Goal: Answer question/provide support: Share knowledge or assist other users

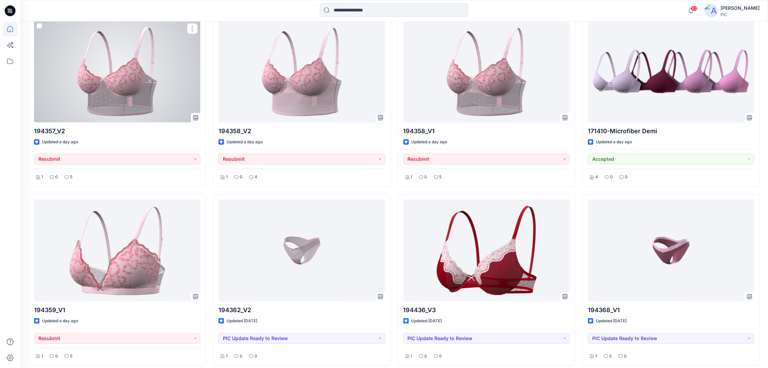
scroll to position [235, 0]
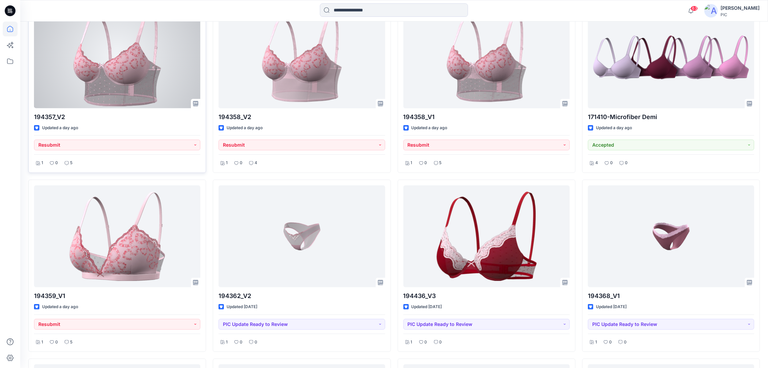
click at [103, 90] on div at bounding box center [117, 57] width 166 height 102
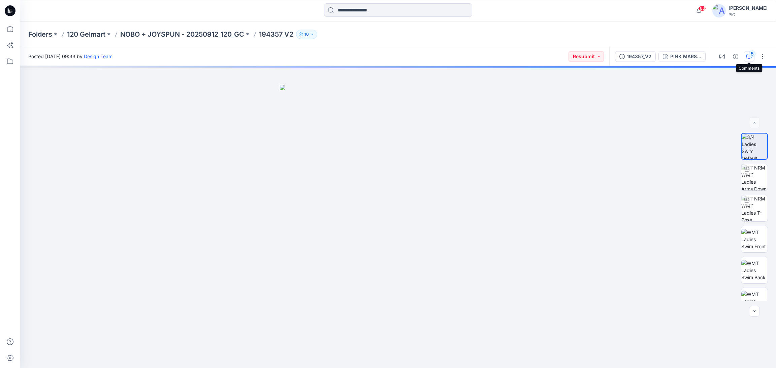
click at [748, 57] on icon "button" at bounding box center [748, 56] width 5 height 5
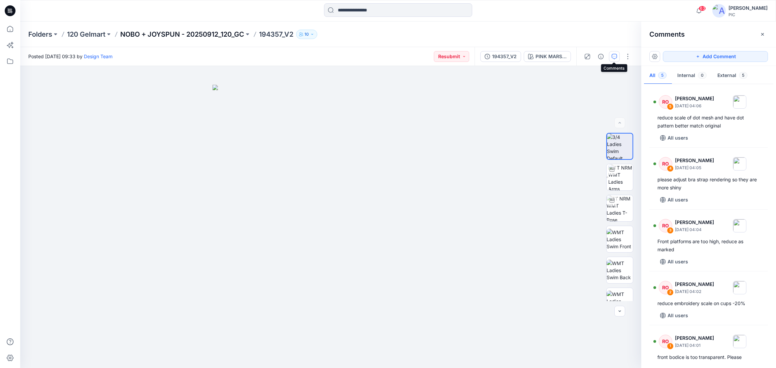
click at [197, 35] on p "NOBO + JOYSPUN - 20250912_120_GC" at bounding box center [182, 34] width 124 height 9
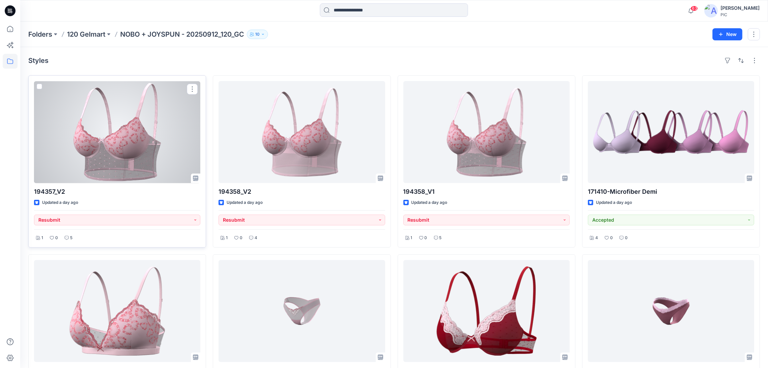
click at [93, 162] on div at bounding box center [117, 132] width 166 height 102
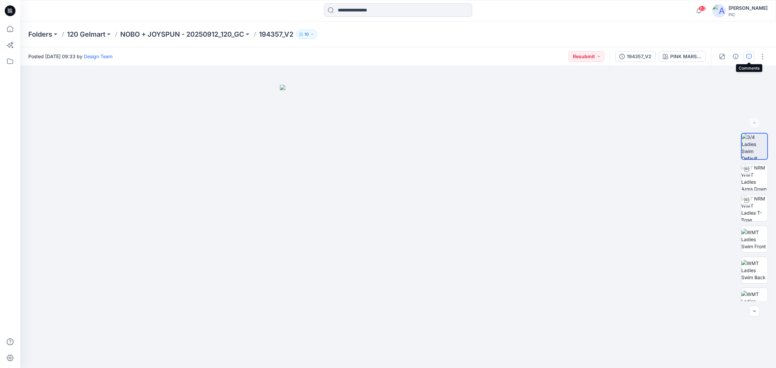
click at [747, 55] on icon "button" at bounding box center [748, 56] width 5 height 5
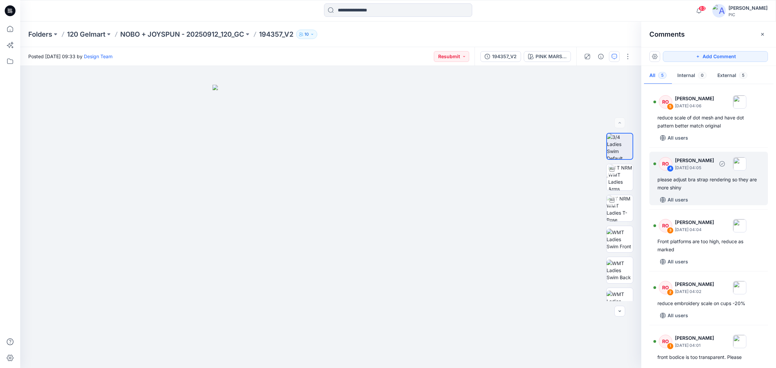
click at [728, 179] on div "please adjust bra strap rendering so they are more shiny" at bounding box center [708, 184] width 102 height 16
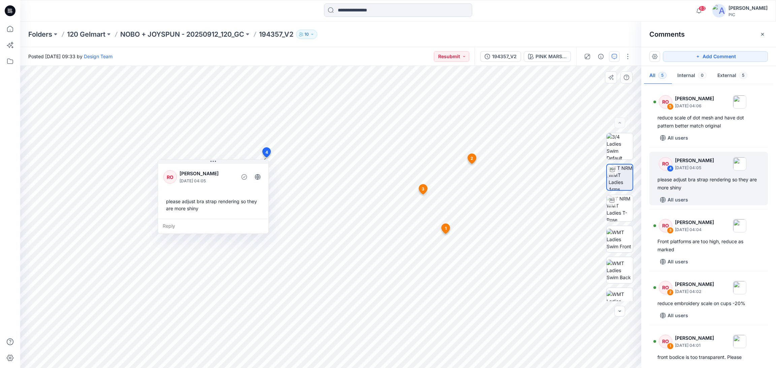
drag, startPoint x: 321, startPoint y: 167, endPoint x: 225, endPoint y: 165, distance: 95.6
click at [223, 165] on div "RO Raquel Ortiz September 28, 2025 04:05 please adjust bra strap rendering so t…" at bounding box center [213, 191] width 110 height 56
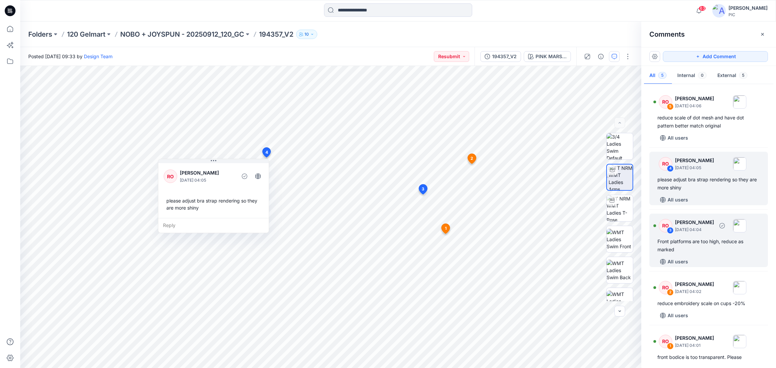
drag, startPoint x: 693, startPoint y: 237, endPoint x: 700, endPoint y: 244, distance: 10.5
click at [692, 237] on div "RO 3 Raquel Ortiz September 28, 2025 04:04 Front platforms are too high, reduce…" at bounding box center [708, 241] width 119 height 54
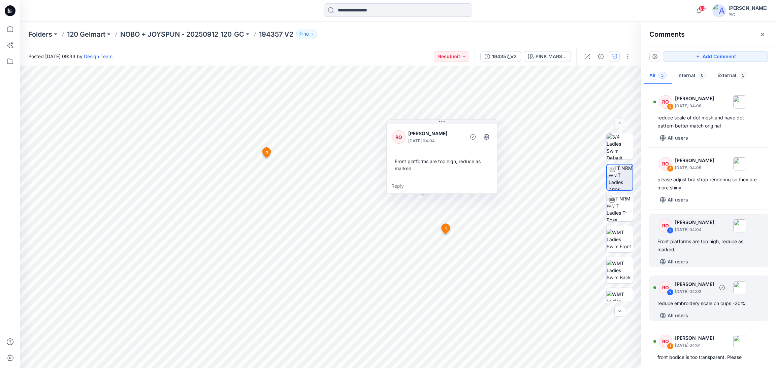
click at [711, 304] on div "reduce embroidery scale on cups -20%" at bounding box center [708, 304] width 102 height 8
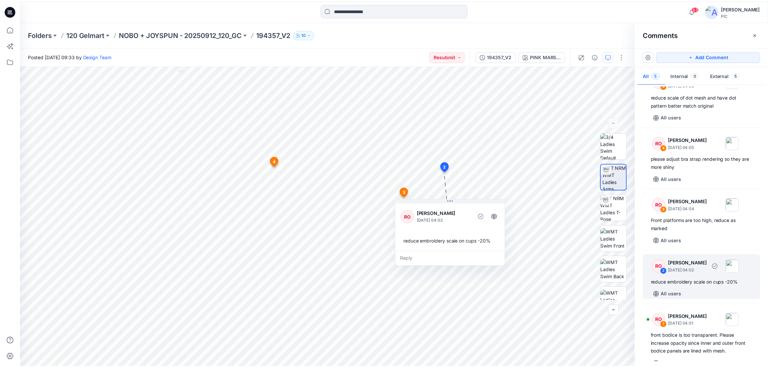
scroll to position [32, 0]
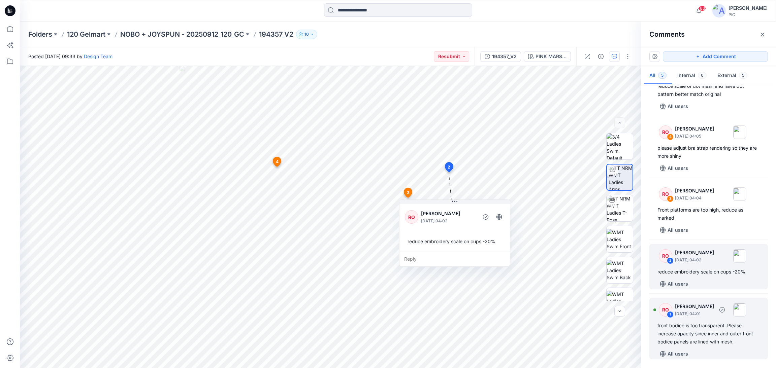
click at [706, 301] on div "RO 1 Raquel Ortiz September 28, 2025 04:01" at bounding box center [699, 310] width 93 height 19
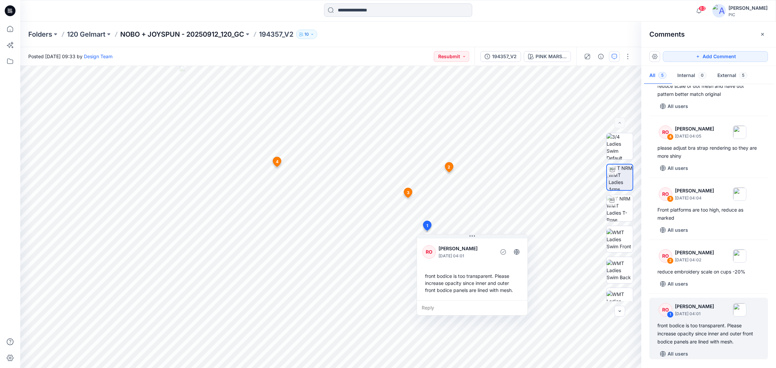
click at [193, 37] on p "NOBO + JOYSPUN - 20250912_120_GC" at bounding box center [182, 34] width 124 height 9
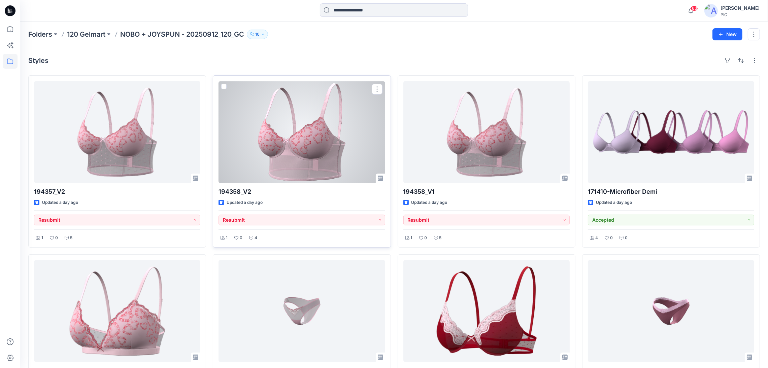
click at [306, 117] on div at bounding box center [302, 132] width 166 height 102
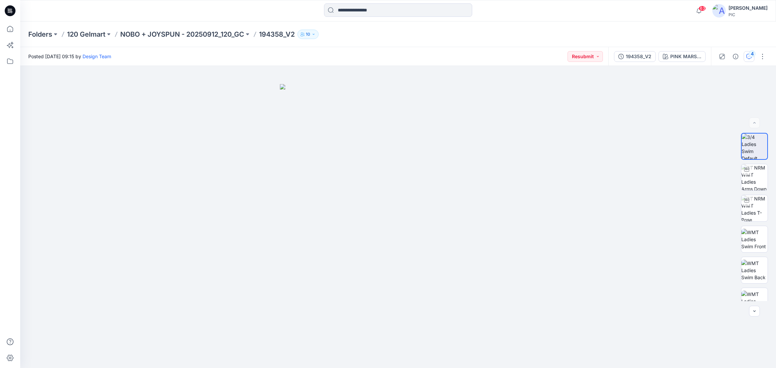
click at [750, 54] on div "4" at bounding box center [751, 54] width 7 height 7
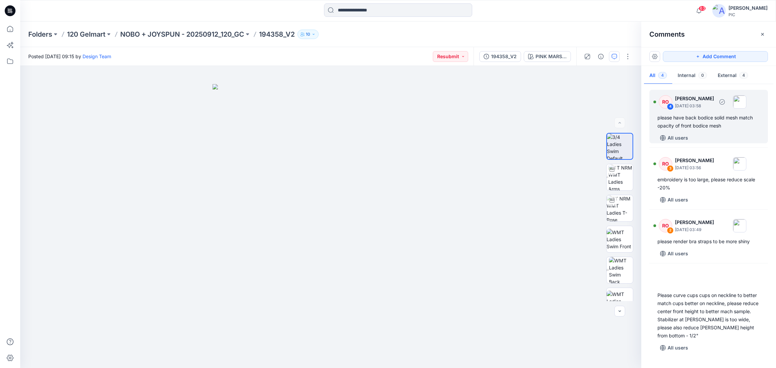
click at [718, 115] on div "please have back bodice solid mesh match opacity of front bodice mesh" at bounding box center [708, 122] width 102 height 16
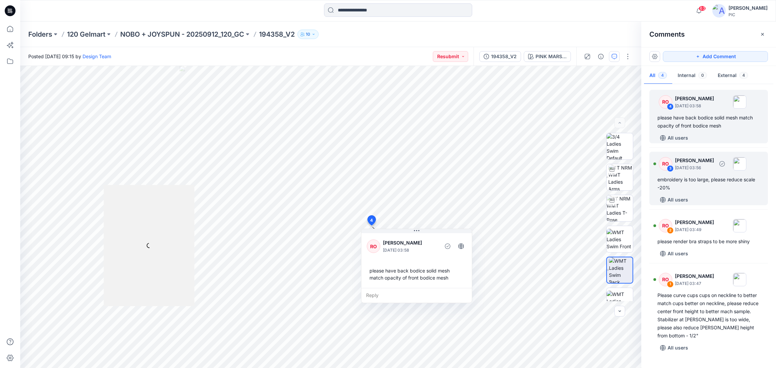
click at [702, 180] on div "embroidery is too large, please reduce scale -20%" at bounding box center [708, 184] width 102 height 16
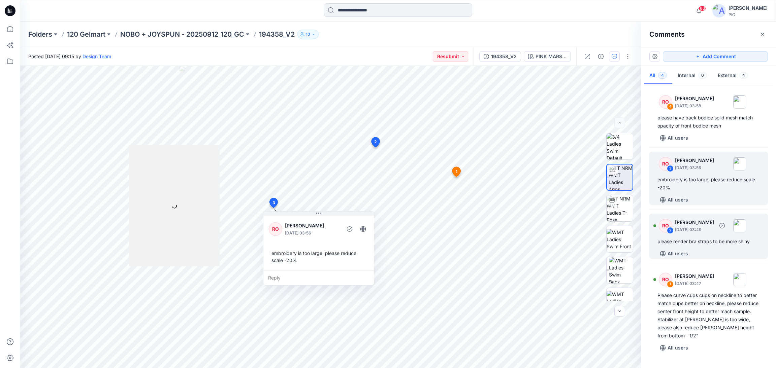
click at [696, 236] on div "RO 2 Raquel Ortiz September 28, 2025 03:49 please render bra straps to be more …" at bounding box center [708, 236] width 119 height 45
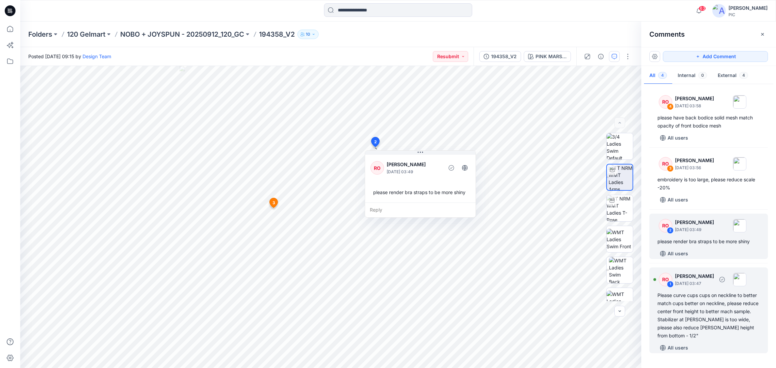
click at [700, 324] on div "Please curve cups cups on neckline to better match cups better on neckline, ple…" at bounding box center [708, 316] width 102 height 48
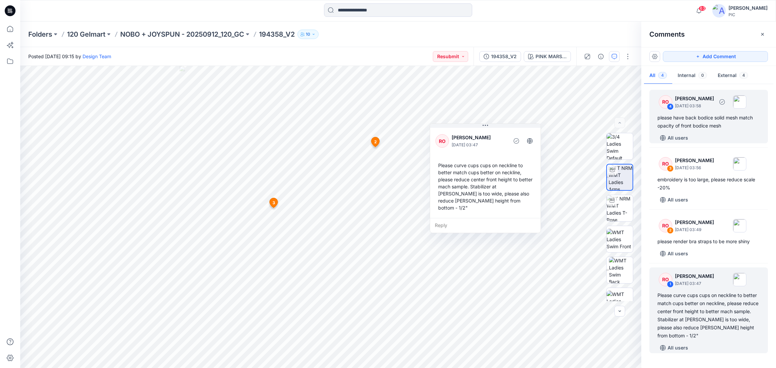
click at [694, 126] on div "please have back bodice solid mesh match opacity of front bodice mesh" at bounding box center [708, 122] width 102 height 16
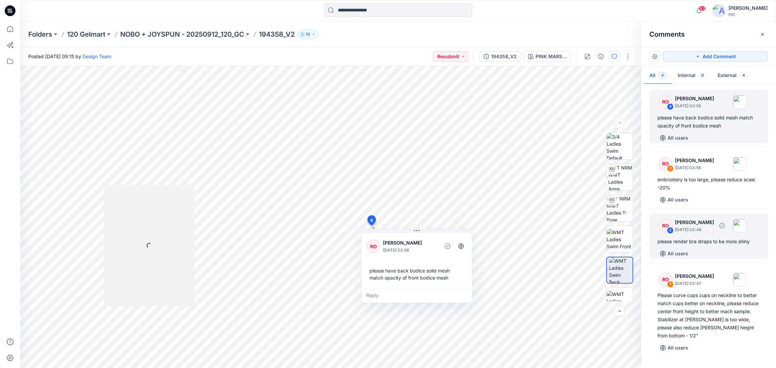
click at [688, 242] on div "please render bra straps to be more shiny" at bounding box center [708, 242] width 102 height 8
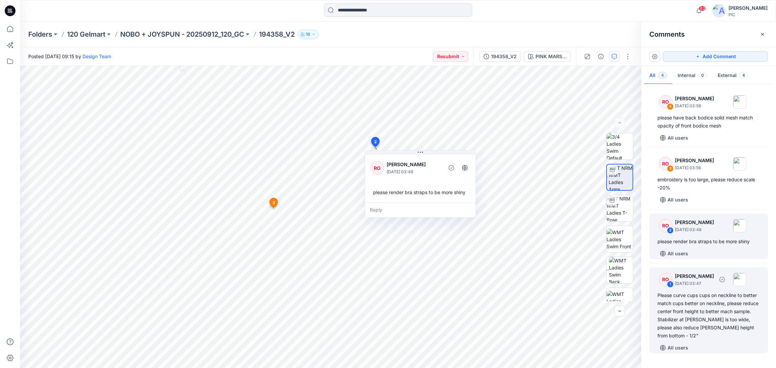
click at [689, 305] on div "Please curve cups cups on neckline to better match cups better on neckline, ple…" at bounding box center [708, 316] width 102 height 48
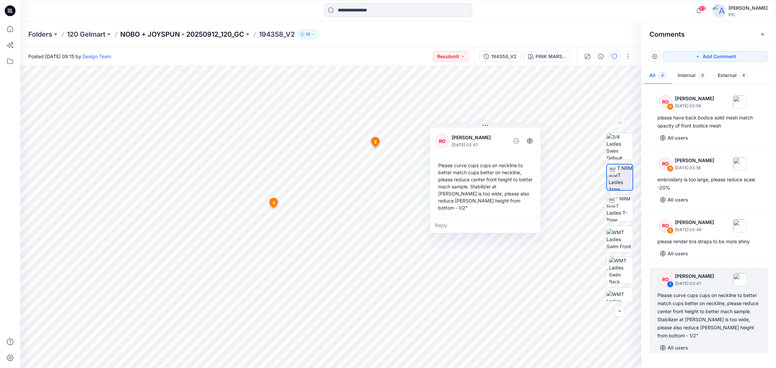
click at [175, 31] on p "NOBO + JOYSPUN - 20250912_120_GC" at bounding box center [182, 34] width 124 height 9
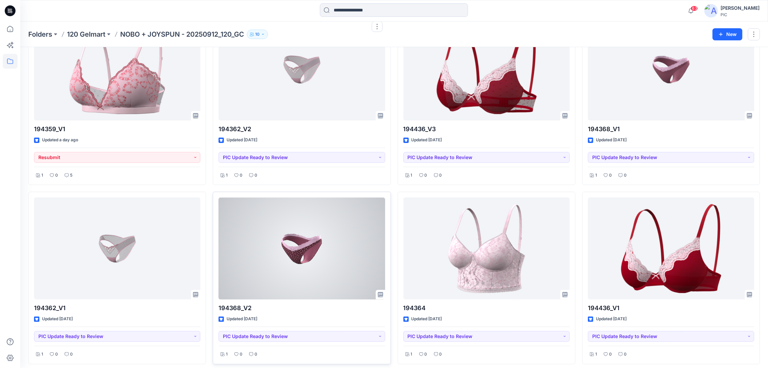
scroll to position [270, 0]
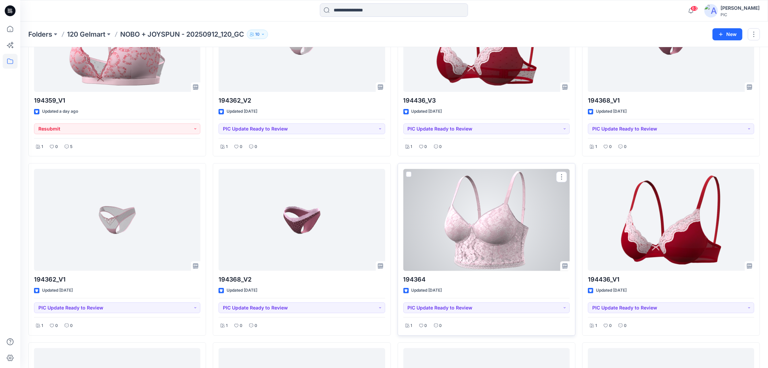
click at [497, 214] on div at bounding box center [486, 220] width 166 height 102
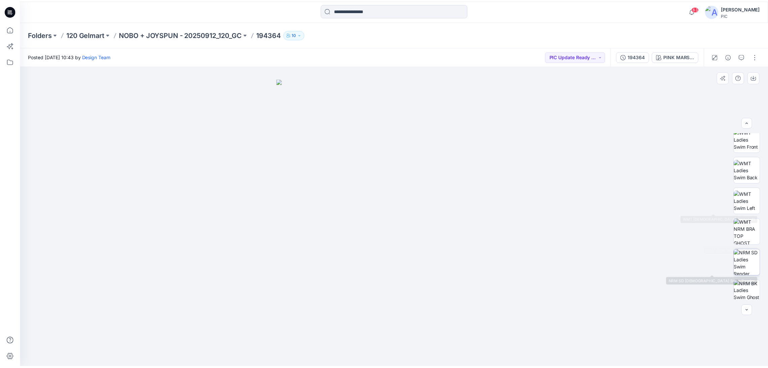
scroll to position [101, 0]
click at [756, 234] on img at bounding box center [754, 231] width 26 height 26
click at [197, 34] on p "NOBO + JOYSPUN - 20250912_120_GC" at bounding box center [182, 34] width 124 height 9
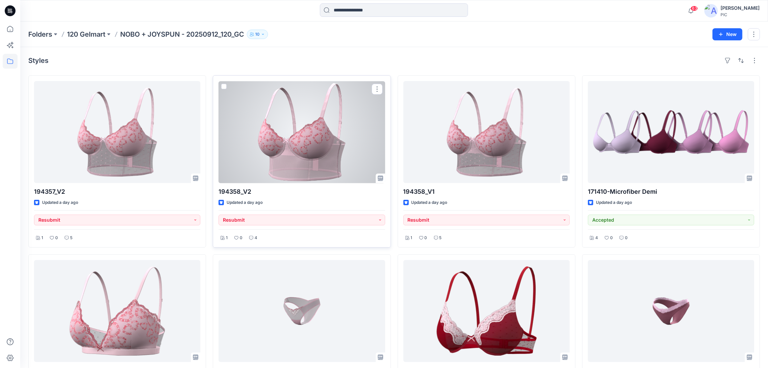
click at [266, 180] on div at bounding box center [302, 132] width 166 height 102
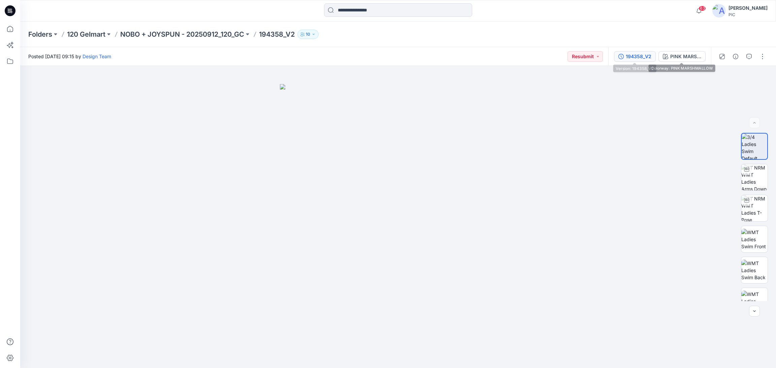
click at [631, 54] on div "194358_V2" at bounding box center [639, 56] width 26 height 7
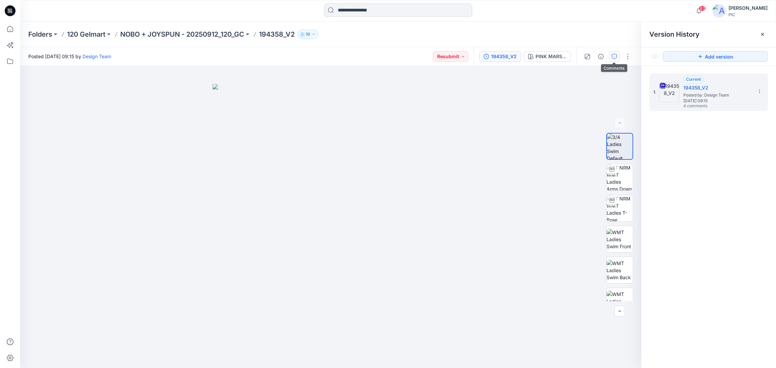
click at [611, 55] on button "button" at bounding box center [614, 56] width 11 height 11
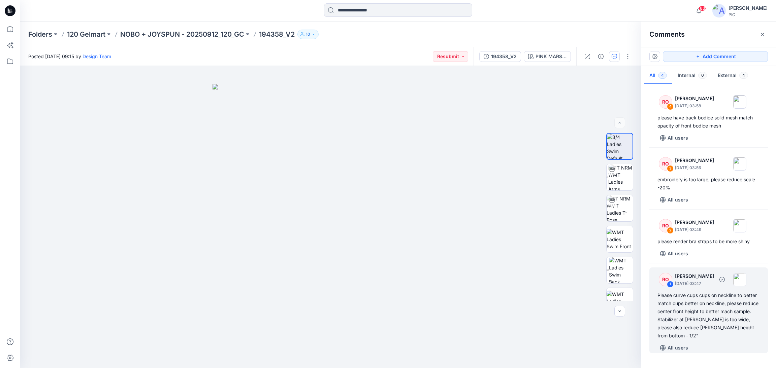
click at [675, 315] on div "Please curve cups cups on neckline to better match cups better on neckline, ple…" at bounding box center [708, 316] width 102 height 48
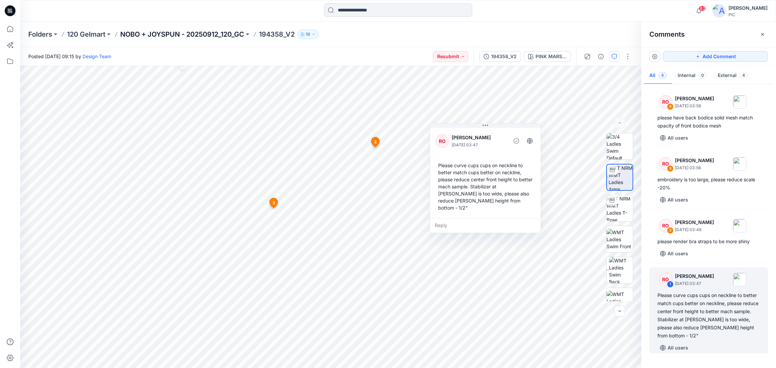
click at [189, 35] on p "NOBO + JOYSPUN - 20250912_120_GC" at bounding box center [182, 34] width 124 height 9
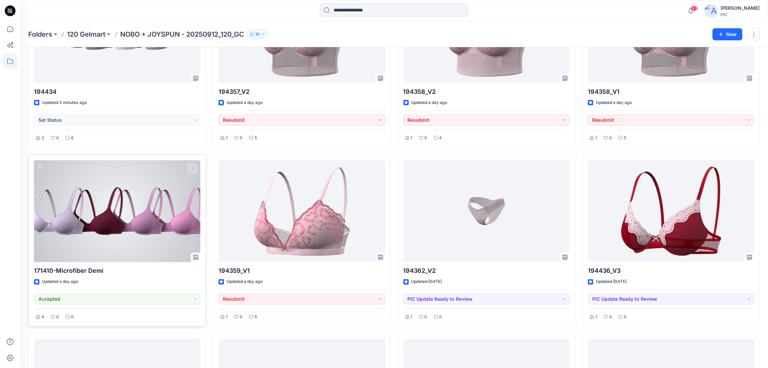
scroll to position [101, 0]
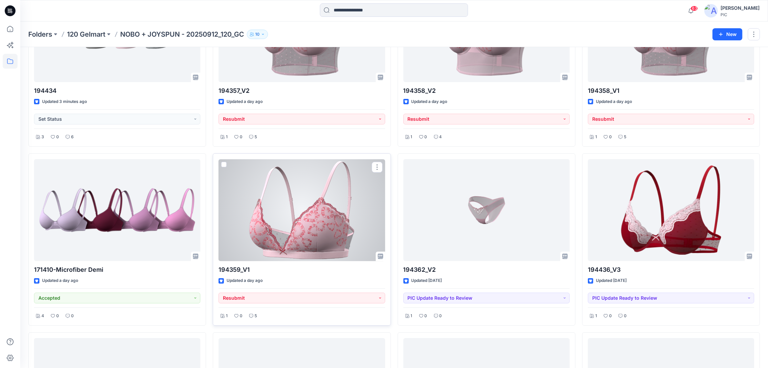
click at [303, 217] on div at bounding box center [302, 210] width 166 height 102
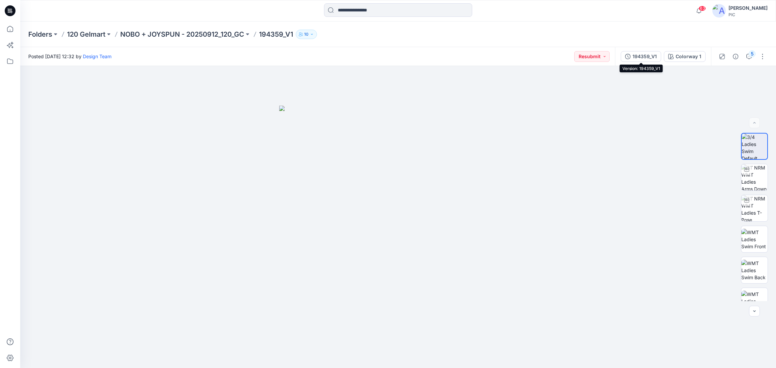
click at [651, 55] on div "194359_V1" at bounding box center [644, 56] width 24 height 7
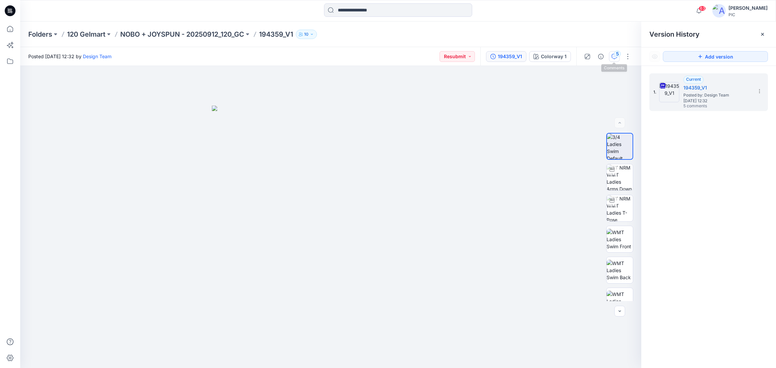
click at [610, 53] on button "5" at bounding box center [614, 56] width 11 height 11
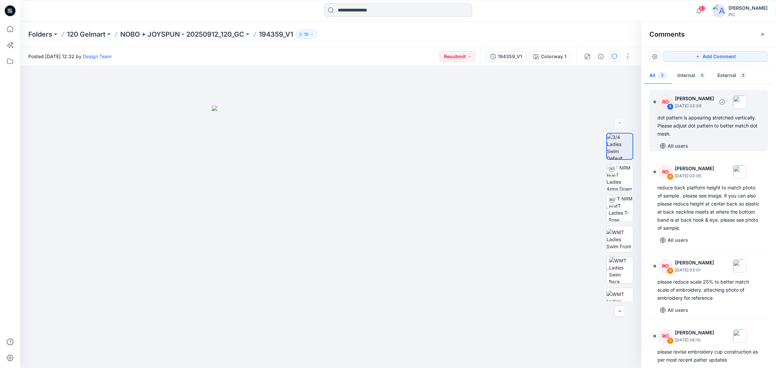
click at [720, 113] on div "RO 5 Raquel Ortiz September 28, 2025 03:09 dot pattern is appearing stretched v…" at bounding box center [708, 121] width 119 height 62
click at [687, 124] on div "dot pattern is appearing stretched vertically. Please adjust dot pattern to bet…" at bounding box center [708, 126] width 102 height 24
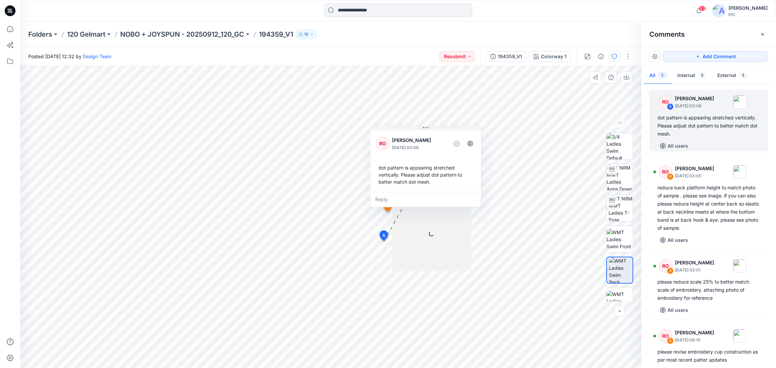
click at [409, 196] on div "Reply" at bounding box center [425, 199] width 110 height 15
click at [443, 214] on button "Cancel" at bounding box center [439, 219] width 27 height 11
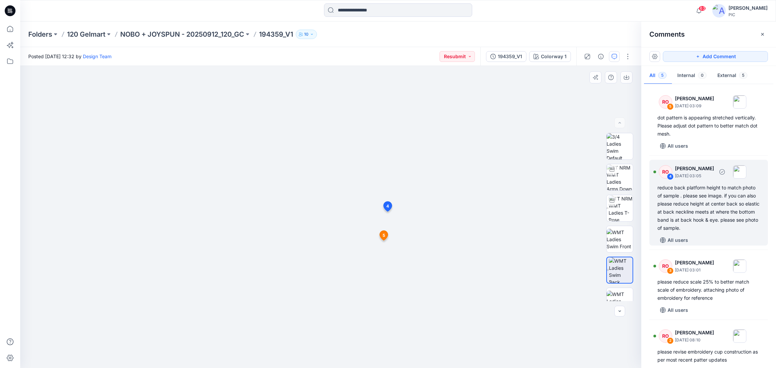
click at [723, 217] on div "reduce back platform height to match photo of sample . please see image. if you…" at bounding box center [708, 208] width 102 height 48
click at [698, 216] on div "reduce back platform height to match photo of sample . please see image. if you…" at bounding box center [708, 208] width 102 height 48
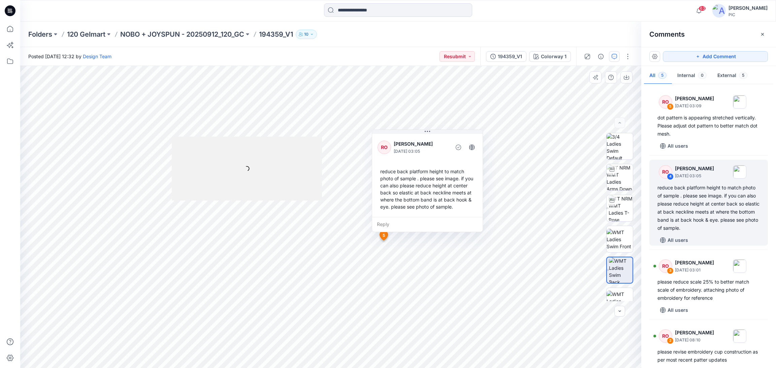
click at [431, 225] on div "Reply" at bounding box center [427, 224] width 110 height 15
drag, startPoint x: 292, startPoint y: 177, endPoint x: -18, endPoint y: 315, distance: 339.0
click at [0, 315] on html "63 Notifications Design Team shared 194436_V1 in NOBO + JOYSPUN - 20250912_120_…" at bounding box center [388, 184] width 776 height 368
click at [438, 242] on button "Cancel" at bounding box center [440, 244] width 27 height 11
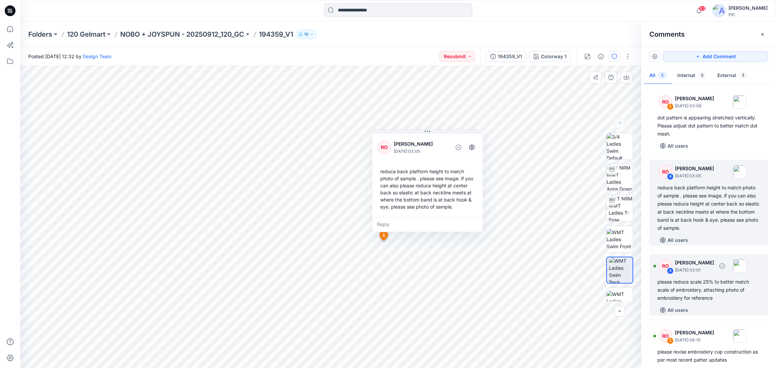
click at [695, 289] on div "please reduce scale 25% to better match scale of embroidery. attaching photo of…" at bounding box center [708, 290] width 102 height 24
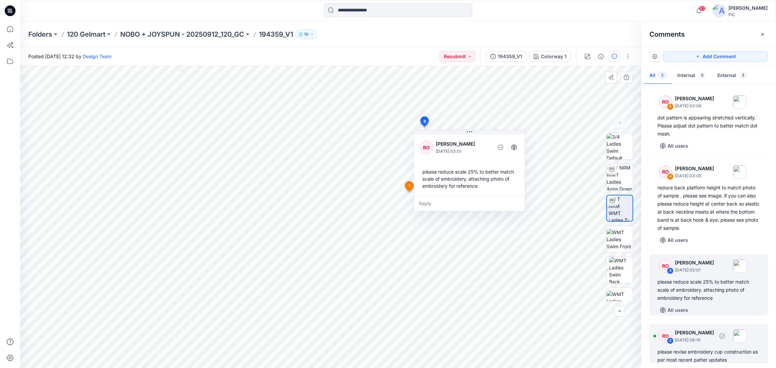
click at [694, 352] on div "please revise embroidery cup construction as per most recent patter updates" at bounding box center [708, 356] width 102 height 16
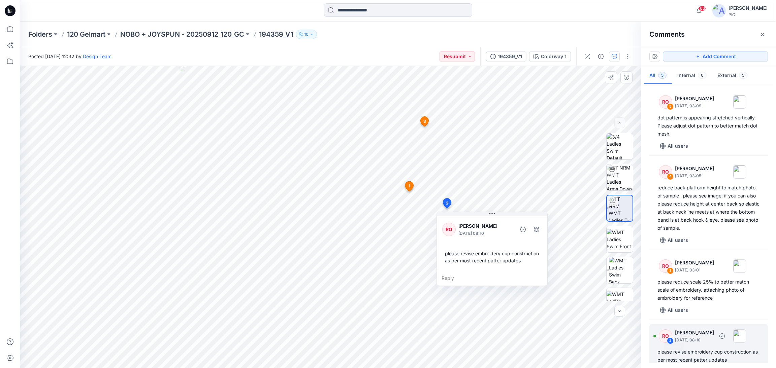
scroll to position [14, 0]
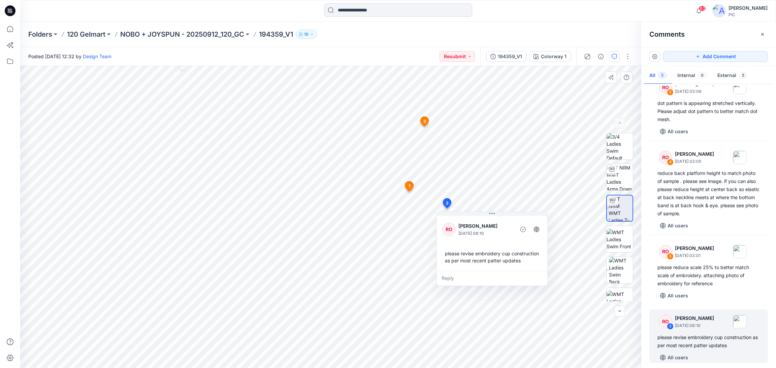
click at [489, 254] on div "please revise embroidery cup construction as per most recent patter updates" at bounding box center [492, 257] width 100 height 20
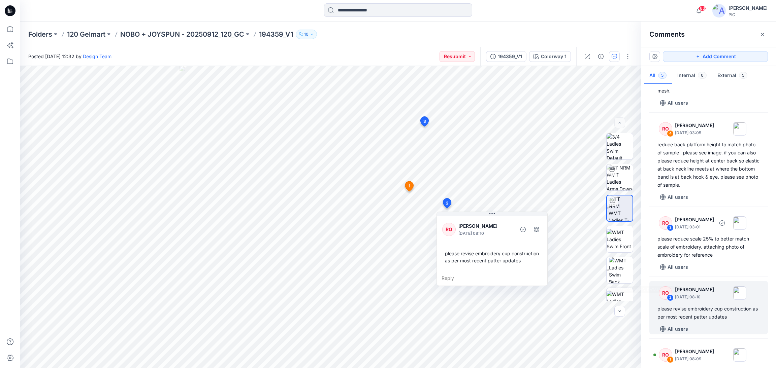
scroll to position [80, 0]
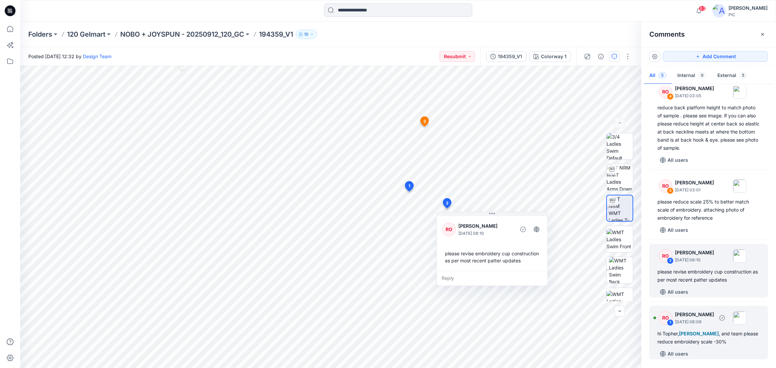
click at [702, 343] on div "hi Topher, Poornima Perera , and team please reduce embroidery scale -30%" at bounding box center [708, 338] width 102 height 16
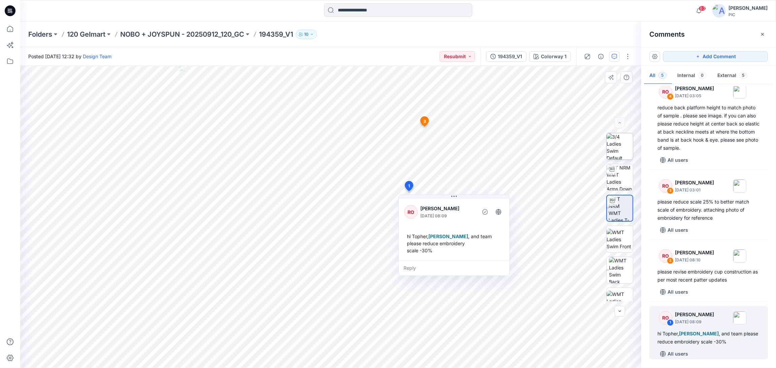
click at [610, 151] on img at bounding box center [619, 146] width 26 height 26
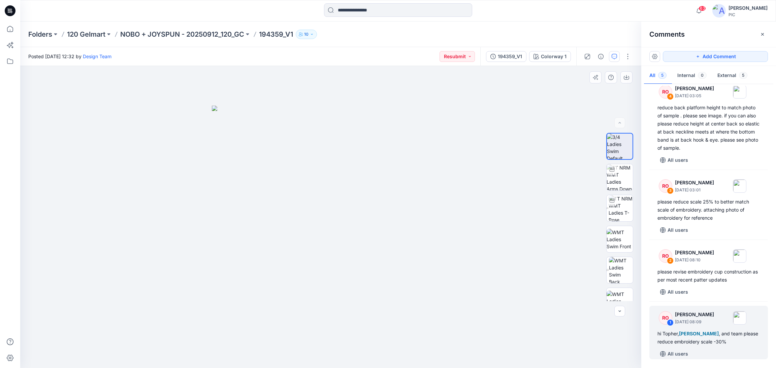
drag, startPoint x: 493, startPoint y: 206, endPoint x: 551, endPoint y: 214, distance: 58.8
click at [494, 205] on div at bounding box center [330, 217] width 621 height 302
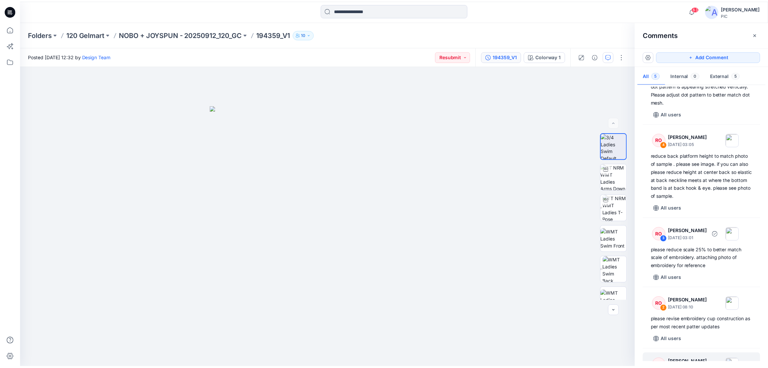
scroll to position [0, 0]
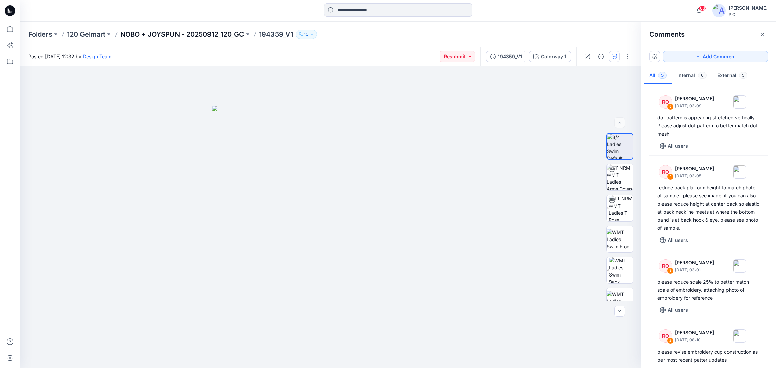
click at [209, 32] on p "NOBO + JOYSPUN - 20250912_120_GC" at bounding box center [182, 34] width 124 height 9
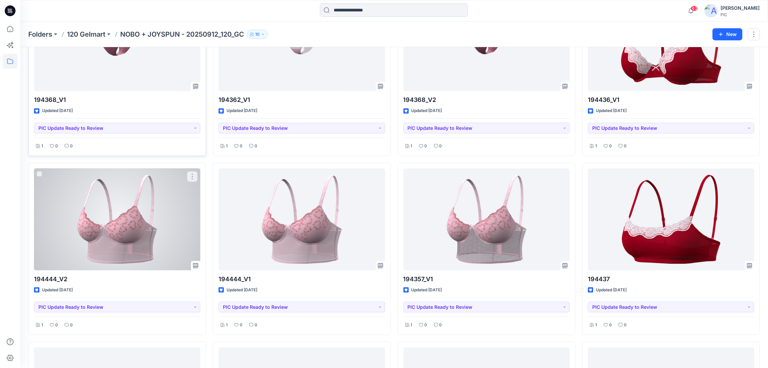
scroll to position [505, 0]
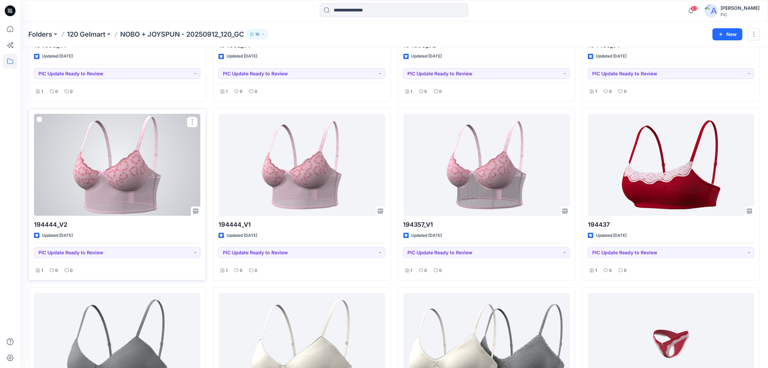
click at [125, 173] on div at bounding box center [117, 165] width 166 height 102
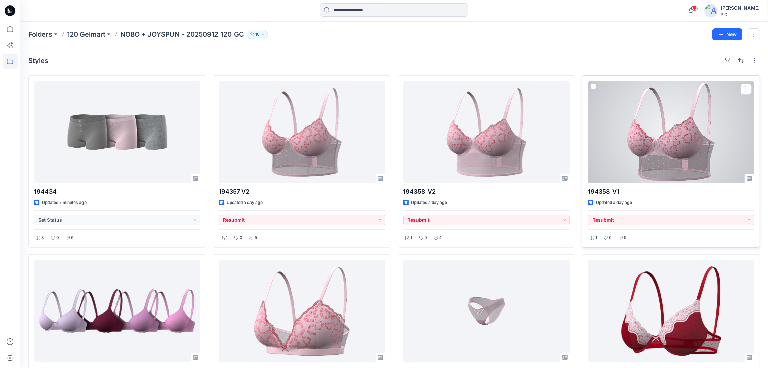
click at [666, 142] on div at bounding box center [671, 132] width 166 height 102
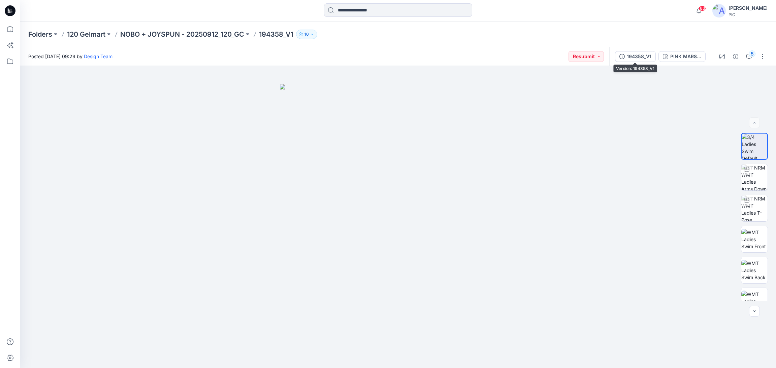
click at [637, 54] on div "194358_V1" at bounding box center [639, 56] width 25 height 7
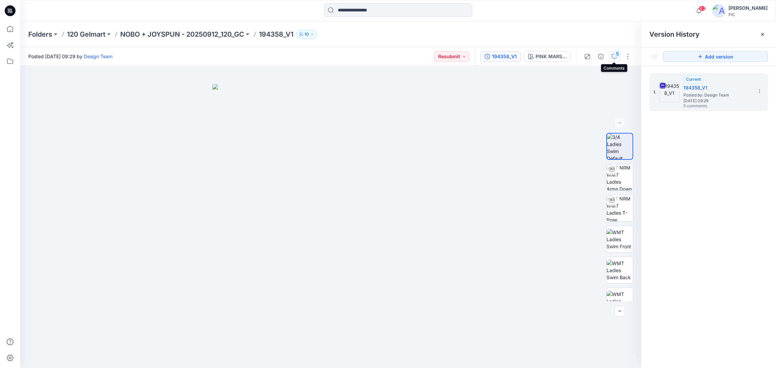
click at [613, 60] on button "5" at bounding box center [614, 56] width 11 height 11
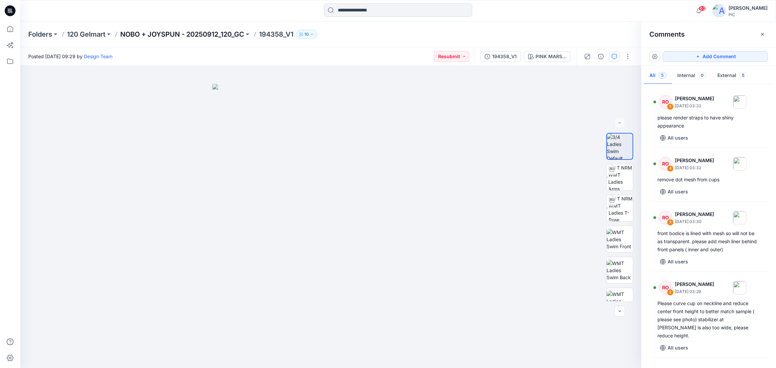
click at [160, 36] on p "NOBO + JOYSPUN - 20250912_120_GC" at bounding box center [182, 34] width 124 height 9
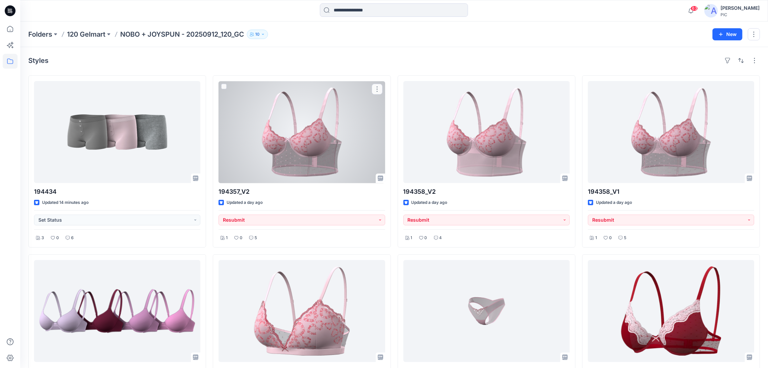
click at [301, 96] on div at bounding box center [302, 132] width 166 height 102
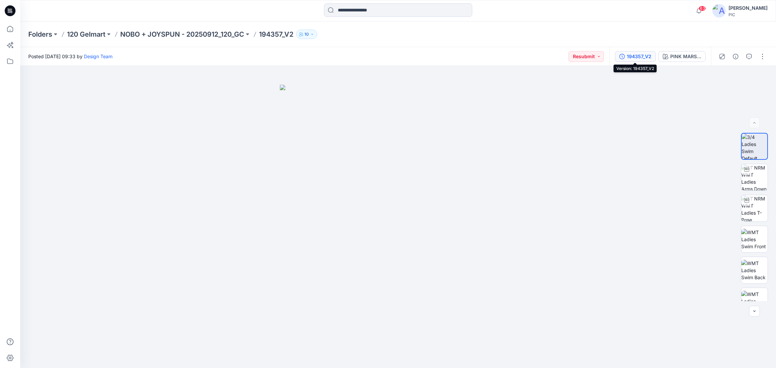
click at [622, 54] on icon "button" at bounding box center [621, 56] width 5 height 5
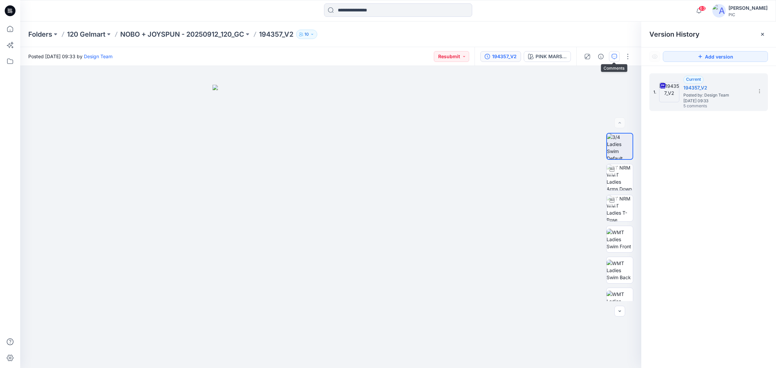
click at [613, 56] on icon "button" at bounding box center [613, 56] width 5 height 5
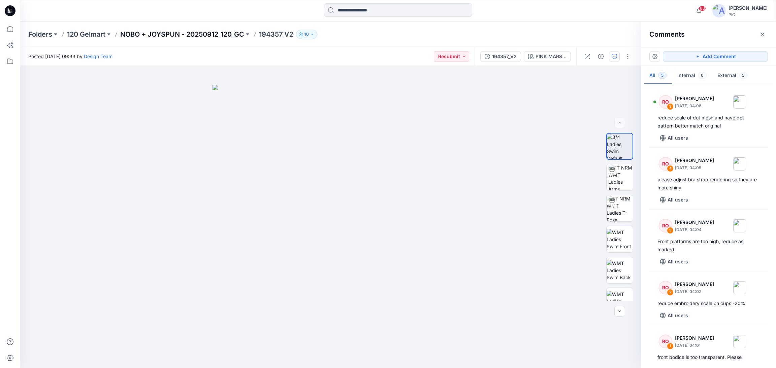
click at [150, 30] on p "NOBO + JOYSPUN - 20250912_120_GC" at bounding box center [182, 34] width 124 height 9
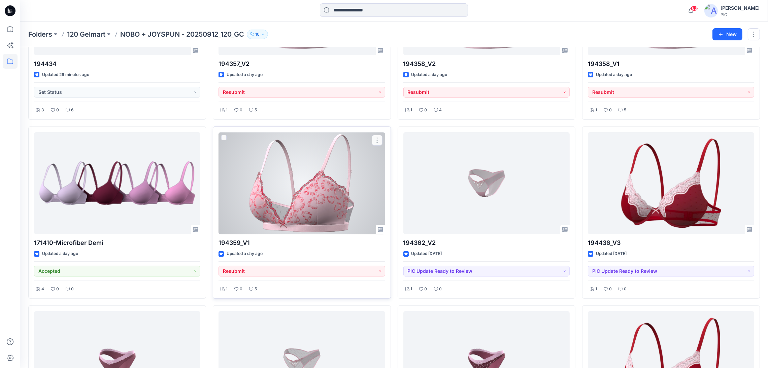
scroll to position [134, 0]
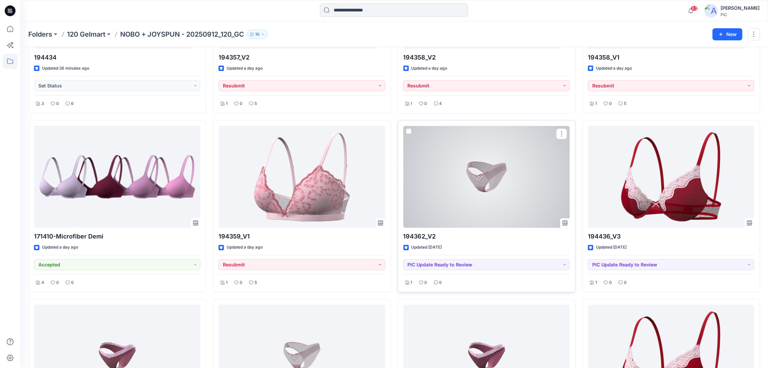
click at [484, 170] on div at bounding box center [486, 177] width 166 height 102
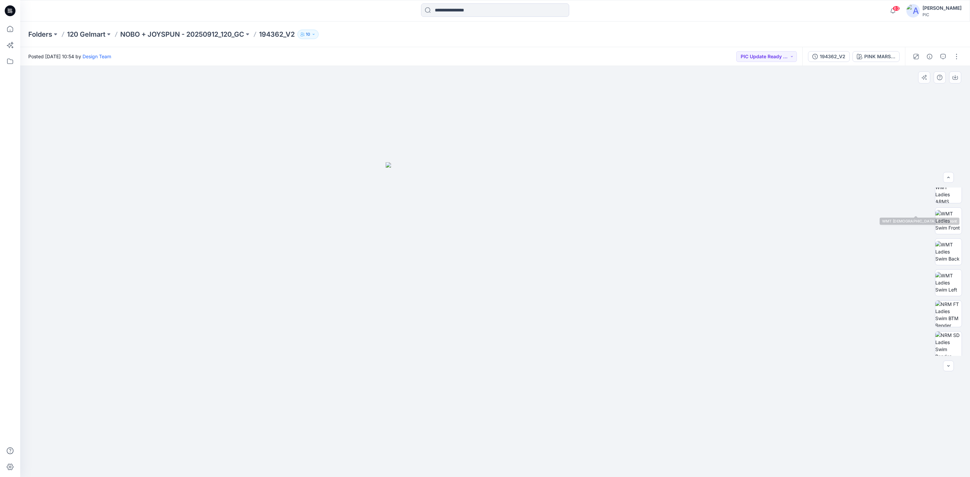
scroll to position [137, 0]
click at [768, 240] on img at bounding box center [948, 249] width 26 height 26
click at [509, 300] on img at bounding box center [495, 336] width 219 height 283
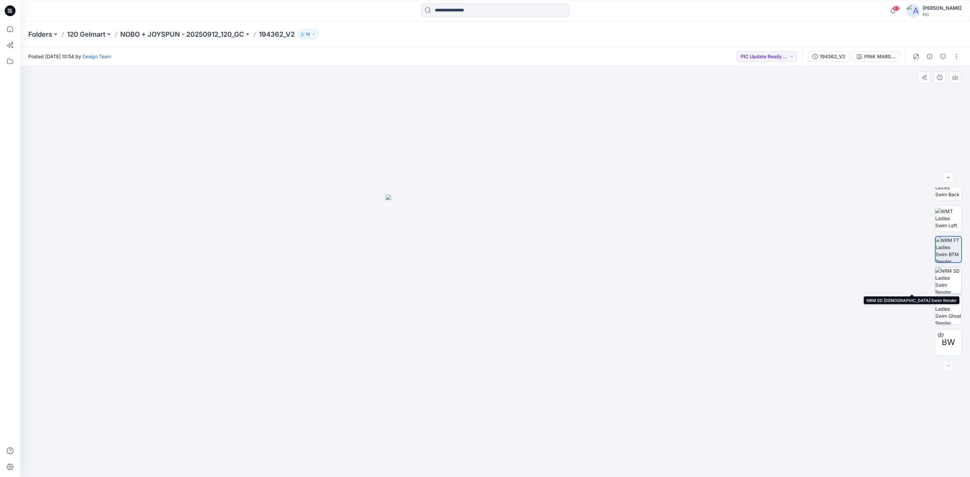
click at [768, 276] on img at bounding box center [948, 280] width 26 height 26
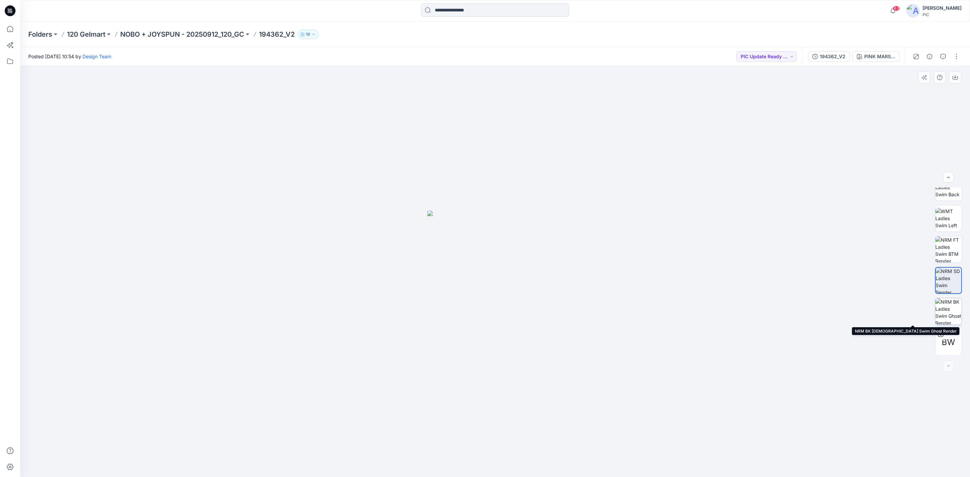
click at [768, 308] on img at bounding box center [948, 311] width 26 height 26
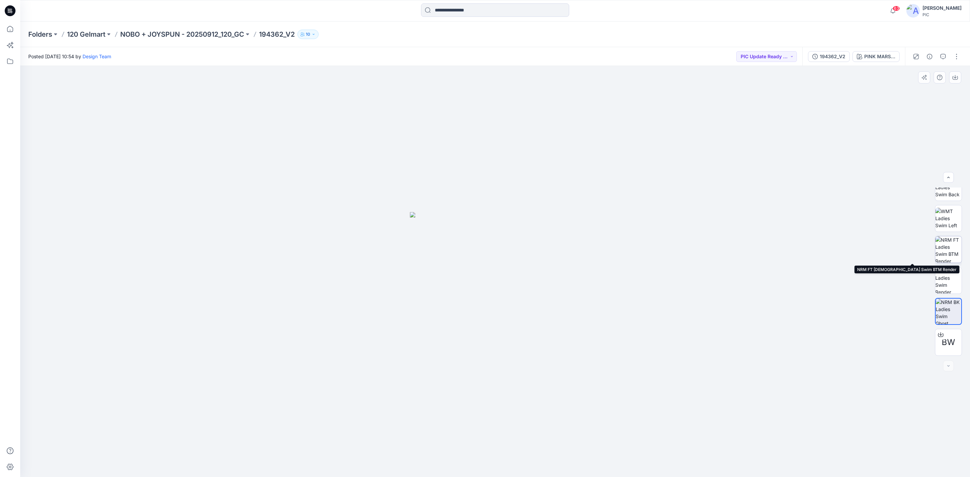
click at [768, 239] on img at bounding box center [948, 249] width 26 height 26
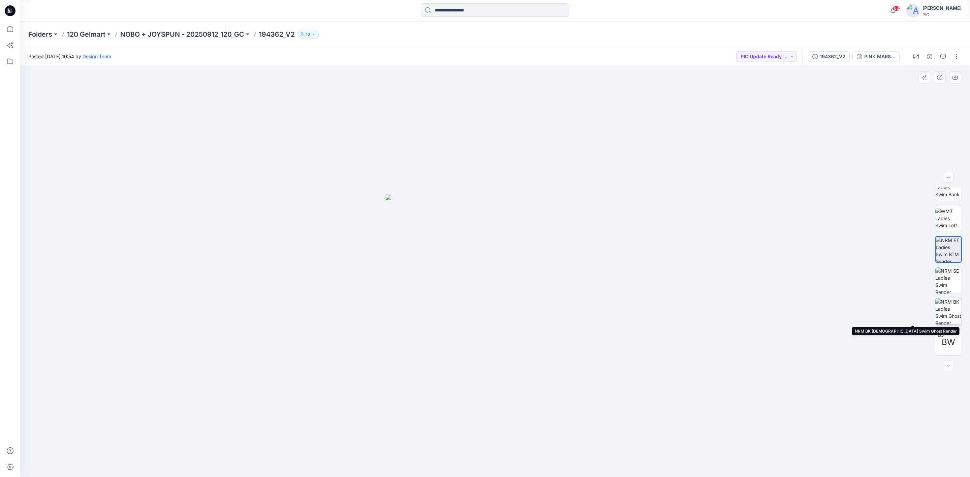
click at [768, 313] on img at bounding box center [948, 311] width 26 height 26
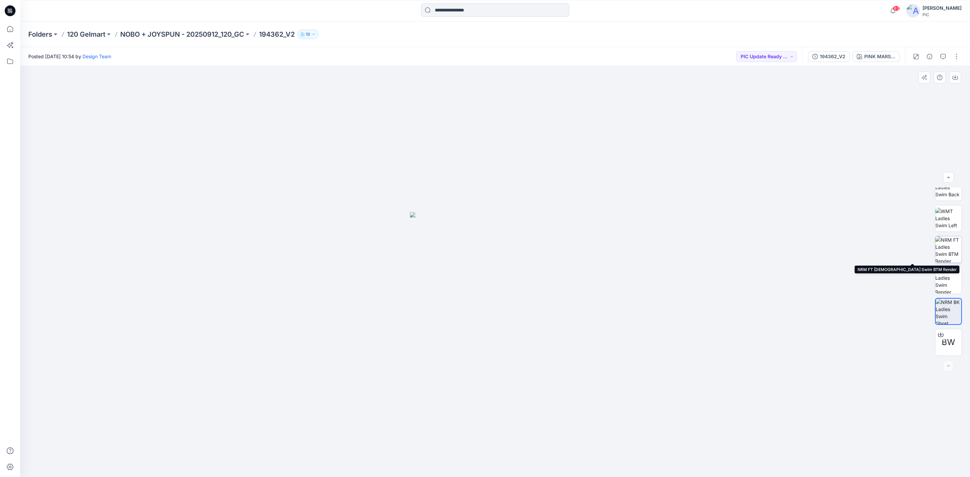
click at [768, 243] on img at bounding box center [948, 249] width 26 height 26
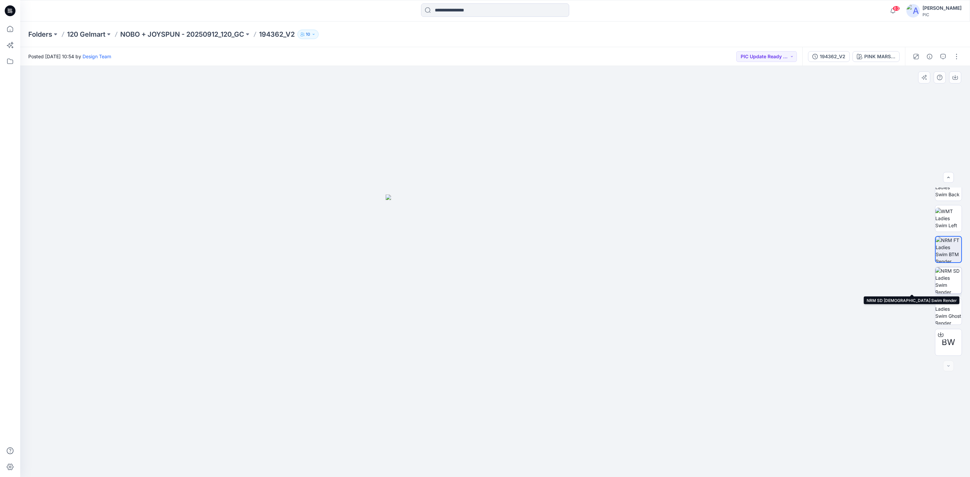
click at [768, 284] on img at bounding box center [948, 280] width 26 height 26
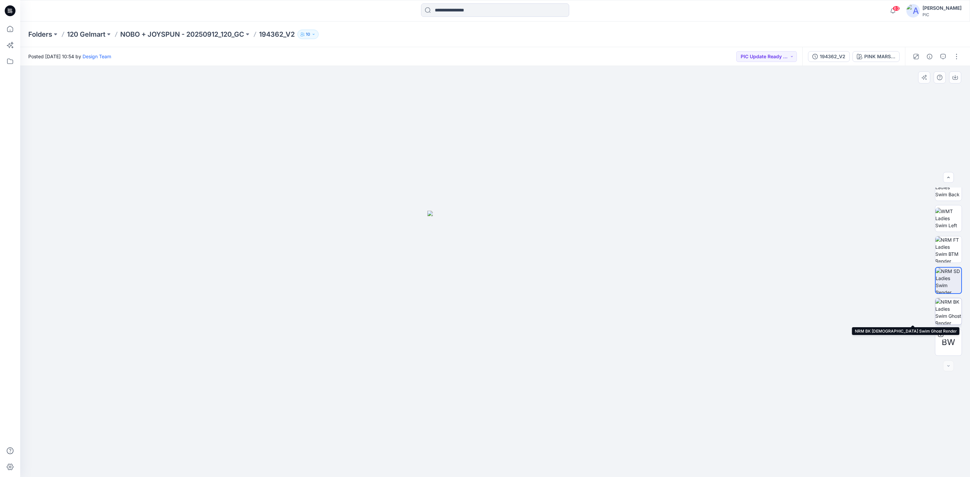
click at [768, 302] on img at bounding box center [948, 311] width 26 height 26
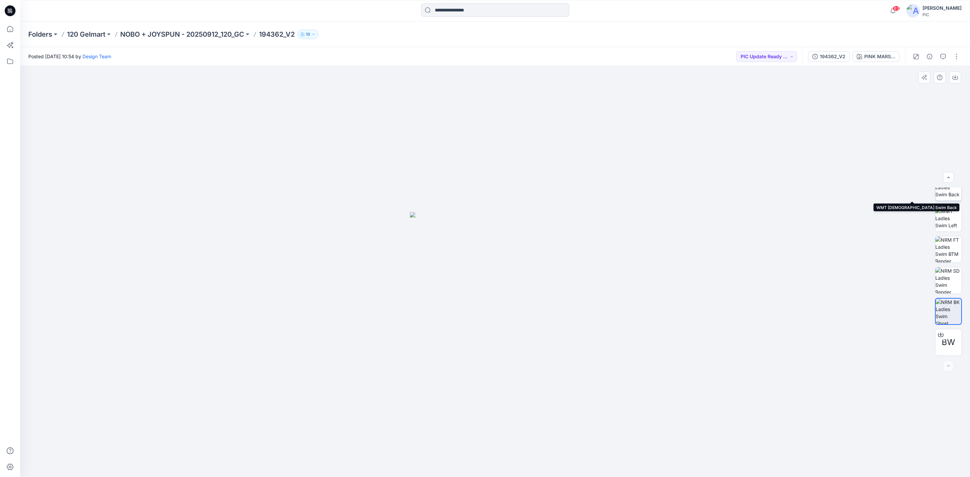
click at [768, 190] on img at bounding box center [948, 187] width 26 height 21
click at [560, 368] on img at bounding box center [494, 271] width 411 height 411
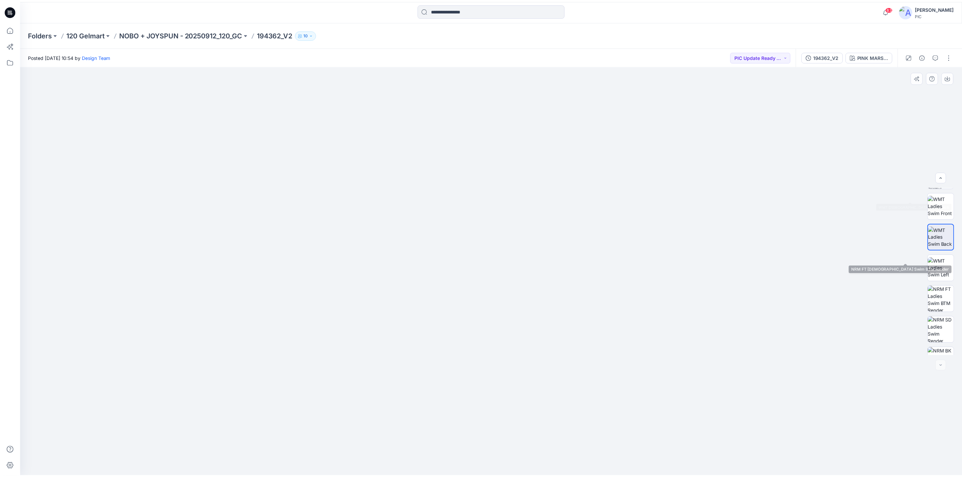
scroll to position [36, 0]
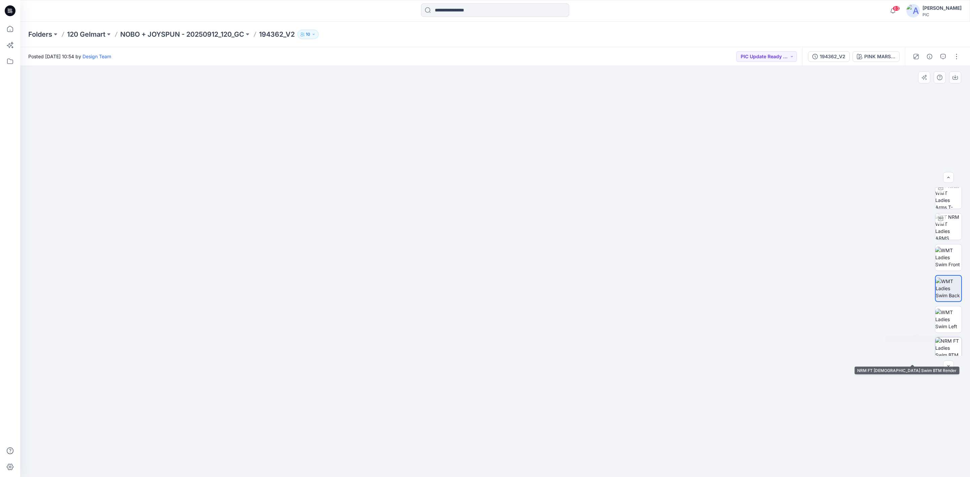
click at [768, 343] on img at bounding box center [948, 350] width 26 height 26
click at [192, 24] on div "Folders 120 Gelmart NOBO + JOYSPUN - 20250912_120_GC 194362_V2 10" at bounding box center [494, 35] width 949 height 26
click at [197, 28] on div "Folders 120 Gelmart NOBO + JOYSPUN - 20250912_120_GC 194362_V2 10" at bounding box center [494, 35] width 949 height 26
click at [196, 34] on p "NOBO + JOYSPUN - 20250912_120_GC" at bounding box center [182, 34] width 124 height 9
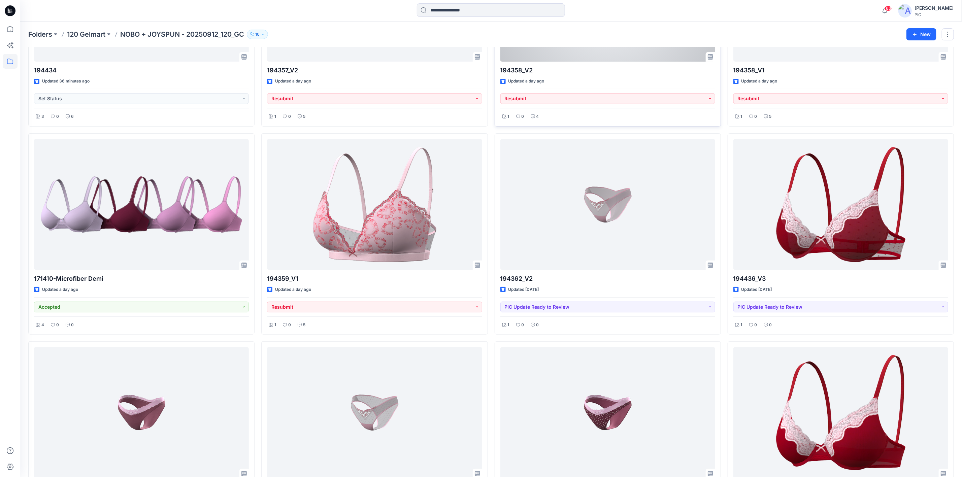
scroll to position [168, 0]
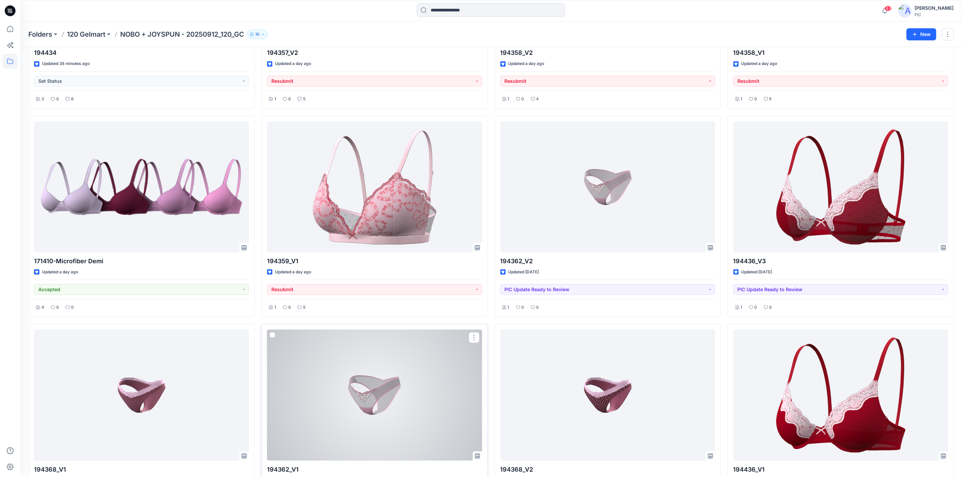
click at [402, 368] on div at bounding box center [374, 395] width 215 height 131
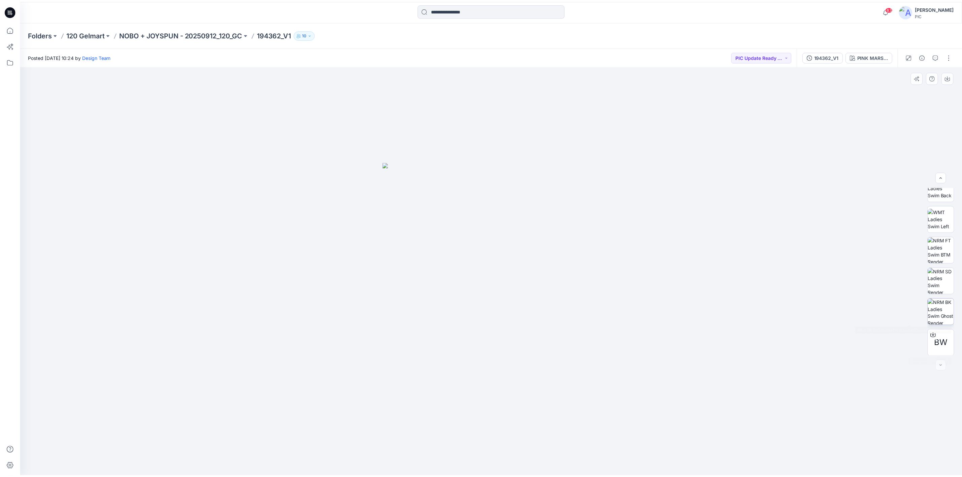
scroll to position [137, 0]
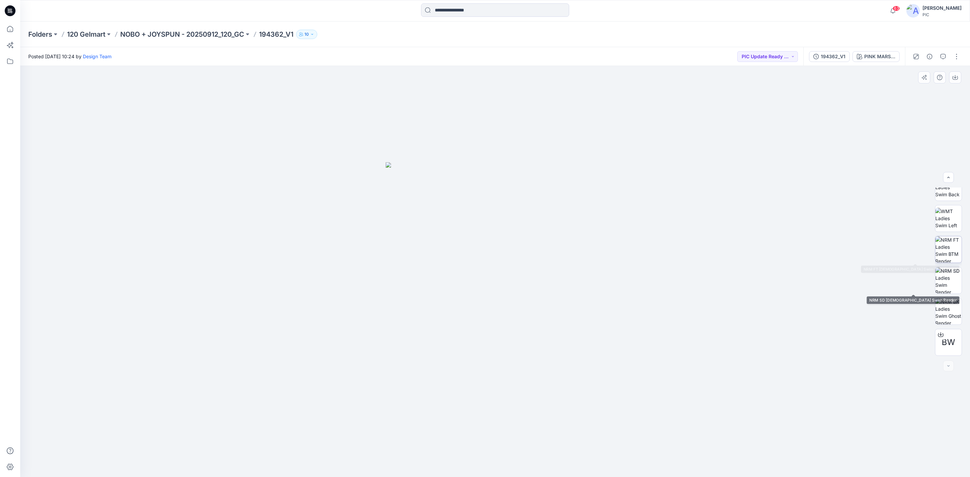
click at [768, 255] on img at bounding box center [948, 249] width 26 height 26
click at [768, 285] on img at bounding box center [948, 280] width 26 height 26
click at [768, 306] on img at bounding box center [948, 311] width 26 height 26
click at [166, 41] on div "Folders 120 Gelmart NOBO + JOYSPUN - 20250912_120_GC 194362_V1 10" at bounding box center [494, 35] width 949 height 26
click at [214, 34] on p "NOBO + JOYSPUN - 20250912_120_GC" at bounding box center [182, 34] width 124 height 9
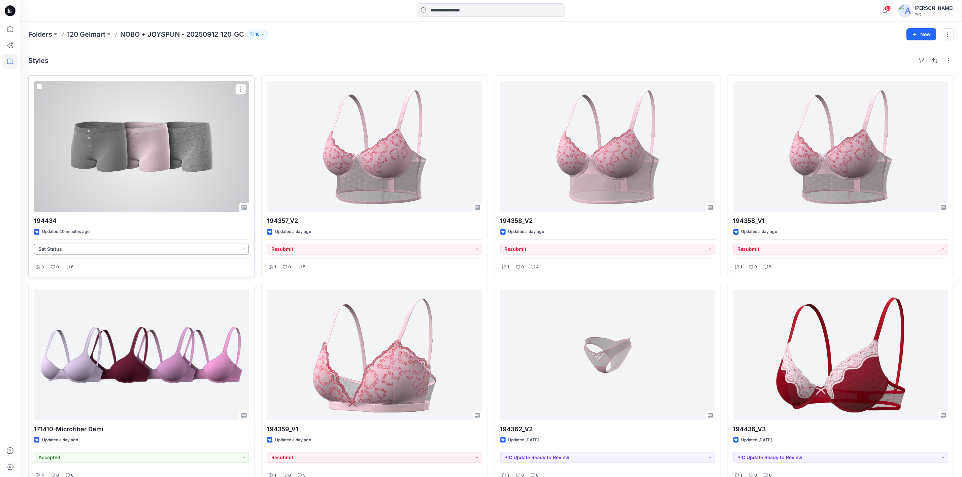
click at [131, 250] on button "Set Status" at bounding box center [141, 249] width 215 height 11
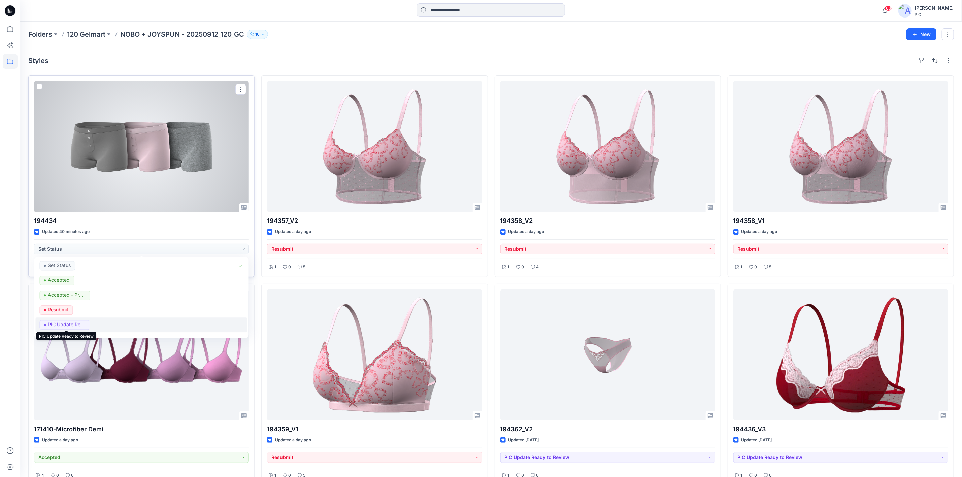
click at [62, 327] on p "PIC Update Ready to Review" at bounding box center [67, 325] width 38 height 9
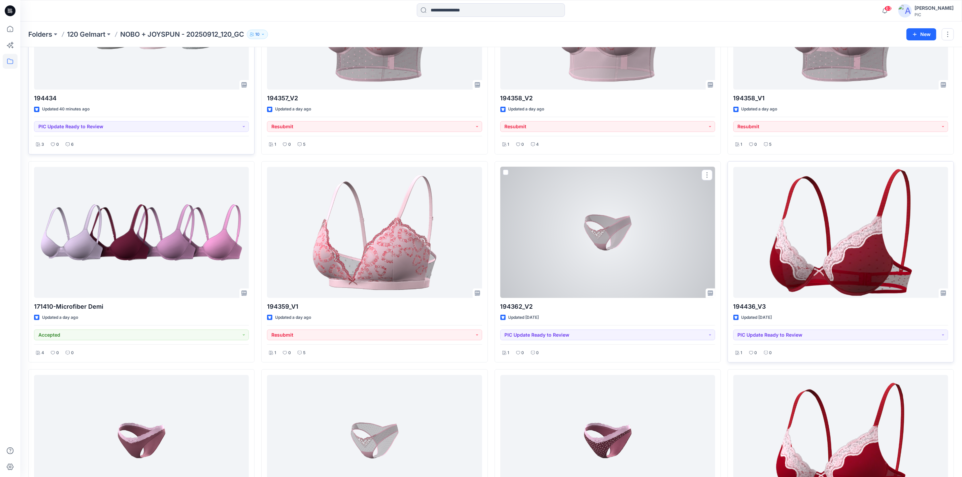
scroll to position [135, 0]
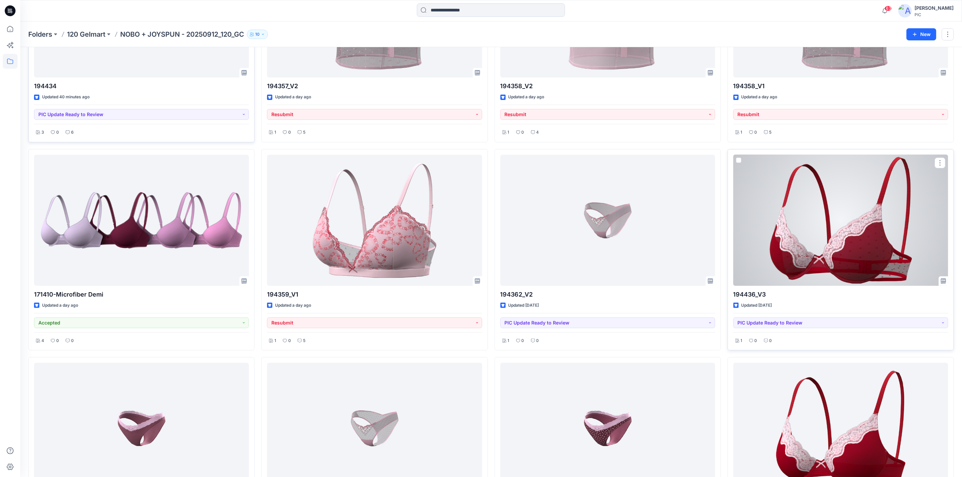
click at [768, 215] on div at bounding box center [840, 220] width 215 height 131
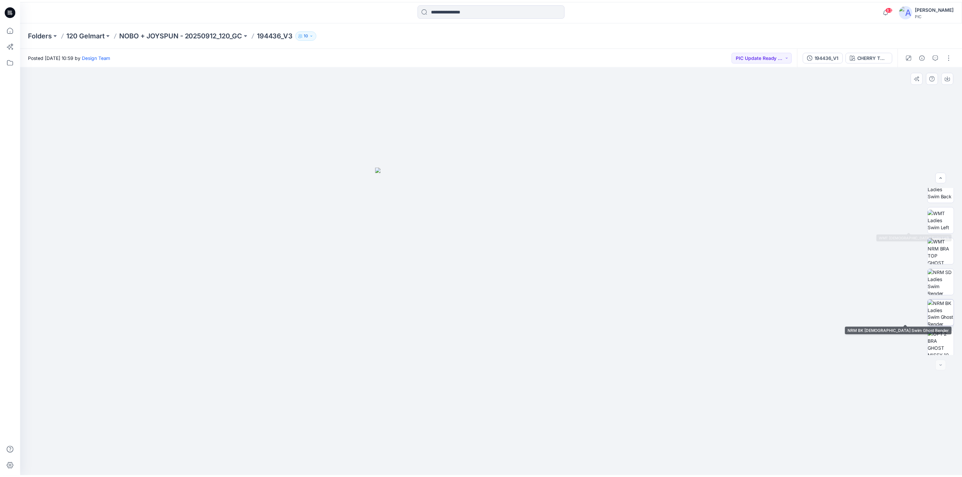
scroll to position [137, 0]
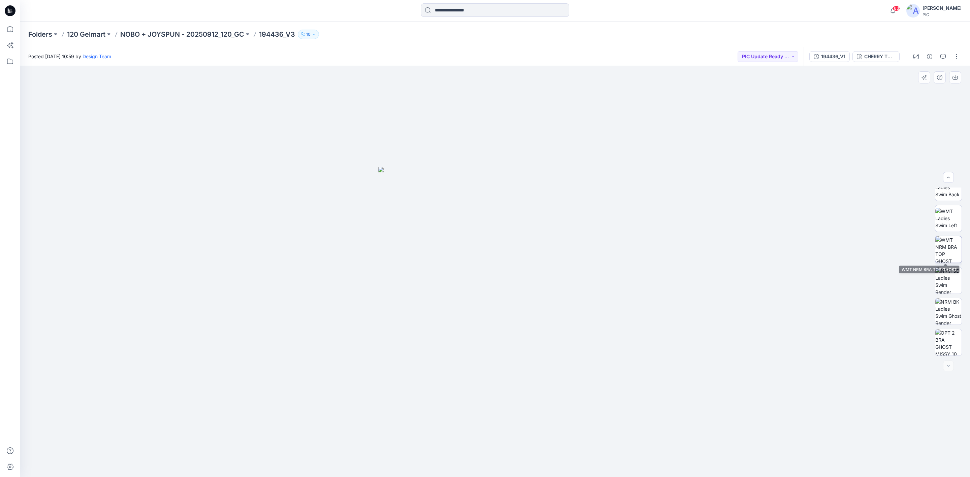
click at [768, 243] on img at bounding box center [948, 249] width 26 height 26
click at [223, 30] on p "NOBO + JOYSPUN - 20250912_120_GC" at bounding box center [182, 34] width 124 height 9
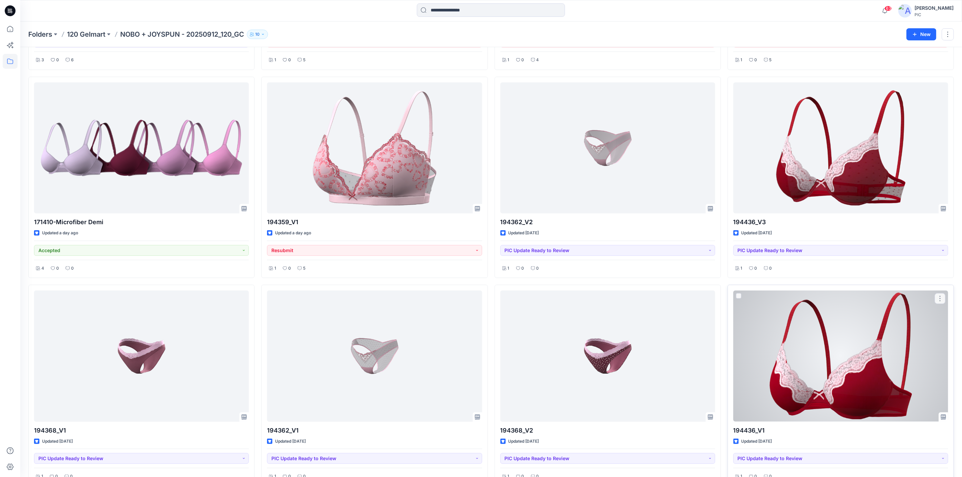
scroll to position [250, 0]
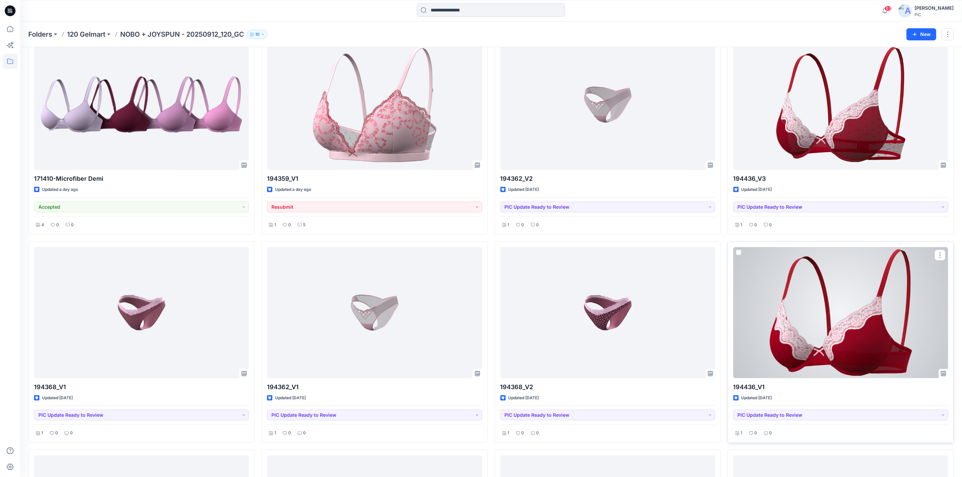
click at [768, 304] on div at bounding box center [840, 312] width 215 height 131
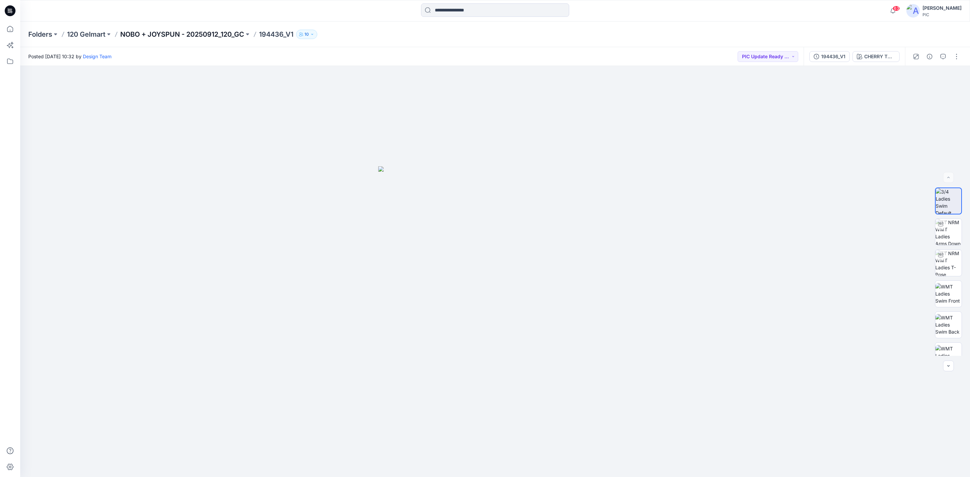
click at [188, 30] on p "NOBO + JOYSPUN - 20250912_120_GC" at bounding box center [182, 34] width 124 height 9
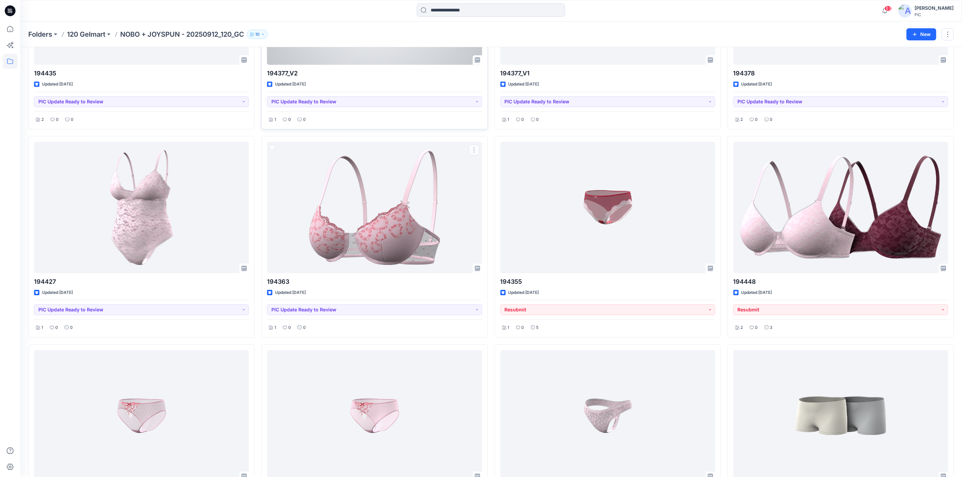
scroll to position [1368, 0]
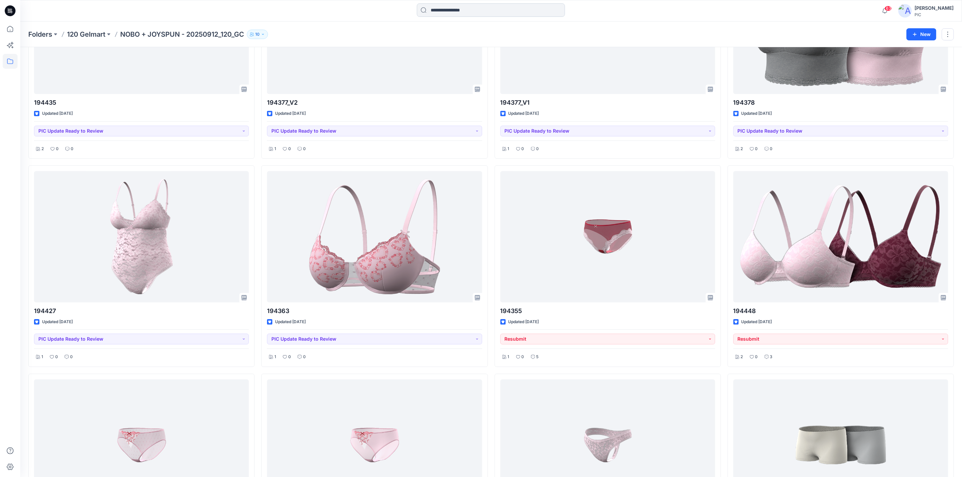
drag, startPoint x: 439, startPoint y: 2, endPoint x: 441, endPoint y: 11, distance: 8.9
click at [440, 5] on div "63 Notifications Design Team shared 194436_V1 in NOBO + JOYSPUN - 20250912_120_…" at bounding box center [491, 11] width 942 height 22
click at [441, 11] on input at bounding box center [491, 9] width 148 height 13
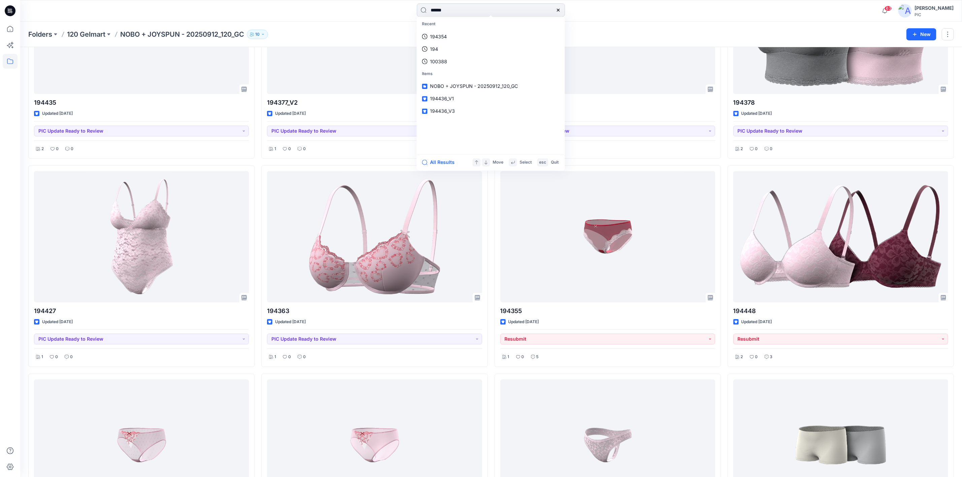
type input "******"
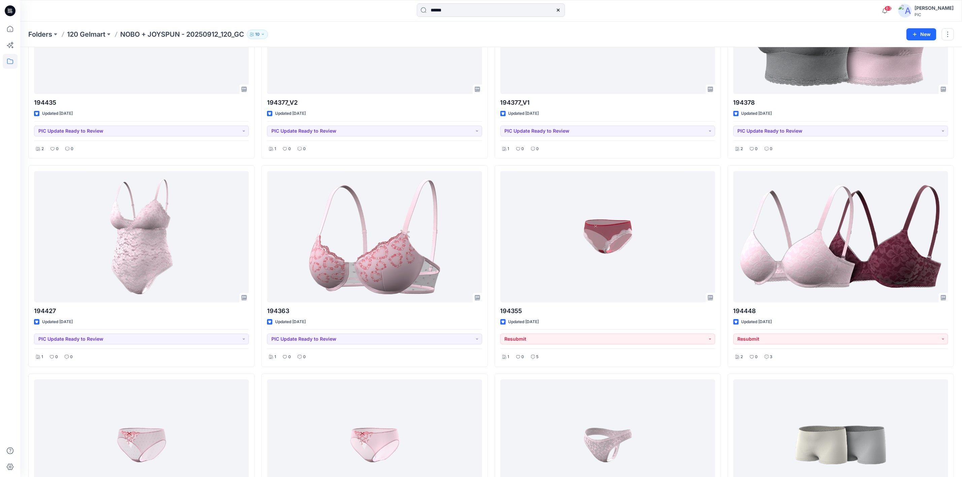
click at [652, 6] on div "******" at bounding box center [491, 10] width 471 height 15
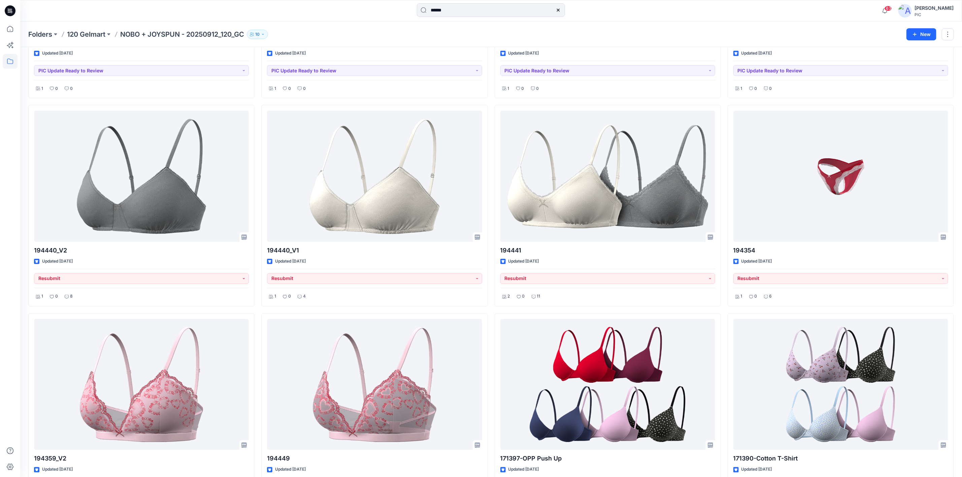
scroll to position [729, 0]
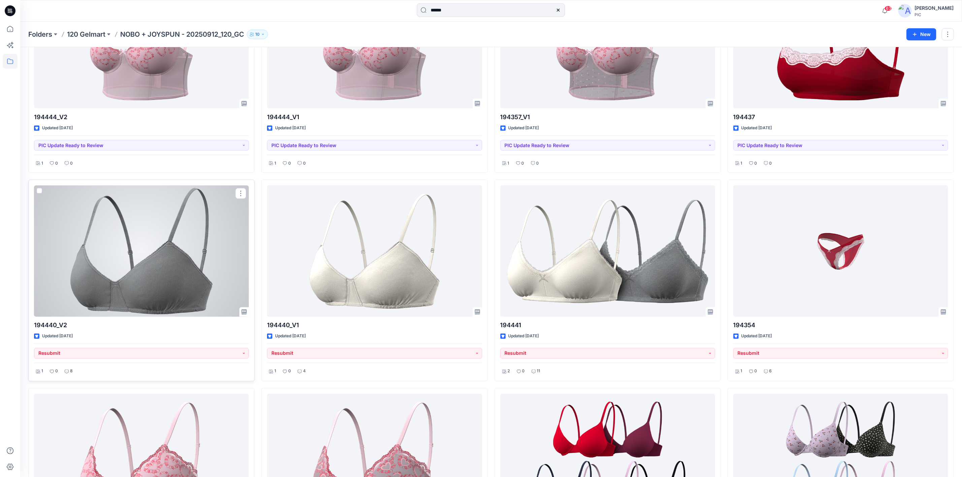
click at [115, 308] on div at bounding box center [141, 251] width 215 height 131
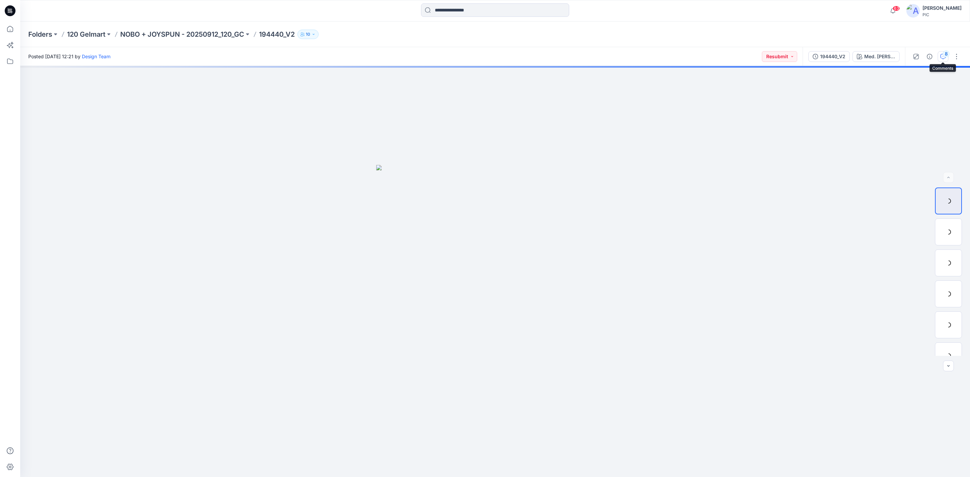
click at [768, 57] on icon "button" at bounding box center [942, 56] width 5 height 5
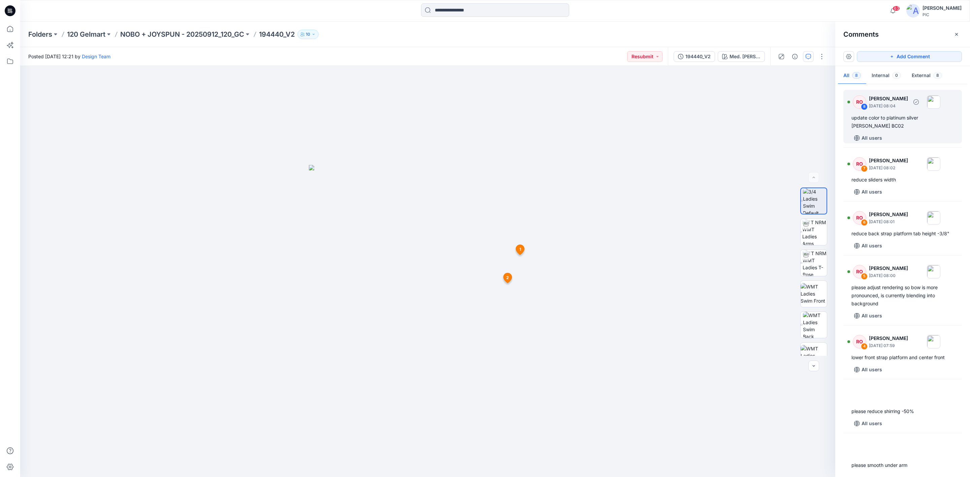
click at [768, 117] on div "update color to platinum silver heather grey BC02" at bounding box center [902, 122] width 102 height 16
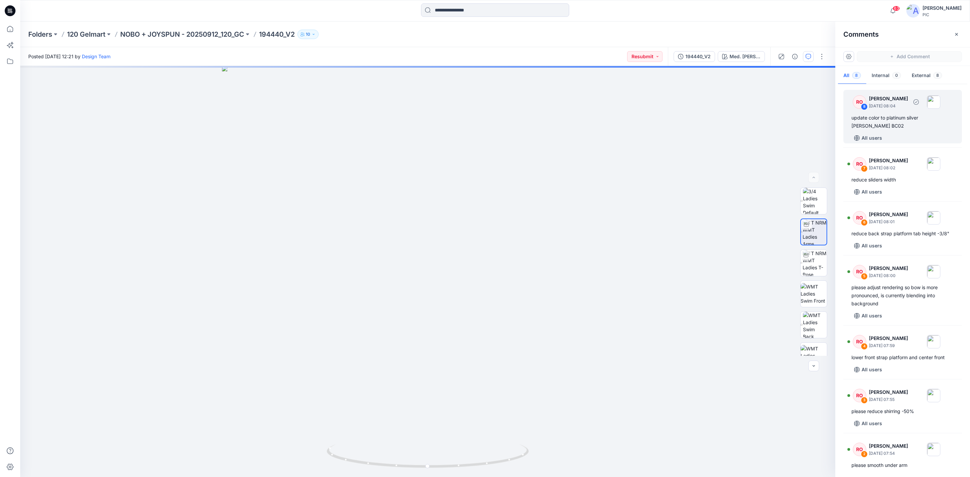
click at [768, 124] on div "update color to platinum silver heather grey BC02" at bounding box center [902, 122] width 102 height 16
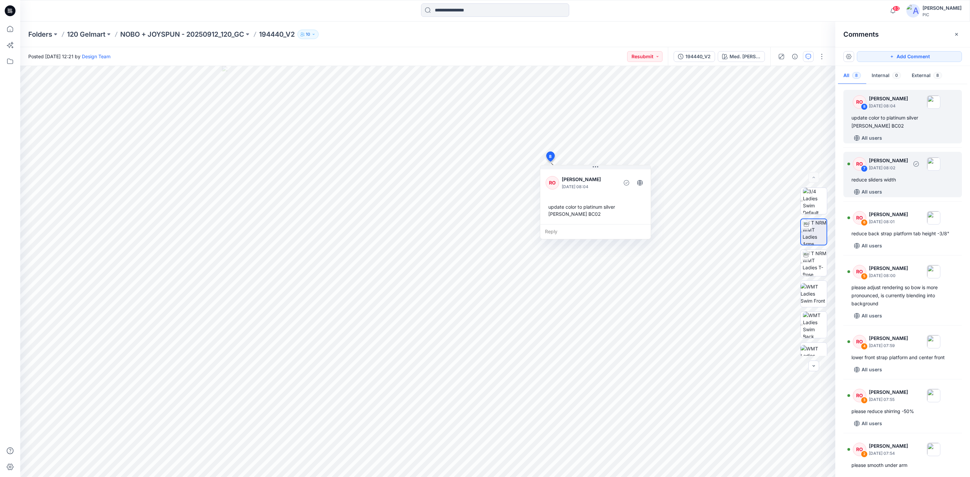
drag, startPoint x: 890, startPoint y: 176, endPoint x: 897, endPoint y: 182, distance: 9.6
click at [768, 177] on div "reduce sliders width" at bounding box center [902, 180] width 102 height 8
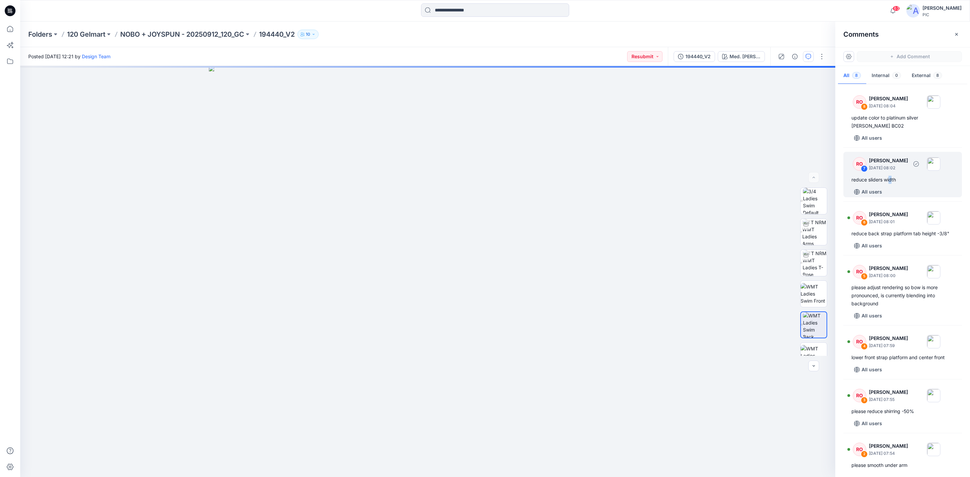
click at [768, 183] on div "reduce sliders width" at bounding box center [902, 180] width 102 height 8
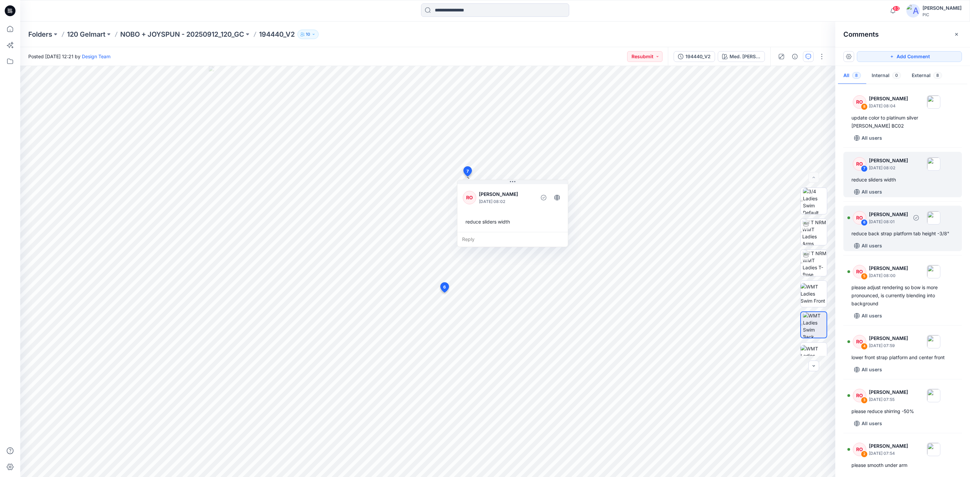
click at [768, 235] on div "reduce back strap platform tab height -3/8"" at bounding box center [902, 234] width 102 height 8
click at [768, 178] on div "reduce sliders width" at bounding box center [902, 180] width 102 height 8
click at [768, 228] on div "RO 6 Raquel Ortiz September 27, 2025 08:01 reduce back strap platform tab heigh…" at bounding box center [902, 228] width 119 height 45
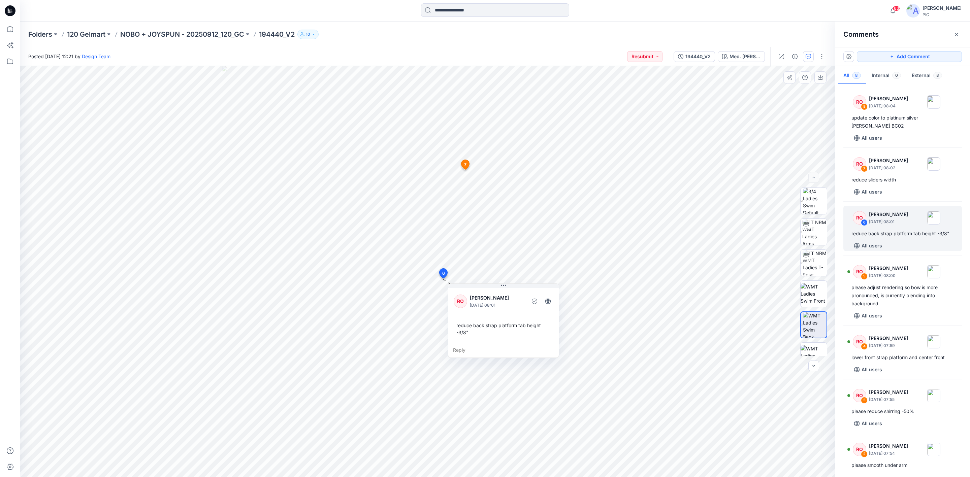
drag, startPoint x: 483, startPoint y: 292, endPoint x: 498, endPoint y: 294, distance: 15.2
click at [498, 294] on p "[PERSON_NAME]" at bounding box center [497, 298] width 55 height 8
click at [768, 289] on div "please adjust rendering so bow is more pronounced, is currently blending into b…" at bounding box center [902, 295] width 102 height 24
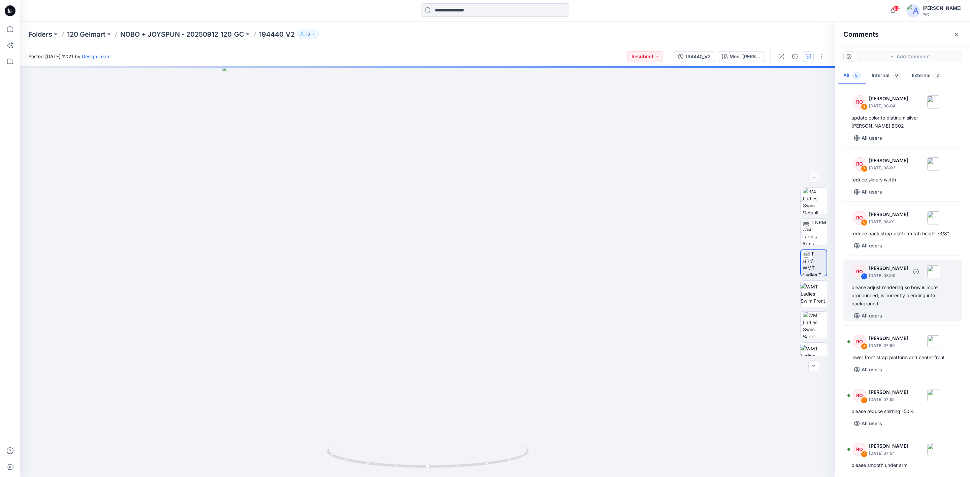
click at [768, 289] on div "please adjust rendering so bow is more pronounced, is currently blending into b…" at bounding box center [902, 295] width 102 height 24
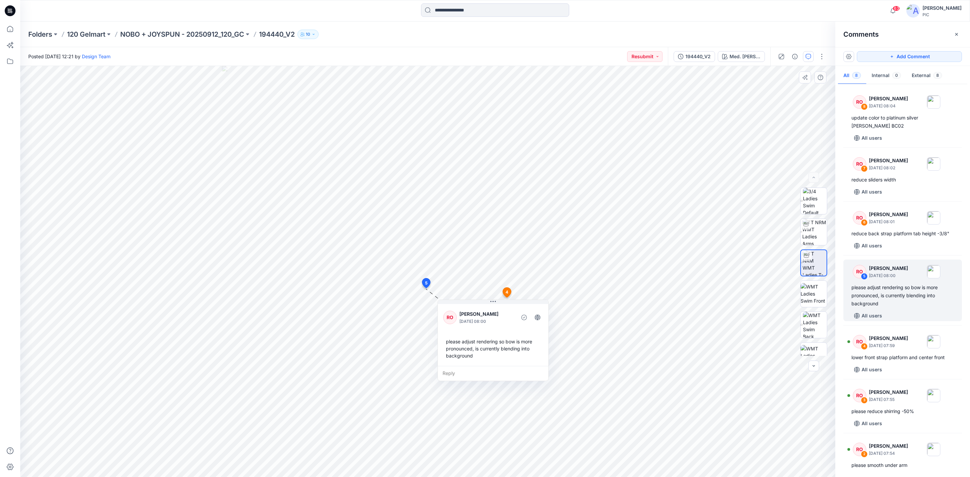
drag, startPoint x: 485, startPoint y: 338, endPoint x: 507, endPoint y: 346, distance: 23.3
click at [507, 346] on div "please adjust rendering so bow is more pronounced, is currently blending into b…" at bounding box center [493, 348] width 100 height 27
drag, startPoint x: 901, startPoint y: 344, endPoint x: 912, endPoint y: 355, distance: 14.8
click at [768, 345] on p "September 27, 2025 07:59" at bounding box center [888, 345] width 39 height 7
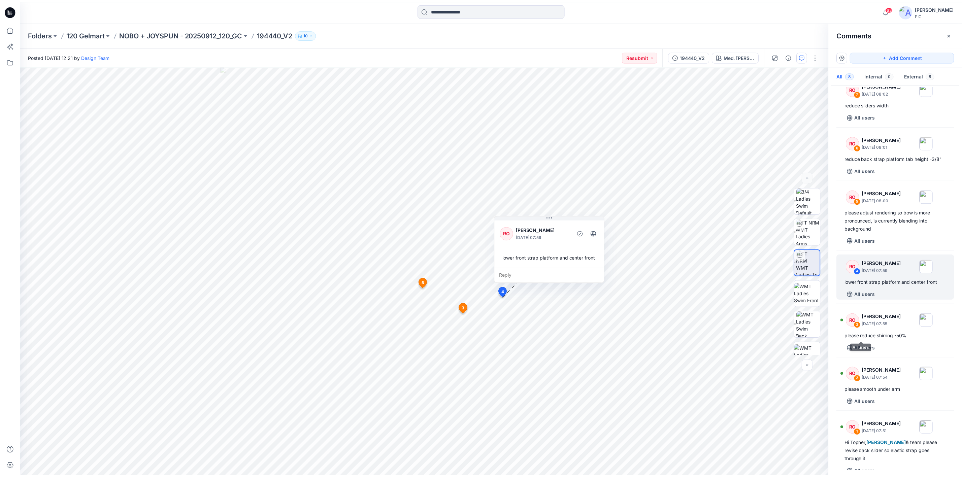
scroll to position [85, 0]
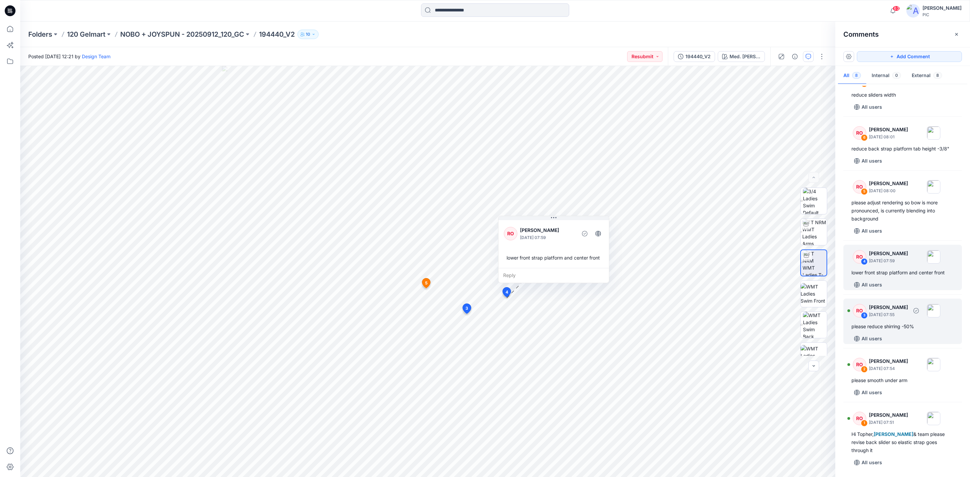
click at [768, 328] on div "please reduce shirring -50%" at bounding box center [902, 327] width 102 height 8
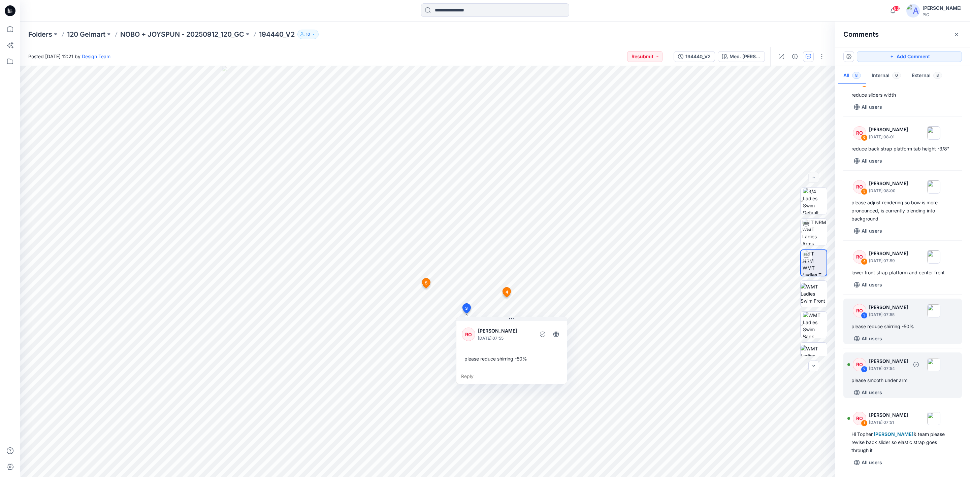
click at [768, 368] on div "RO 2 Raquel Ortiz September 27, 2025 07:54 please smooth under arm All users" at bounding box center [902, 375] width 119 height 45
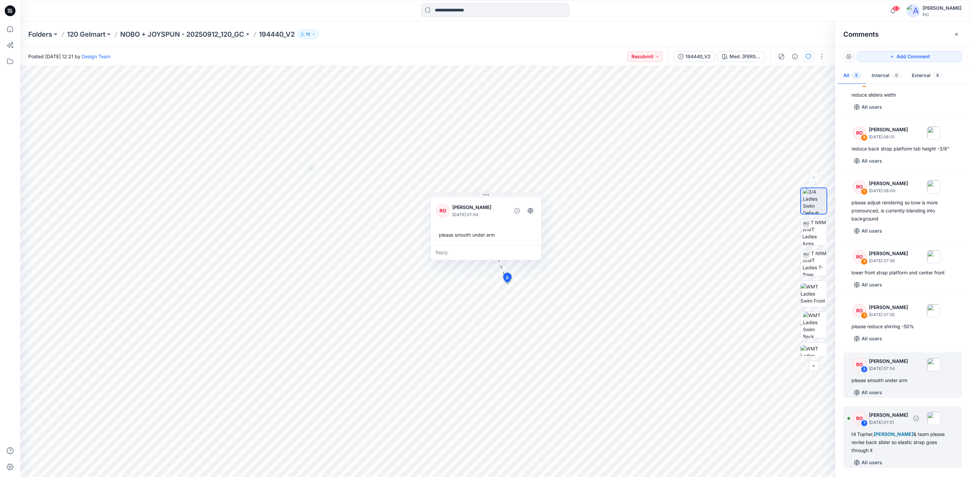
click at [768, 368] on div "Hi Topher, Poornima Perera & team please revise back slider so elastic strap go…" at bounding box center [902, 442] width 102 height 24
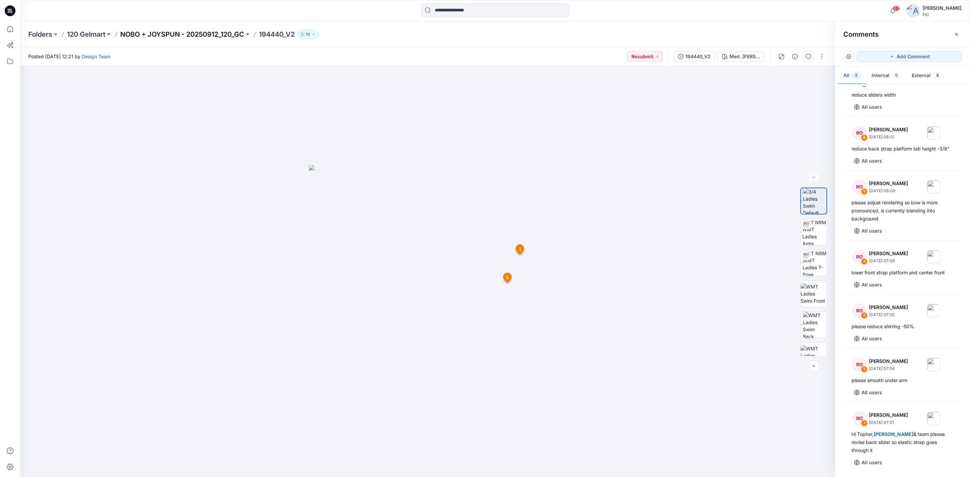
click at [194, 34] on p "NOBO + JOYSPUN - 20250912_120_GC" at bounding box center [182, 34] width 124 height 9
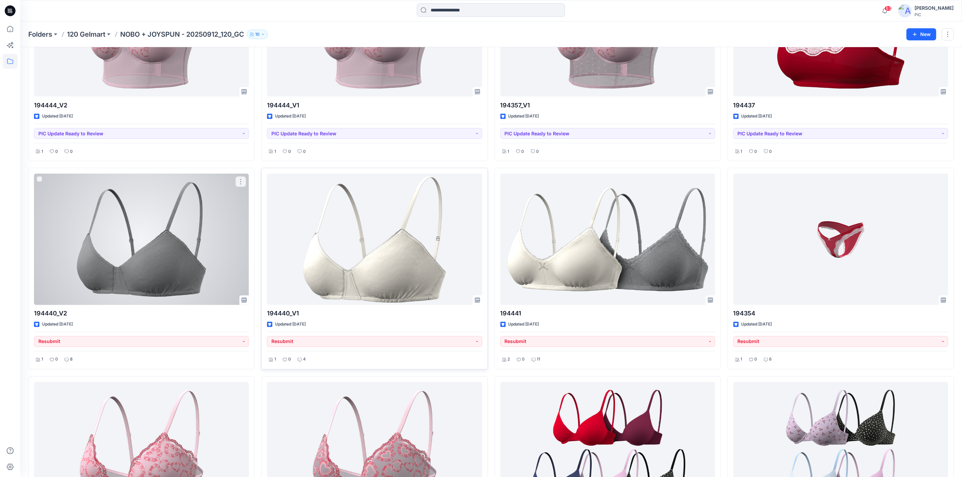
scroll to position [741, 0]
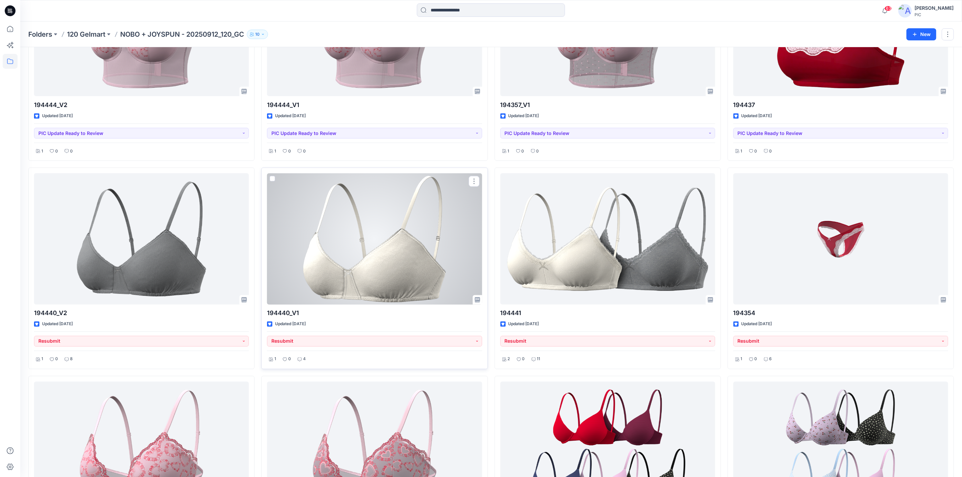
click at [406, 249] on div at bounding box center [374, 238] width 215 height 131
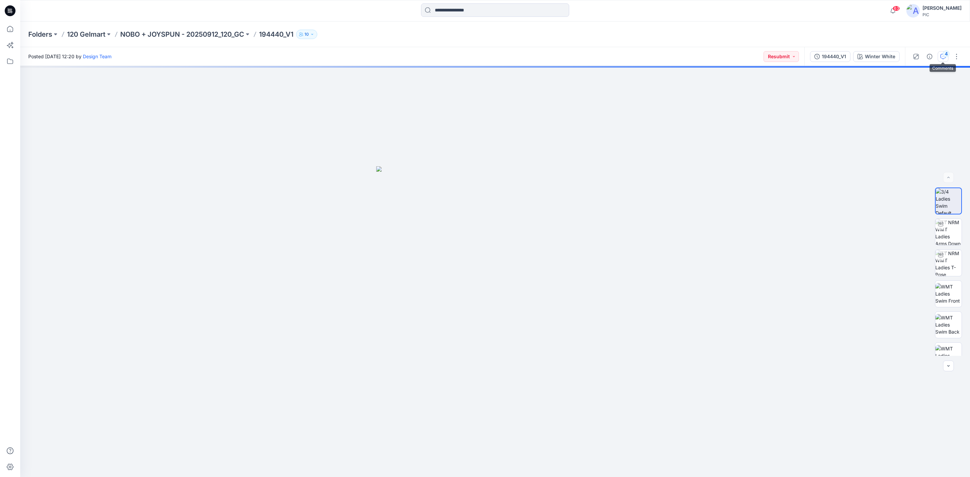
click at [768, 56] on button "4" at bounding box center [942, 56] width 11 height 11
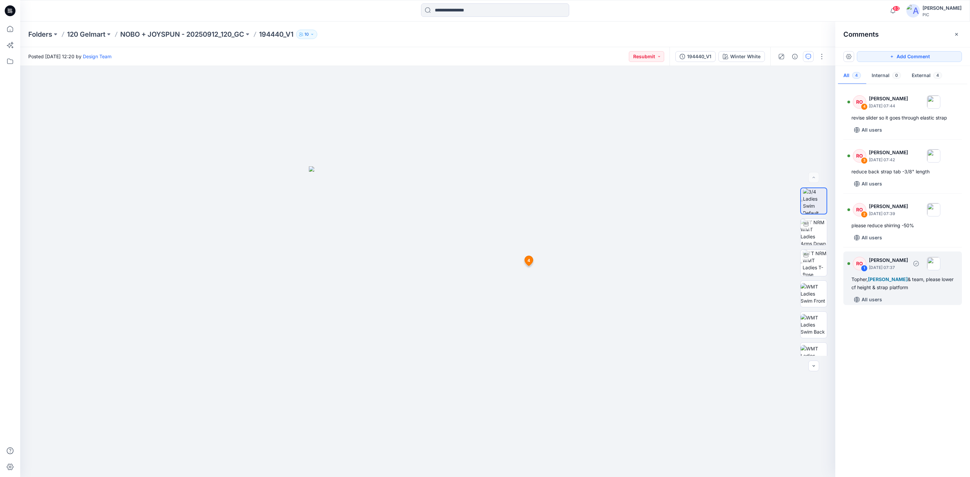
click at [768, 286] on div "Topher, Poornima Perera & team, please lower cf height & strap platform" at bounding box center [902, 283] width 102 height 16
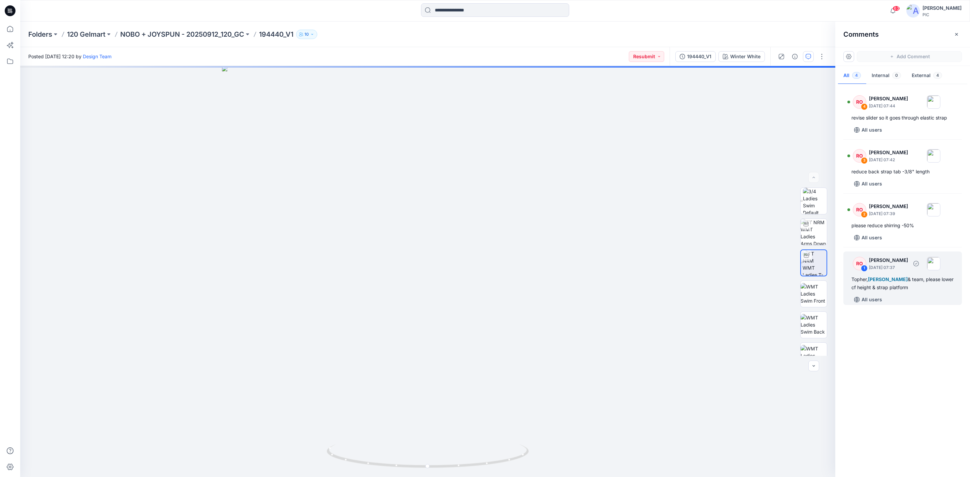
click at [768, 279] on div "Topher, Poornima Perera & team, please lower cf height & strap platform" at bounding box center [902, 283] width 102 height 16
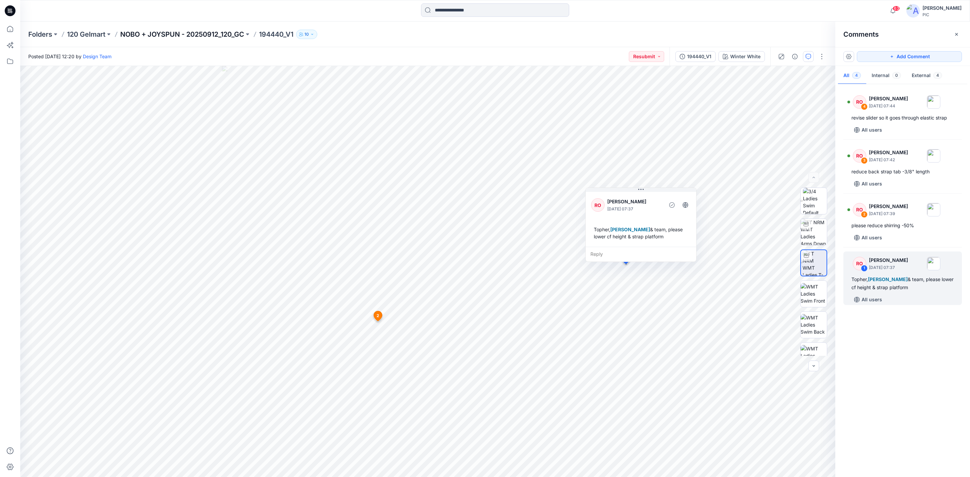
click at [181, 33] on p "NOBO + JOYSPUN - 20250912_120_GC" at bounding box center [182, 34] width 124 height 9
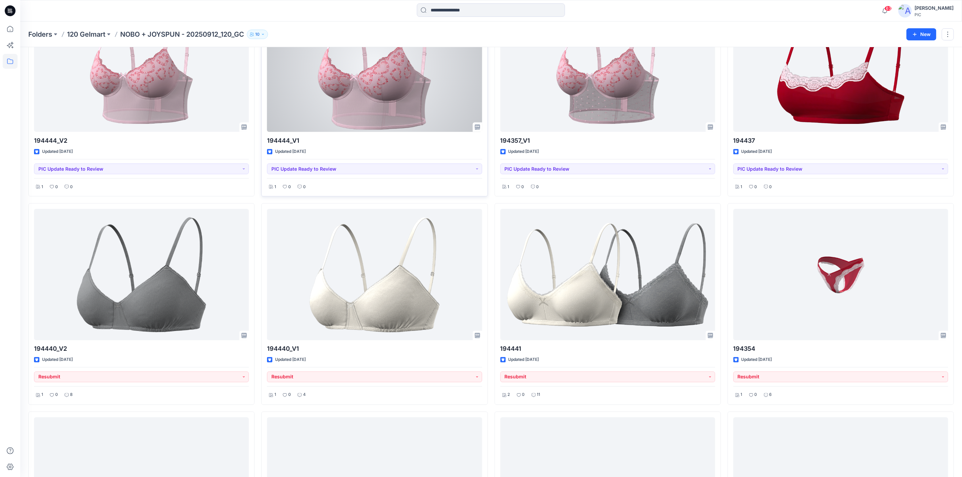
scroll to position [707, 0]
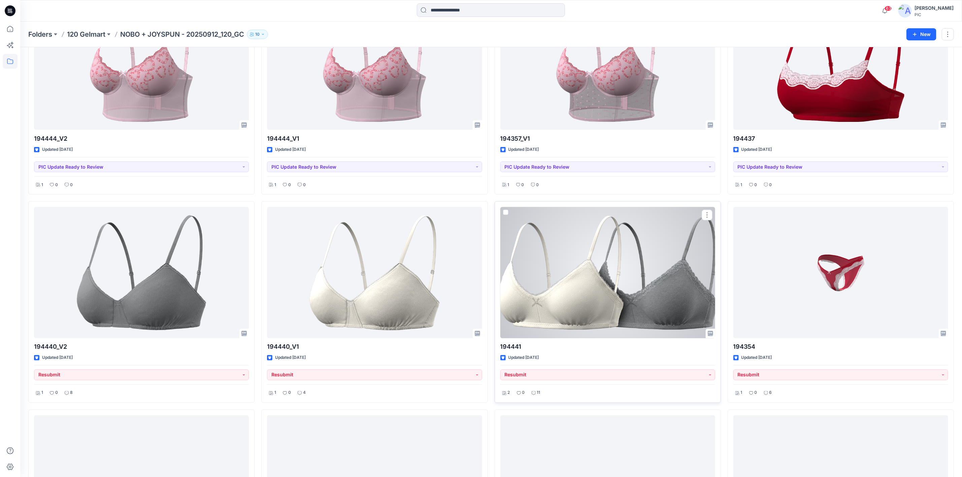
click at [610, 276] on div at bounding box center [607, 272] width 215 height 131
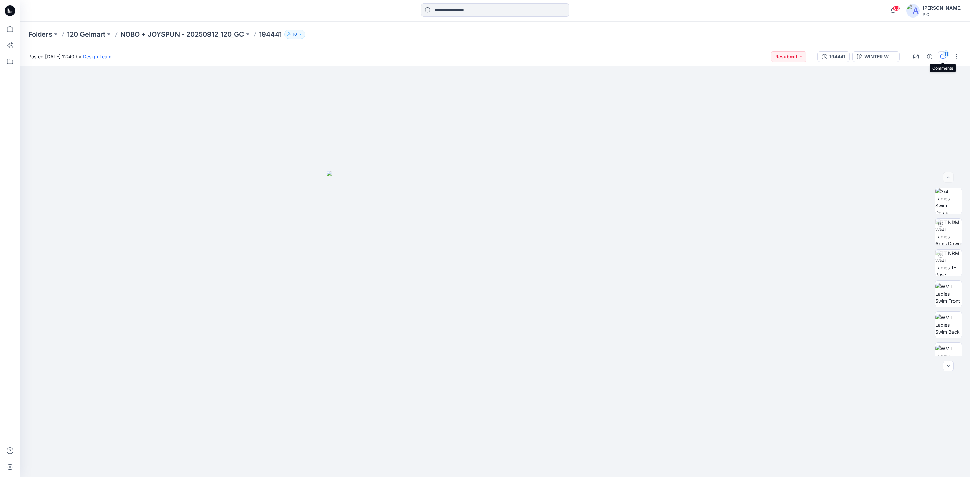
click at [768, 56] on div "11" at bounding box center [945, 54] width 7 height 7
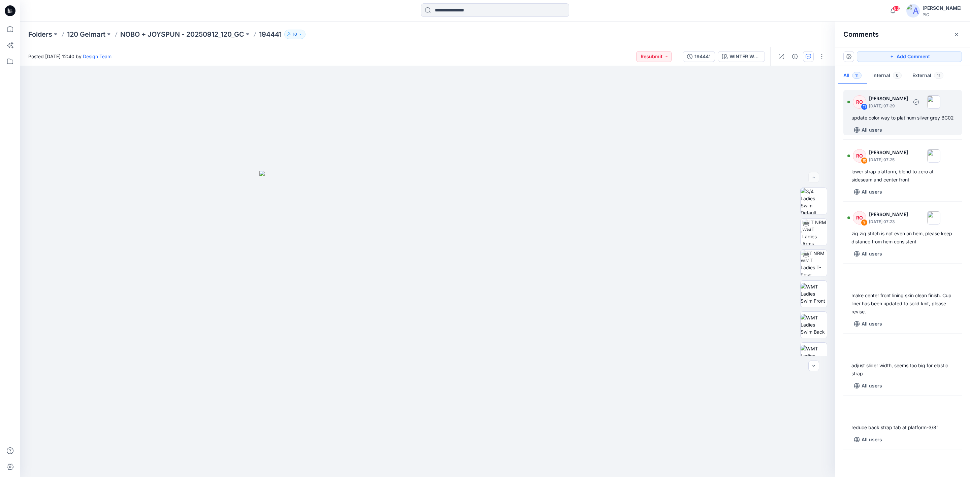
click at [768, 122] on div "update color way to platinum silver grey BC02" at bounding box center [902, 118] width 102 height 8
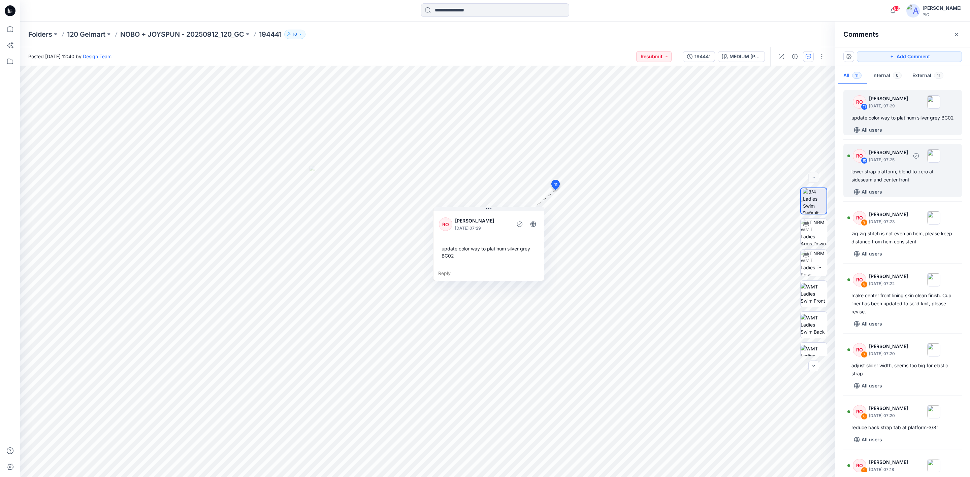
click at [768, 163] on p "September 27, 2025 07:25" at bounding box center [888, 160] width 39 height 7
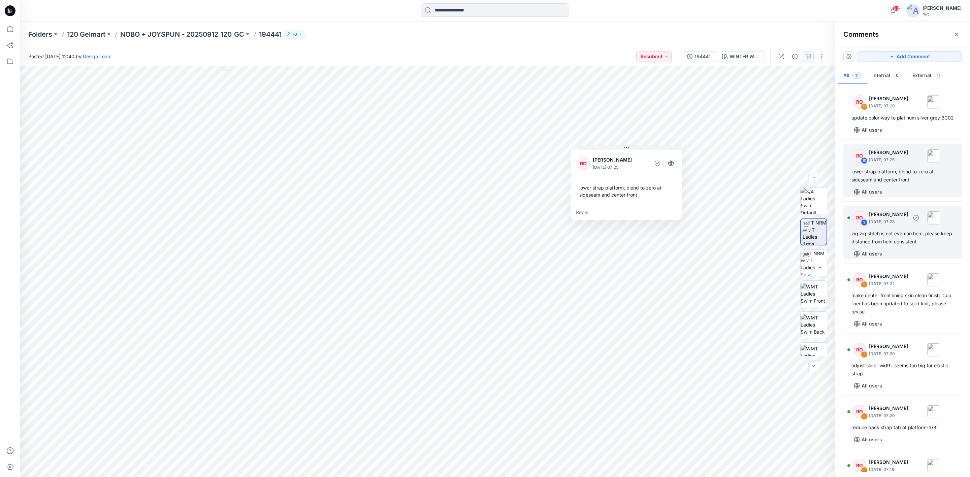
click at [768, 255] on div "RO 9 Raquel Ortiz September 27, 2025 07:23 zig zig stitch is not even on hem, p…" at bounding box center [902, 233] width 119 height 54
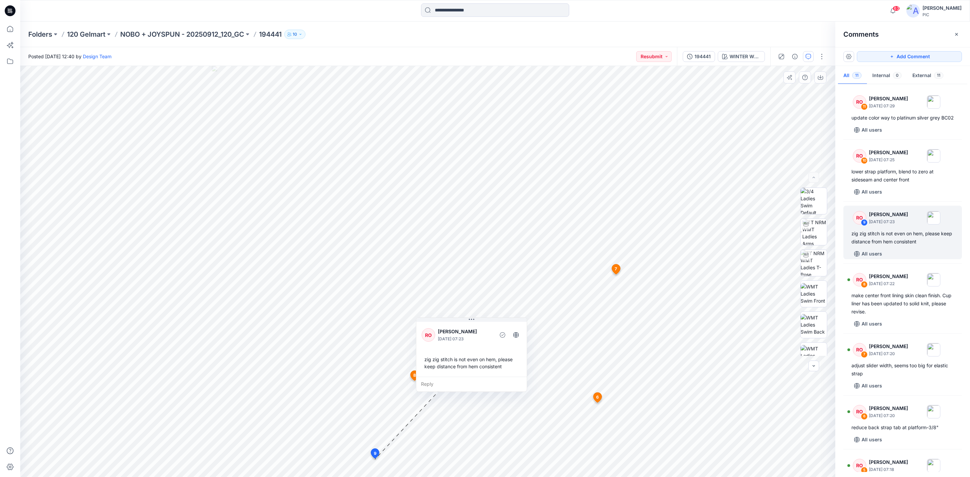
drag, startPoint x: 434, startPoint y: 428, endPoint x: 493, endPoint y: 347, distance: 99.9
click at [486, 348] on div "RO Raquel Ortiz September 27, 2025 07:23 zig zig stitch is not even on hem, ple…" at bounding box center [471, 349] width 110 height 56
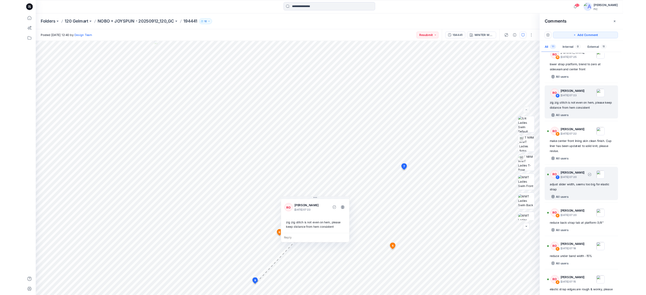
scroll to position [67, 0]
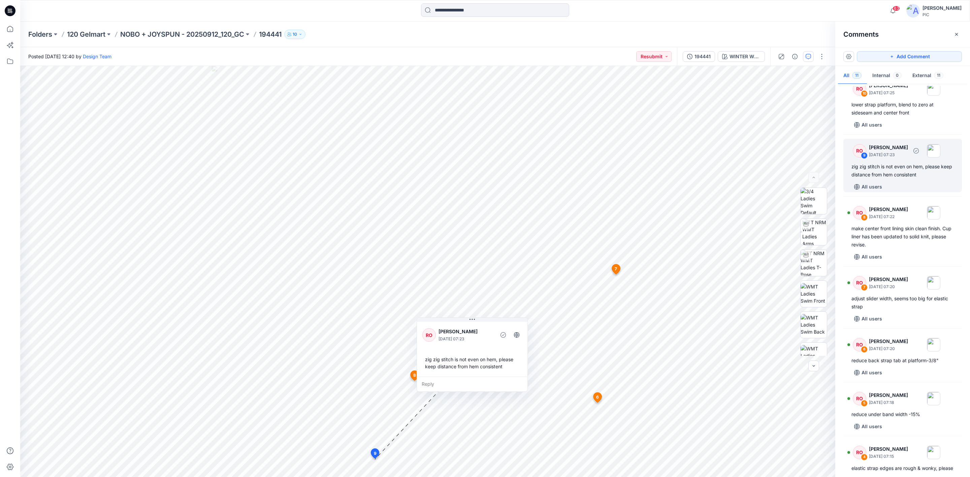
click at [768, 178] on div "zig zig stitch is not even on hem, please keep distance from hem consistent" at bounding box center [902, 171] width 102 height 16
drag, startPoint x: 471, startPoint y: 350, endPoint x: 482, endPoint y: 380, distance: 31.8
click at [482, 368] on div "RO Raquel Ortiz September 27, 2025 07:23 zig zig stitch is not even on hem, ple…" at bounding box center [483, 378] width 110 height 56
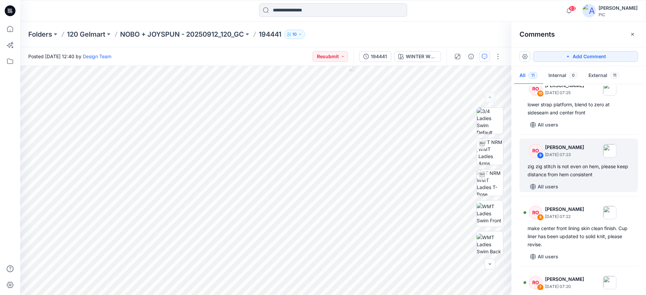
scroll to position [25, 0]
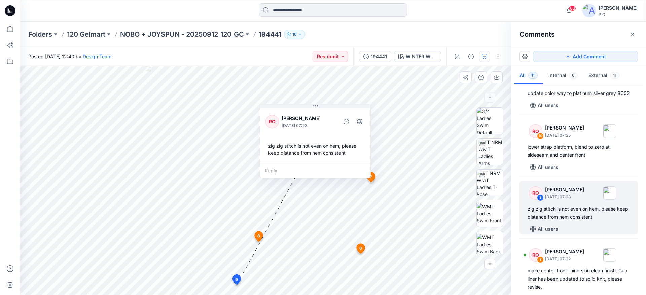
drag, startPoint x: 286, startPoint y: 249, endPoint x: 320, endPoint y: 129, distance: 124.2
click at [320, 129] on div "RO Raquel Ortiz September 27, 2025 07:23" at bounding box center [316, 121] width 100 height 19
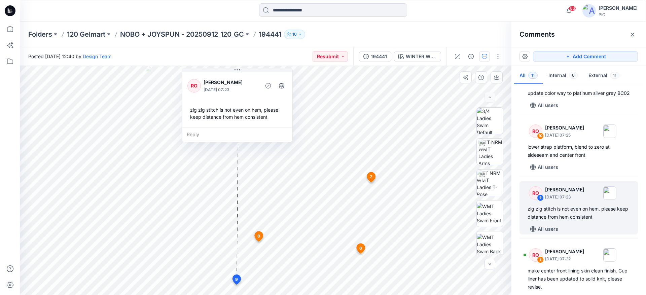
drag, startPoint x: 329, startPoint y: 136, endPoint x: 251, endPoint y: 100, distance: 86.0
click at [251, 100] on div "RO Raquel Ortiz September 27, 2025 07:23 zig zig stitch is not even on hem, ple…" at bounding box center [237, 99] width 110 height 56
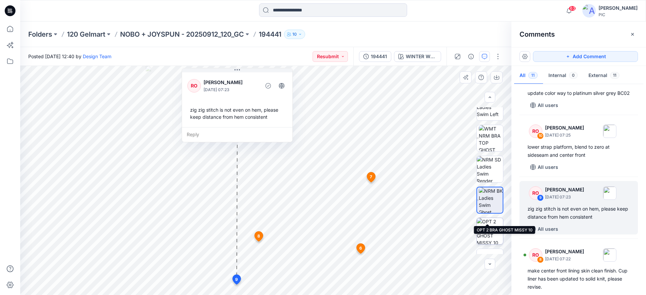
scroll to position [190, 0]
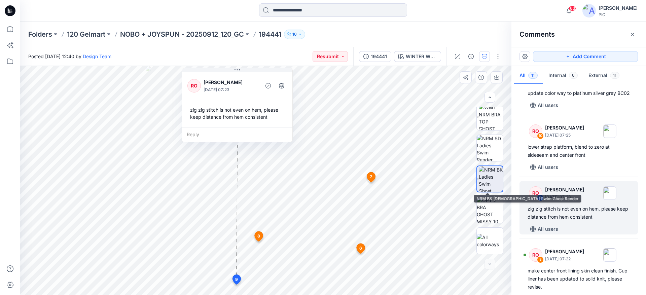
click at [490, 175] on img at bounding box center [491, 179] width 24 height 26
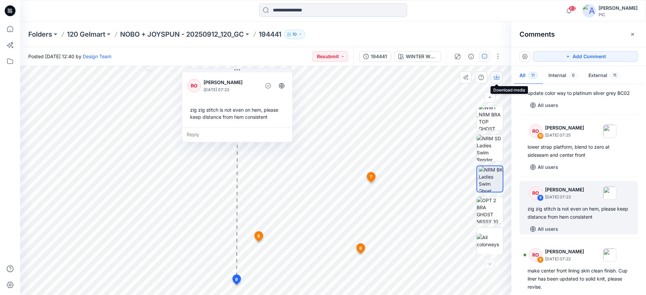
click at [494, 80] on button "button" at bounding box center [497, 77] width 12 height 12
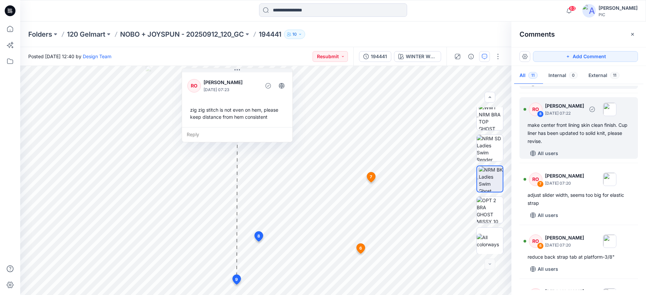
scroll to position [89, 0]
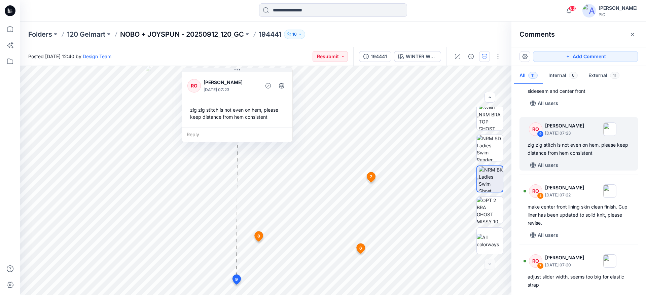
click at [168, 32] on p "NOBO + JOYSPUN - 20250912_120_GC" at bounding box center [182, 34] width 124 height 9
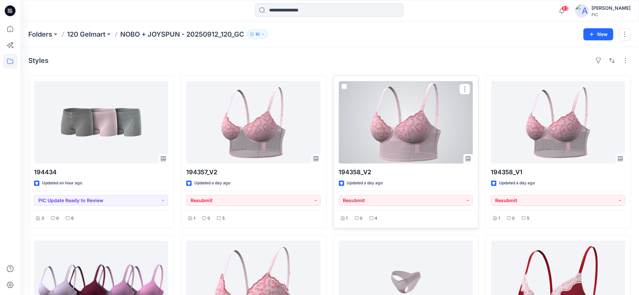
click at [412, 130] on div at bounding box center [406, 122] width 134 height 82
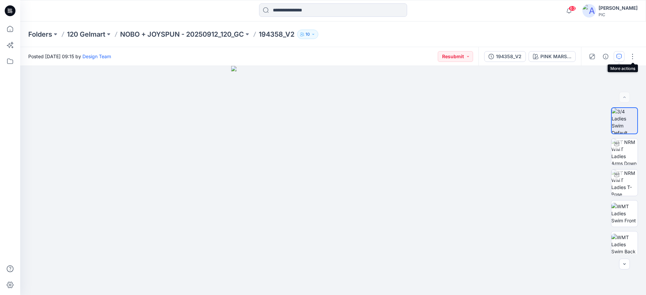
click at [623, 58] on button "button" at bounding box center [619, 56] width 11 height 11
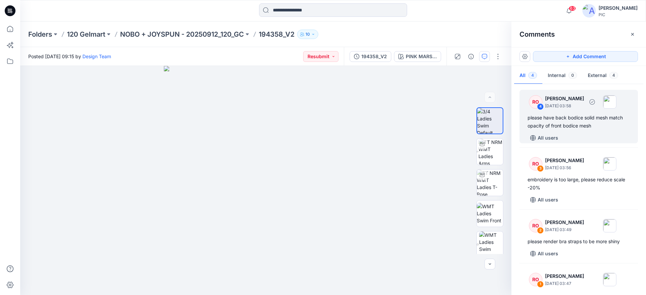
click at [584, 125] on div "please have back bodice solid mesh match opacity of front bodice mesh" at bounding box center [579, 122] width 102 height 16
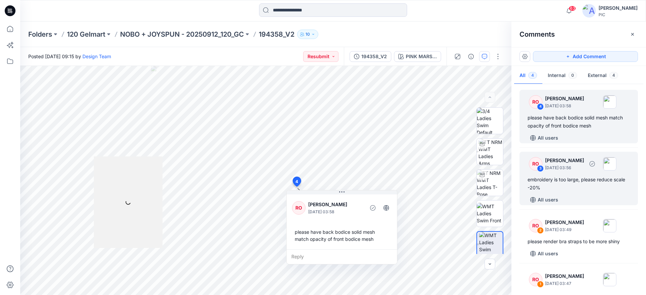
click at [585, 178] on div "embroidery is too large, please reduce scale -20%" at bounding box center [579, 184] width 102 height 16
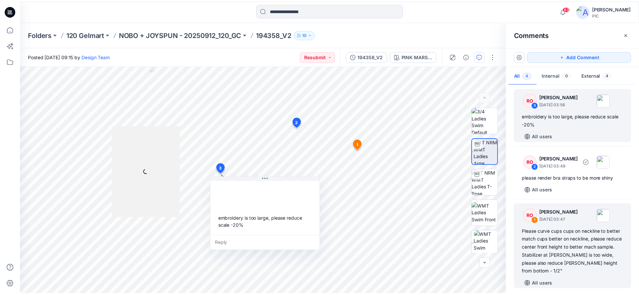
scroll to position [67, 0]
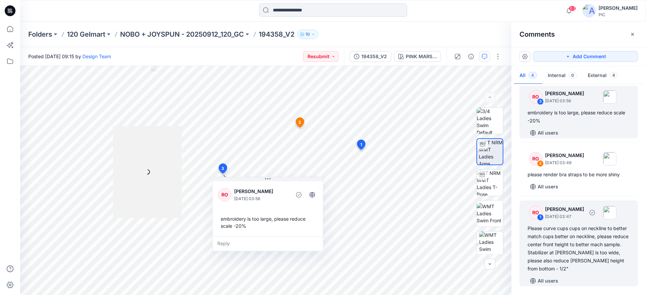
click at [582, 231] on div "Please curve cups cups on neckline to better match cups better on neckline, ple…" at bounding box center [579, 249] width 102 height 48
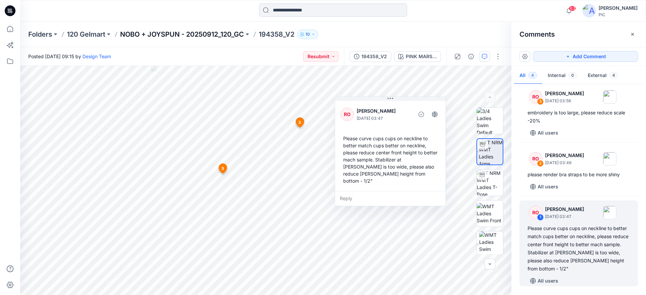
click at [193, 35] on p "NOBO + JOYSPUN - 20250912_120_GC" at bounding box center [182, 34] width 124 height 9
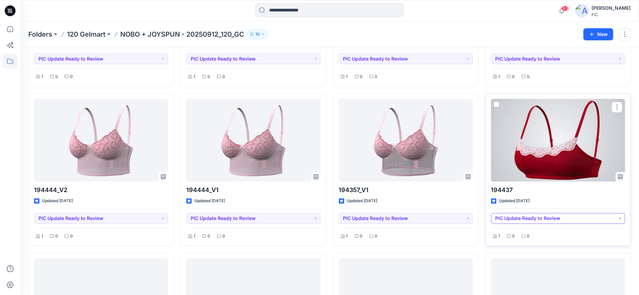
scroll to position [562, 0]
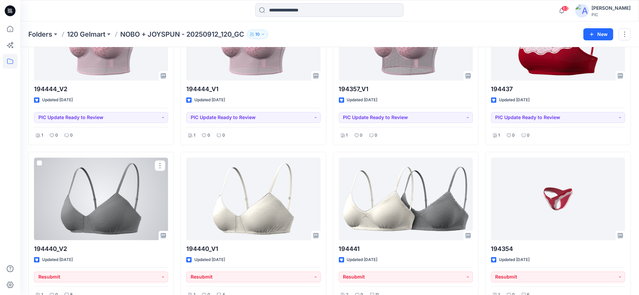
click at [102, 208] on div at bounding box center [101, 199] width 134 height 82
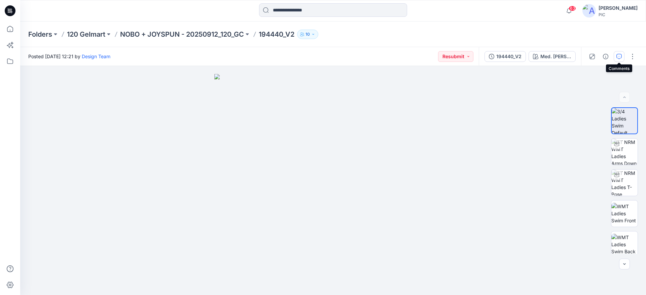
click at [622, 55] on icon "button" at bounding box center [619, 56] width 5 height 5
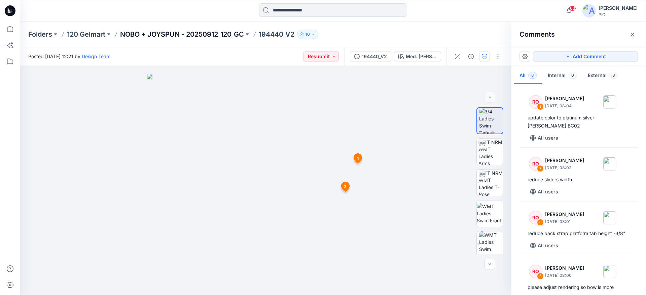
click at [164, 33] on p "NOBO + JOYSPUN - 20250912_120_GC" at bounding box center [182, 34] width 124 height 9
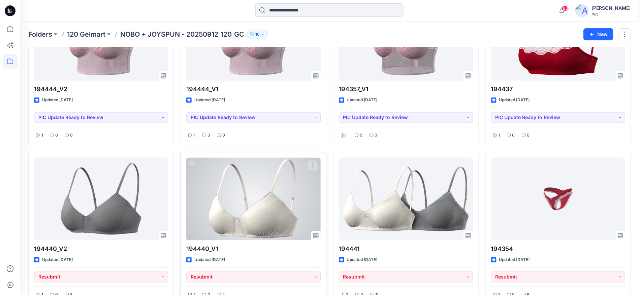
scroll to position [606, 0]
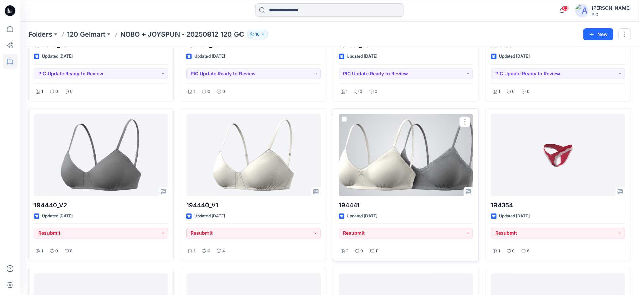
click at [383, 134] on div at bounding box center [406, 155] width 134 height 82
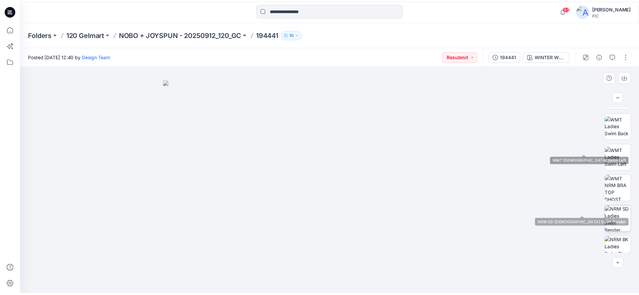
scroll to position [135, 0]
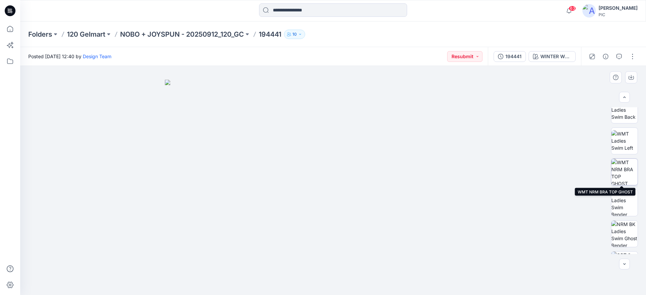
click at [621, 166] on img at bounding box center [625, 172] width 26 height 26
click at [215, 33] on p "NOBO + JOYSPUN - 20250912_120_GC" at bounding box center [182, 34] width 124 height 9
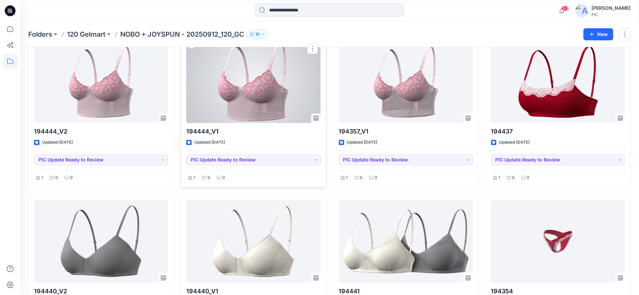
scroll to position [604, 0]
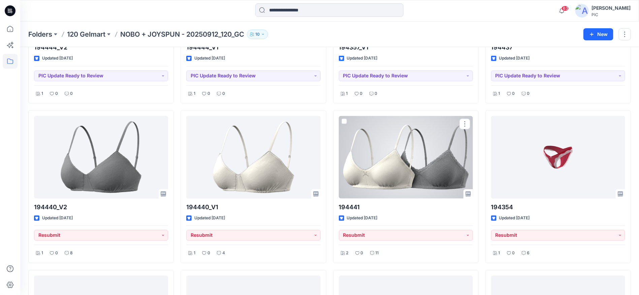
click at [397, 171] on div at bounding box center [406, 157] width 134 height 82
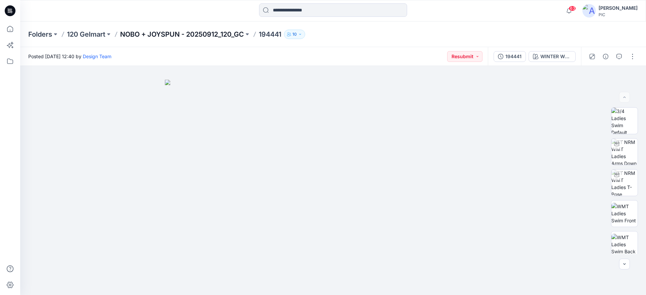
click at [176, 34] on p "NOBO + JOYSPUN - 20250912_120_GC" at bounding box center [182, 34] width 124 height 9
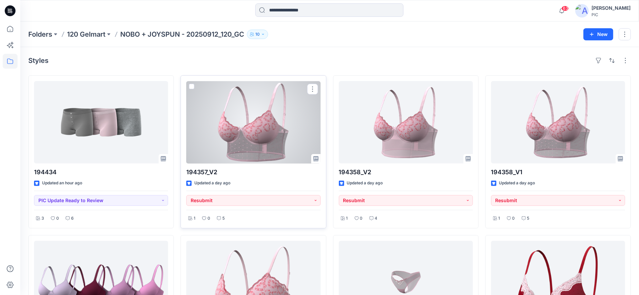
click at [260, 129] on div at bounding box center [253, 122] width 134 height 82
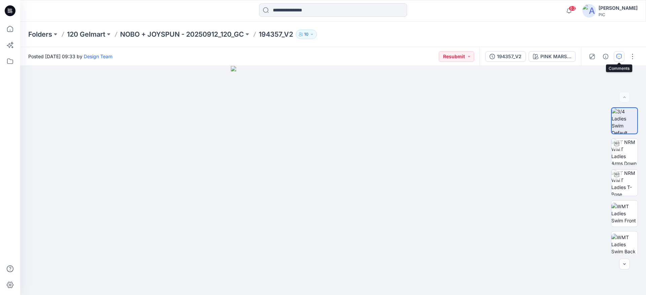
click at [623, 56] on button "button" at bounding box center [619, 56] width 11 height 11
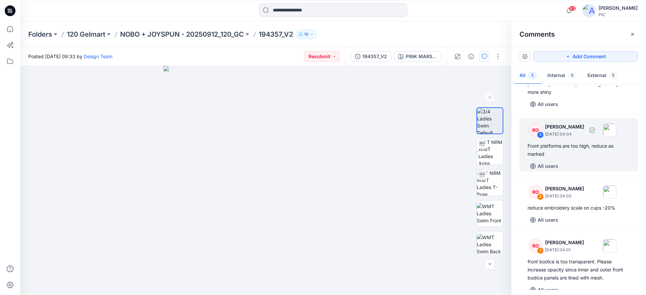
scroll to position [101, 0]
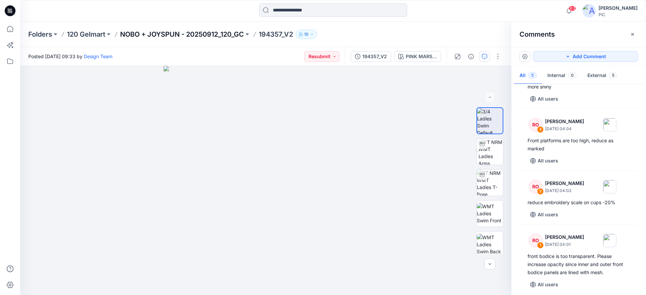
click at [164, 35] on p "NOBO + JOYSPUN - 20250912_120_GC" at bounding box center [182, 34] width 124 height 9
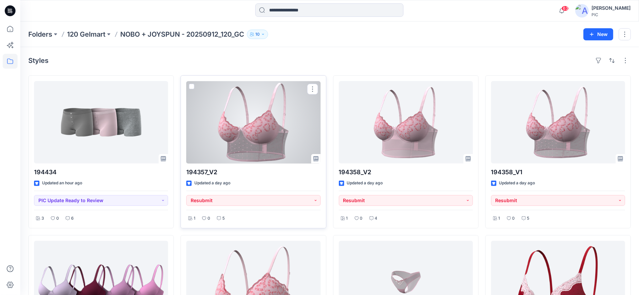
click at [262, 129] on div at bounding box center [253, 122] width 134 height 82
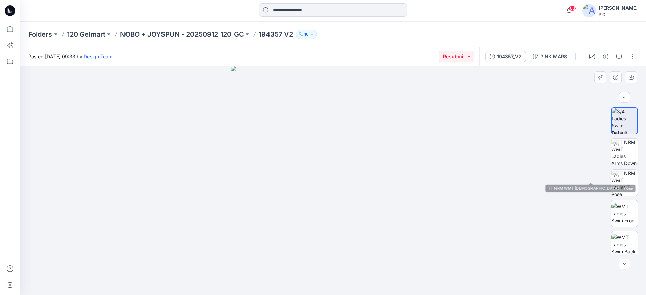
scroll to position [135, 0]
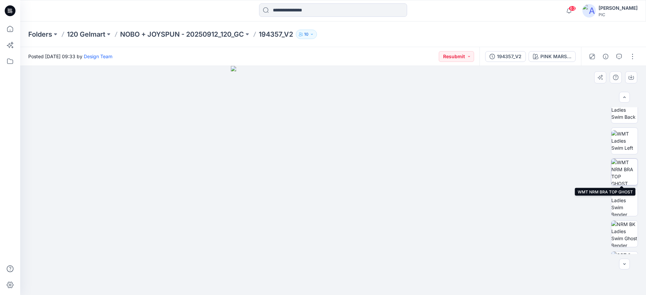
click at [616, 167] on img at bounding box center [625, 172] width 26 height 26
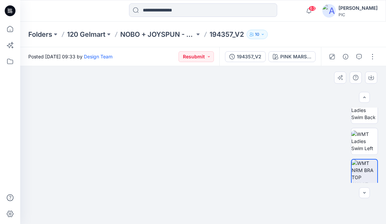
click at [148, 84] on img at bounding box center [203, 124] width 200 height 199
drag, startPoint x: 181, startPoint y: 187, endPoint x: 179, endPoint y: 138, distance: 49.2
click at [179, 138] on img at bounding box center [203, 110] width 188 height 227
click at [69, 99] on div at bounding box center [203, 145] width 366 height 158
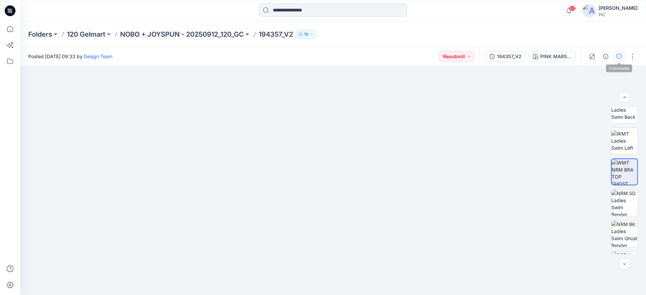
click at [619, 57] on icon "button" at bounding box center [619, 56] width 5 height 5
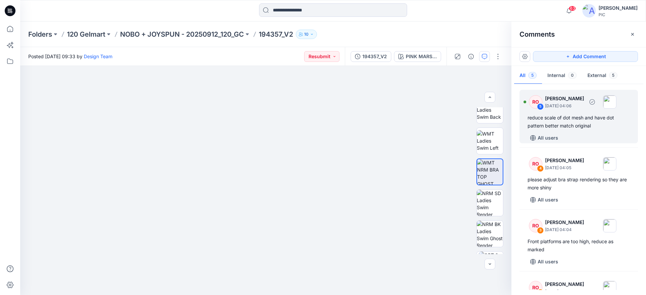
click at [589, 124] on div "reduce scale of dot mesh and have dot pattern better match original" at bounding box center [579, 122] width 102 height 16
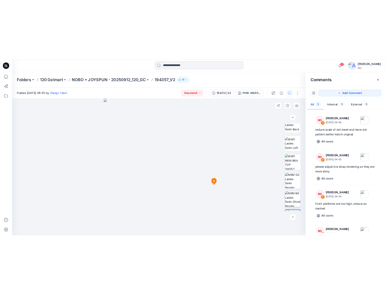
scroll to position [159, 0]
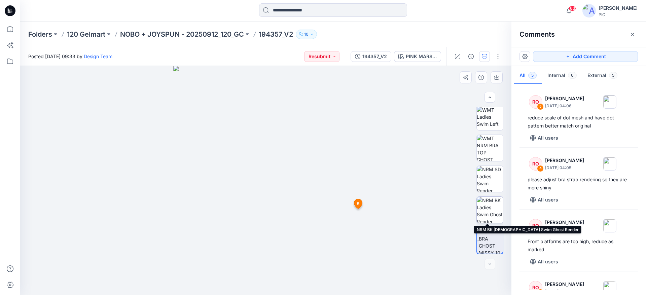
click at [485, 205] on img at bounding box center [490, 210] width 26 height 26
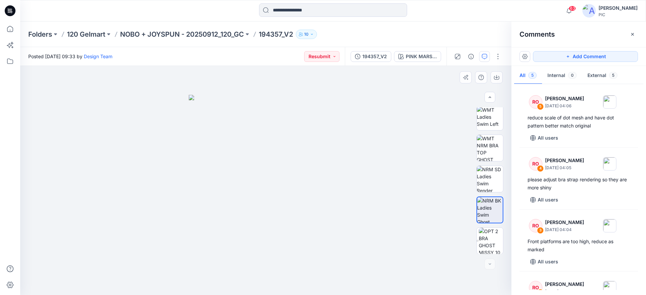
click at [289, 232] on img at bounding box center [266, 195] width 154 height 201
click at [496, 75] on icon "button" at bounding box center [496, 77] width 5 height 5
click at [496, 147] on img at bounding box center [490, 148] width 26 height 26
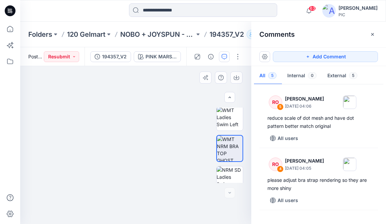
click at [182, 151] on img at bounding box center [135, 102] width 271 height 242
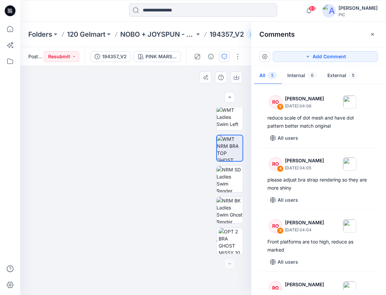
scroll to position [159, 0]
drag, startPoint x: 157, startPoint y: 205, endPoint x: 104, endPoint y: 223, distance: 55.4
click at [115, 223] on img at bounding box center [155, 164] width 271 height 261
drag, startPoint x: 163, startPoint y: 175, endPoint x: 156, endPoint y: 177, distance: 8.0
click at [163, 175] on img at bounding box center [155, 164] width 271 height 261
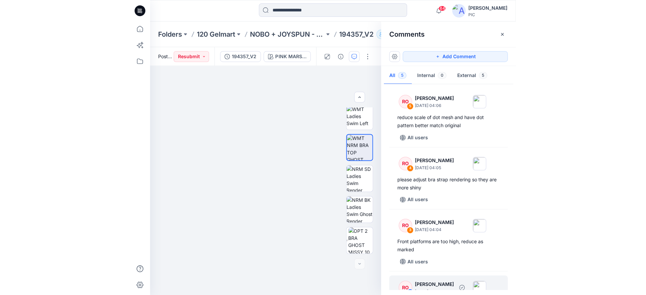
scroll to position [0, 0]
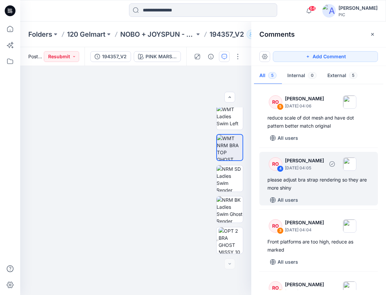
click at [306, 187] on div "please adjust bra strap rendering so they are more shiny" at bounding box center [318, 184] width 102 height 16
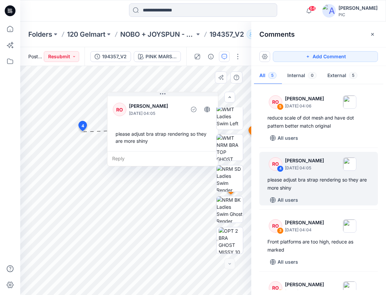
drag, startPoint x: 107, startPoint y: 139, endPoint x: 141, endPoint y: 98, distance: 54.3
click at [141, 98] on div "RO Raquel Ortiz September 28, 2025 04:05 please adjust bra strap rendering so t…" at bounding box center [162, 123] width 110 height 56
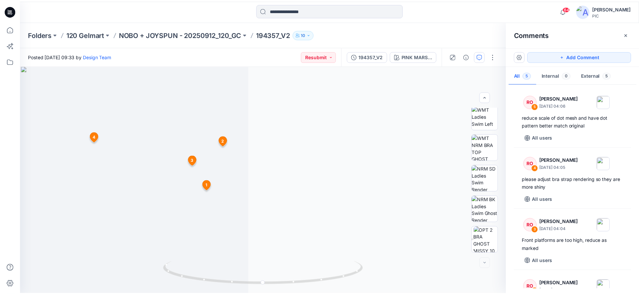
scroll to position [159, 0]
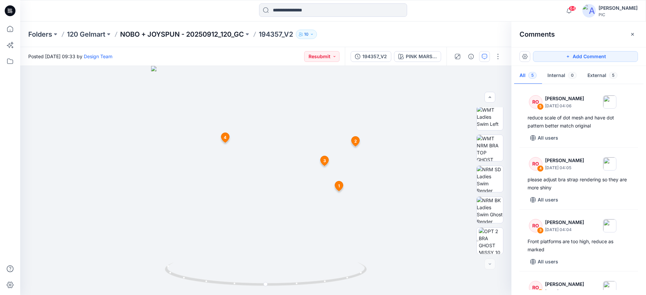
click at [181, 32] on p "NOBO + JOYSPUN - 20250912_120_GC" at bounding box center [182, 34] width 124 height 9
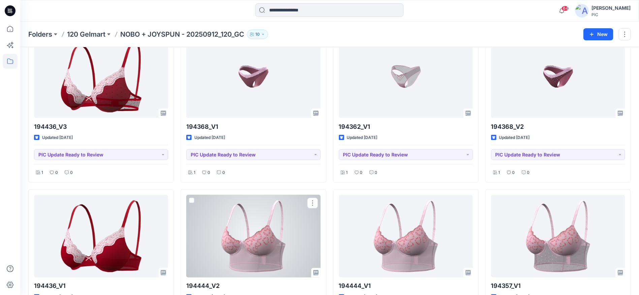
scroll to position [352, 0]
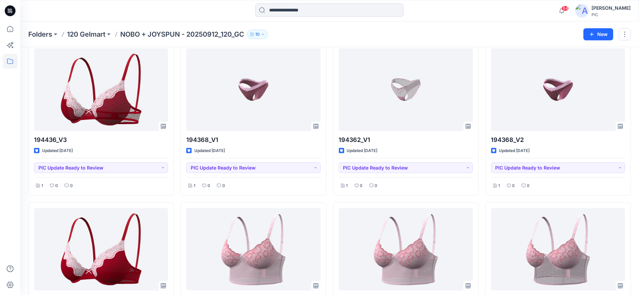
click at [401, 29] on div "Folders 120 Gelmart NOBO + JOYSPUN - 20250912_120_GC 10 New" at bounding box center [329, 35] width 619 height 26
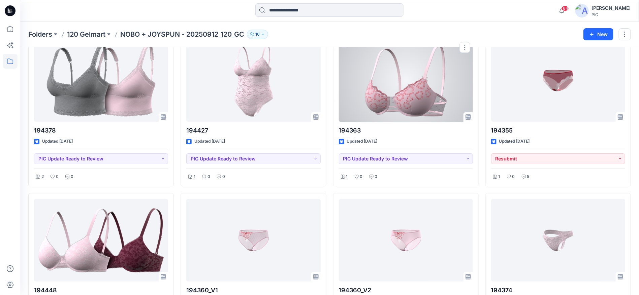
scroll to position [1160, 0]
click at [452, 160] on button "PIC Update Ready to Review" at bounding box center [406, 159] width 134 height 11
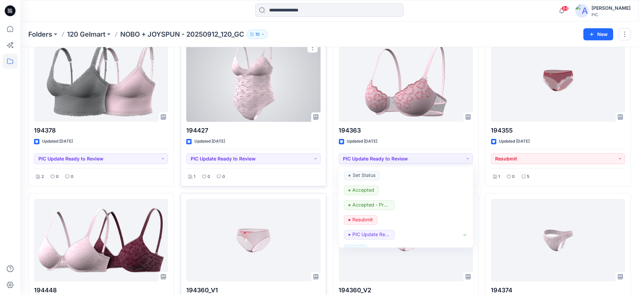
click at [304, 182] on div "194427 Updated 3 days ago PIC Update Ready to Review 1 0 0" at bounding box center [252, 110] width 145 height 153
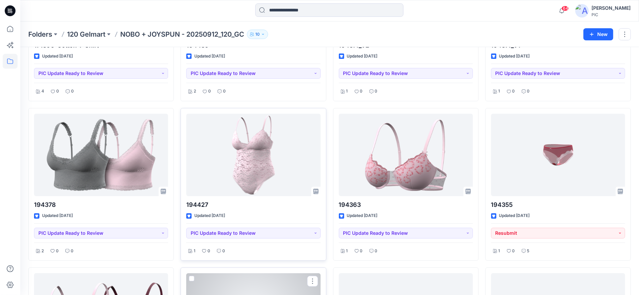
scroll to position [1051, 0]
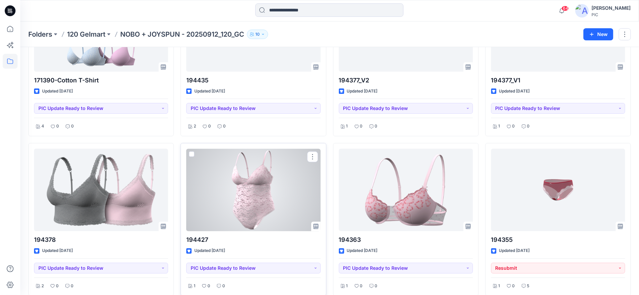
click at [274, 186] on div at bounding box center [253, 190] width 134 height 82
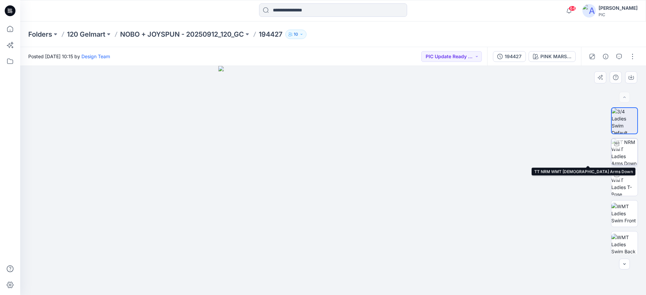
click at [632, 152] on img at bounding box center [625, 152] width 26 height 26
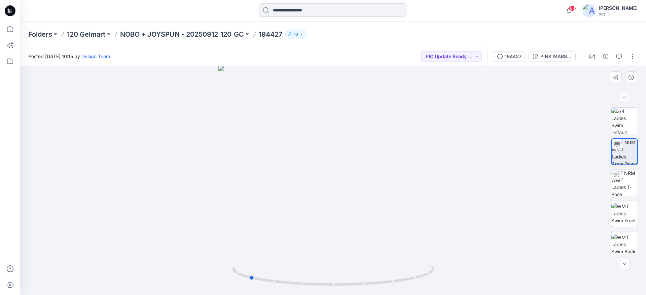
drag, startPoint x: 327, startPoint y: 277, endPoint x: 444, endPoint y: 279, distance: 117.2
click at [445, 278] on div at bounding box center [333, 180] width 626 height 229
drag, startPoint x: 301, startPoint y: 269, endPoint x: 395, endPoint y: 276, distance: 93.9
click at [395, 276] on icon at bounding box center [334, 275] width 204 height 25
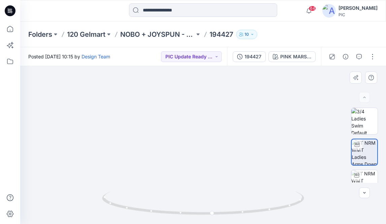
click at [247, 89] on img at bounding box center [203, 53] width 524 height 341
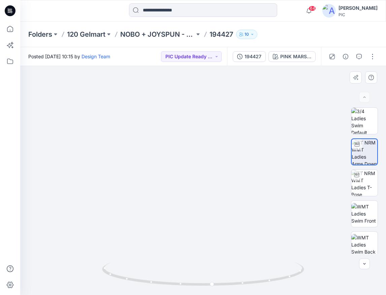
drag, startPoint x: 189, startPoint y: 85, endPoint x: 139, endPoint y: 204, distance: 129.8
click at [219, 191] on img at bounding box center [233, 125] width 657 height 339
drag, startPoint x: 265, startPoint y: 262, endPoint x: 215, endPoint y: 256, distance: 49.9
click at [230, 246] on img at bounding box center [219, 119] width 657 height 352
drag, startPoint x: 117, startPoint y: 264, endPoint x: 161, endPoint y: 273, distance: 45.0
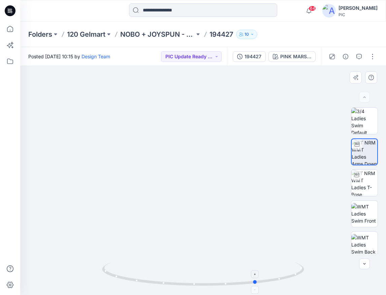
click at [161, 273] on icon at bounding box center [204, 274] width 204 height 25
drag, startPoint x: 168, startPoint y: 267, endPoint x: 228, endPoint y: 270, distance: 59.7
click at [228, 270] on icon at bounding box center [204, 274] width 204 height 25
click at [198, 149] on img at bounding box center [218, 119] width 657 height 352
drag, startPoint x: 221, startPoint y: 225, endPoint x: 210, endPoint y: 197, distance: 29.4
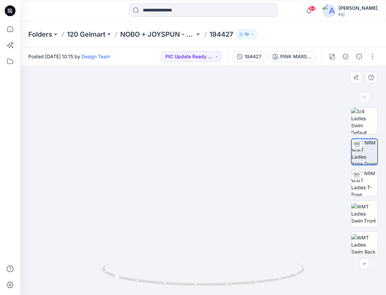
click at [210, 197] on img at bounding box center [200, 115] width 552 height 360
drag, startPoint x: 231, startPoint y: 229, endPoint x: 239, endPoint y: 226, distance: 8.0
click at [239, 226] on img at bounding box center [207, 120] width 517 height 349
drag, startPoint x: 233, startPoint y: 227, endPoint x: 231, endPoint y: 209, distance: 17.7
click at [231, 209] on img at bounding box center [204, 119] width 482 height 352
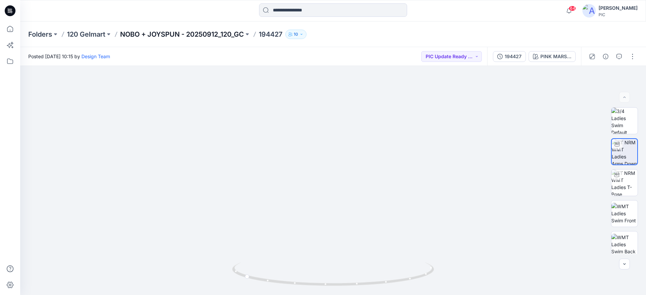
click at [209, 32] on p "NOBO + JOYSPUN - 20250912_120_GC" at bounding box center [182, 34] width 124 height 9
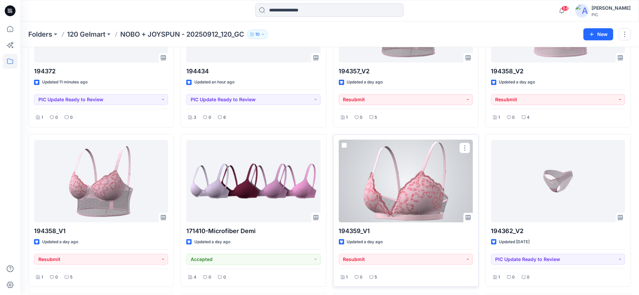
scroll to position [135, 0]
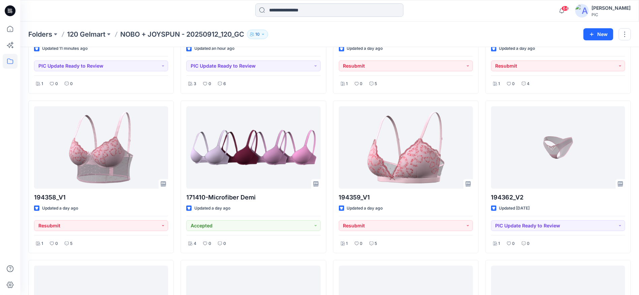
click at [285, 12] on input at bounding box center [329, 9] width 148 height 13
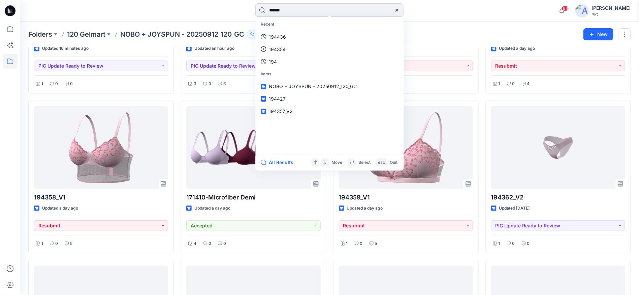
type input "******"
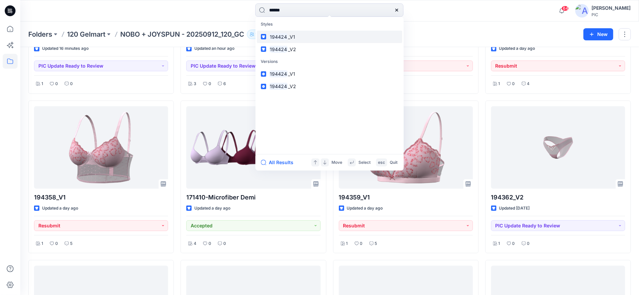
click at [288, 37] on span "_V1" at bounding box center [291, 37] width 7 height 6
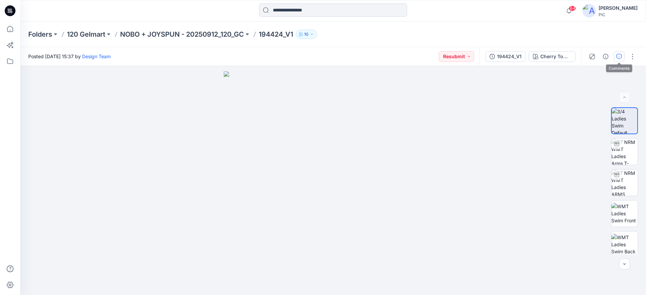
click at [619, 57] on icon "button" at bounding box center [619, 56] width 5 height 5
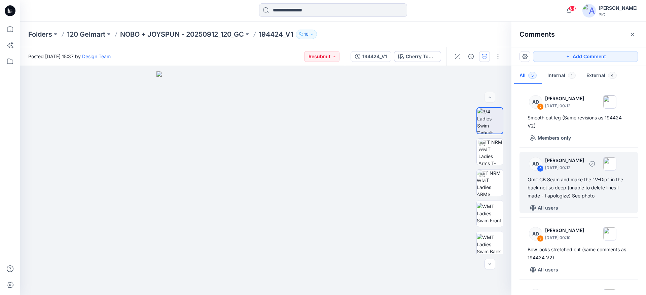
click at [600, 190] on div "Omit CB Seam and make the "V-Dip" in the back not so deep (unable to delete lin…" at bounding box center [579, 188] width 102 height 24
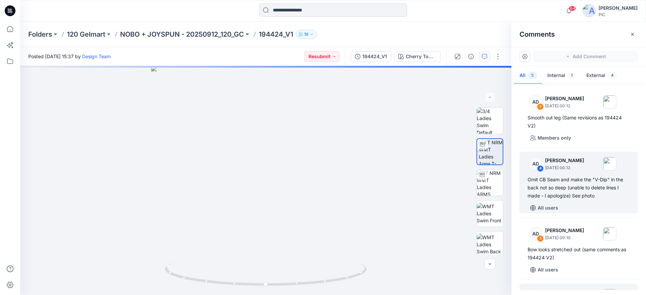
scroll to position [34, 0]
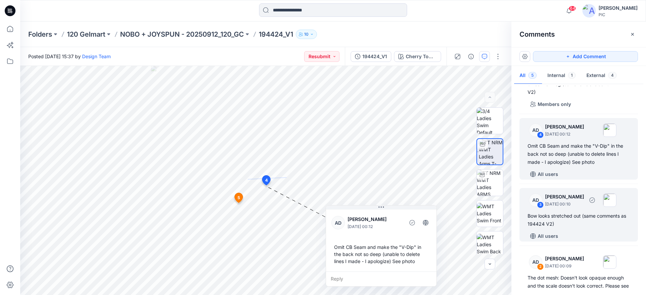
click at [576, 219] on div "Bow looks stretched out (same comments as 194424 V2)" at bounding box center [579, 220] width 102 height 16
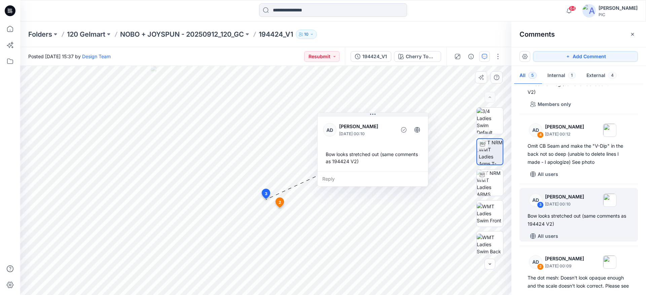
drag, startPoint x: 304, startPoint y: 219, endPoint x: 366, endPoint y: 128, distance: 109.5
click at [366, 128] on p "Alex Degner" at bounding box center [366, 127] width 55 height 8
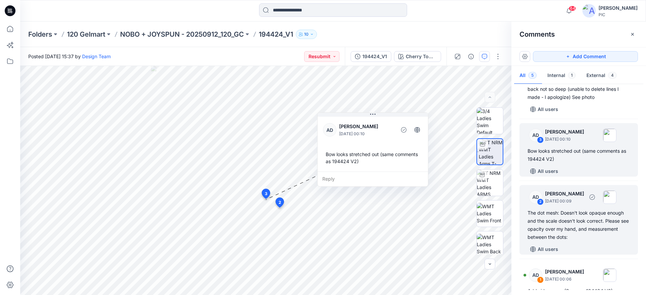
scroll to position [101, 0]
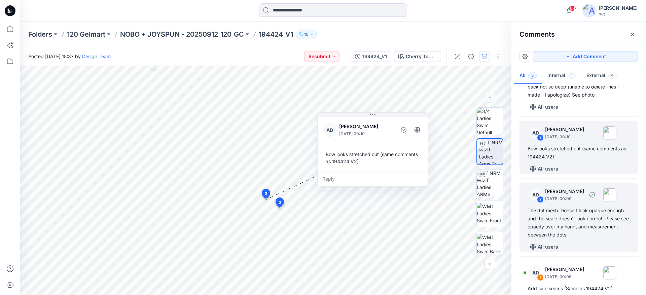
click at [581, 219] on div "The dot mesh: Doesn't look opaque enough and the scale doesn't look correct. Pl…" at bounding box center [579, 223] width 102 height 32
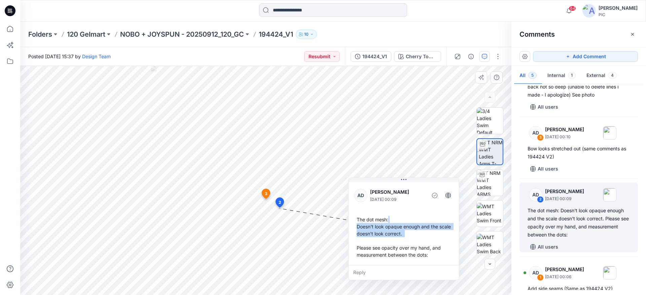
drag, startPoint x: 331, startPoint y: 254, endPoint x: 406, endPoint y: 216, distance: 84.2
click at [406, 216] on div "The dot mesh: Doesn't look opaque enough and the scale doesn't look correct. Pl…" at bounding box center [404, 237] width 100 height 48
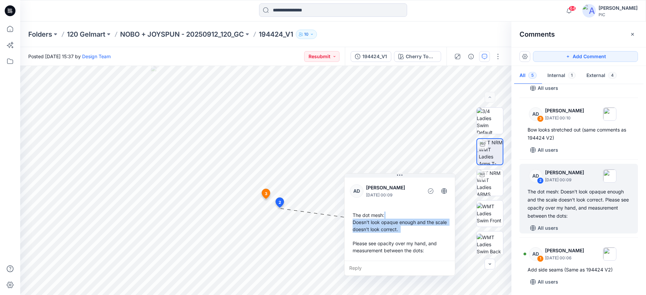
scroll to position [121, 0]
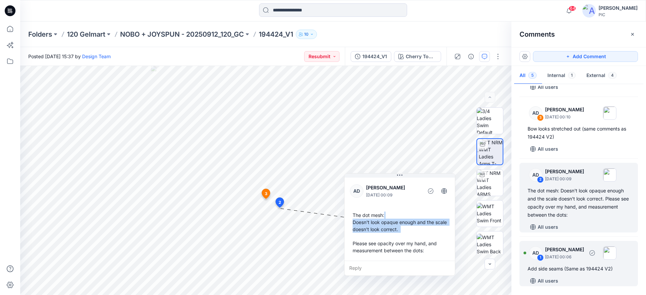
click at [562, 271] on div "Add side seams (Same as 194424 V2)" at bounding box center [579, 269] width 102 height 8
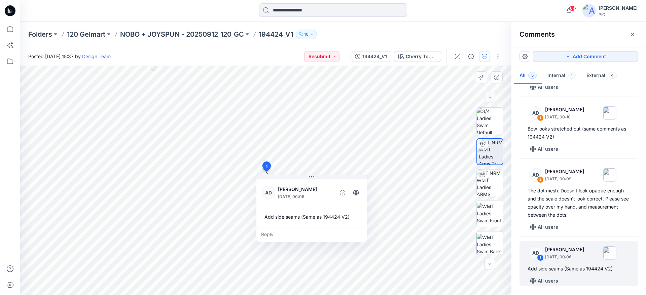
scroll to position [54, 0]
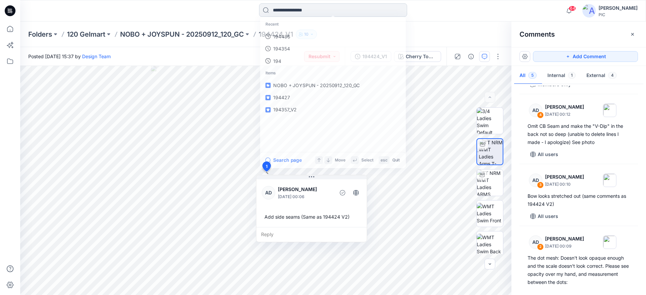
click at [304, 14] on input at bounding box center [333, 9] width 148 height 13
type input "******"
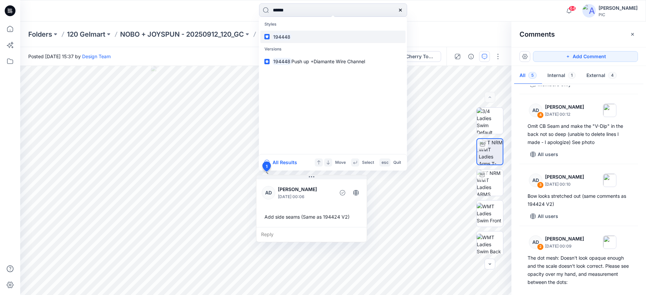
click at [293, 34] on link "194448" at bounding box center [333, 37] width 145 height 12
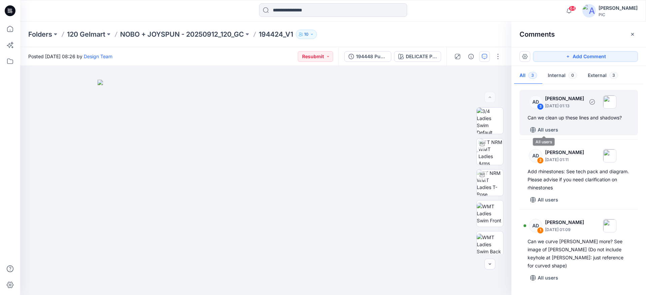
click at [558, 116] on div "Can we clean up these lines and shadows?" at bounding box center [579, 118] width 102 height 8
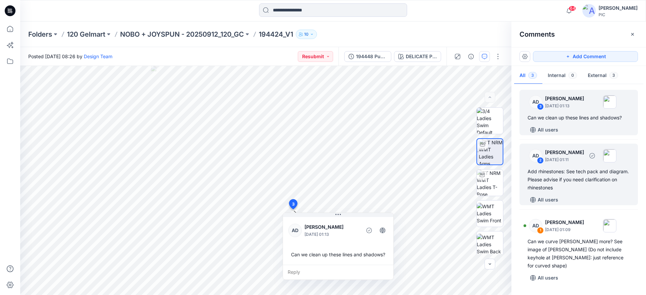
click at [565, 176] on div "Add rhinestones: See tech pack and diagram. Please advise if you need clarifica…" at bounding box center [579, 180] width 102 height 24
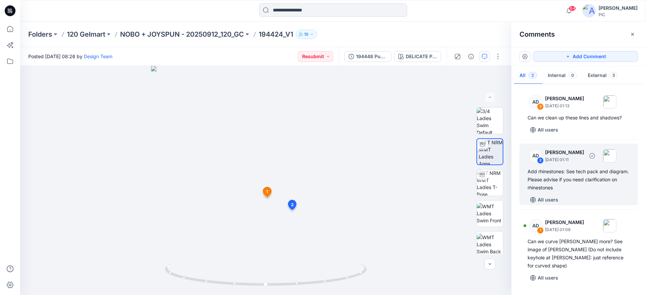
click at [548, 185] on div "Add rhinestones: See tech pack and diagram. Please advise if you need clarifica…" at bounding box center [579, 180] width 102 height 24
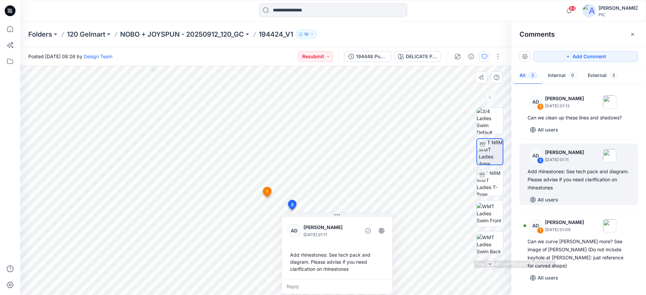
scroll to position [168, 0]
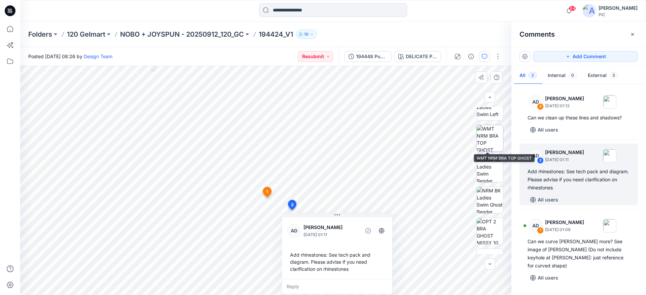
click at [493, 136] on img at bounding box center [490, 138] width 26 height 26
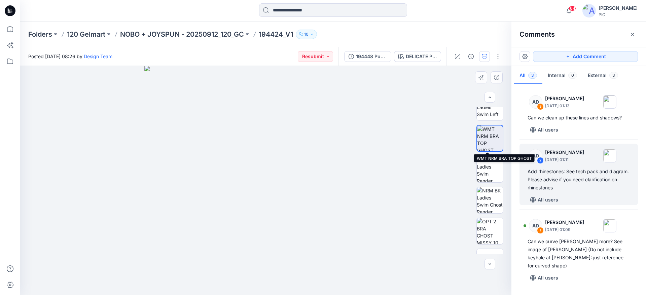
click at [485, 130] on img at bounding box center [490, 139] width 26 height 26
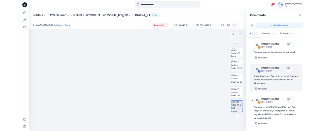
scroll to position [190, 0]
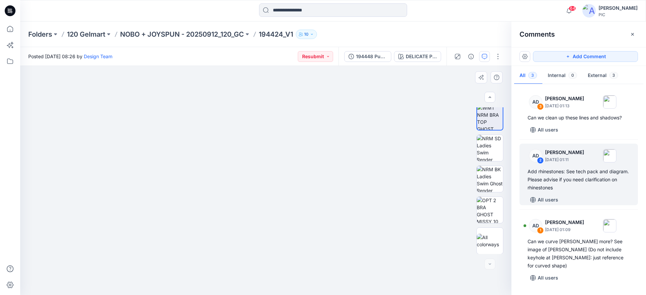
drag, startPoint x: 351, startPoint y: 259, endPoint x: 361, endPoint y: 187, distance: 73.5
click at [361, 187] on img at bounding box center [265, 168] width 269 height 255
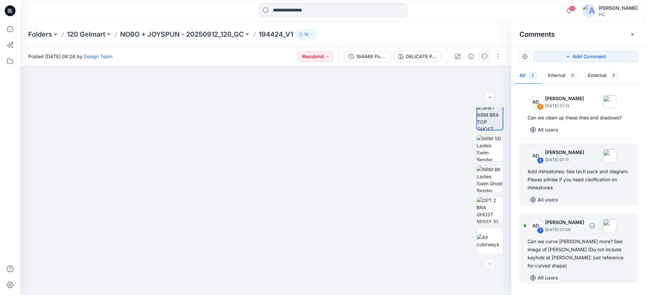
drag, startPoint x: 567, startPoint y: 252, endPoint x: 579, endPoint y: 258, distance: 13.0
click at [569, 253] on div "Can we curve gore more? See image of gore (Do not include keyhole at gore: just…" at bounding box center [579, 254] width 102 height 32
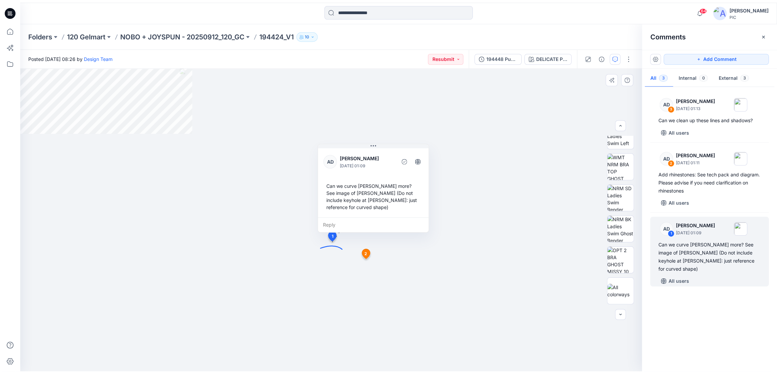
scroll to position [168, 0]
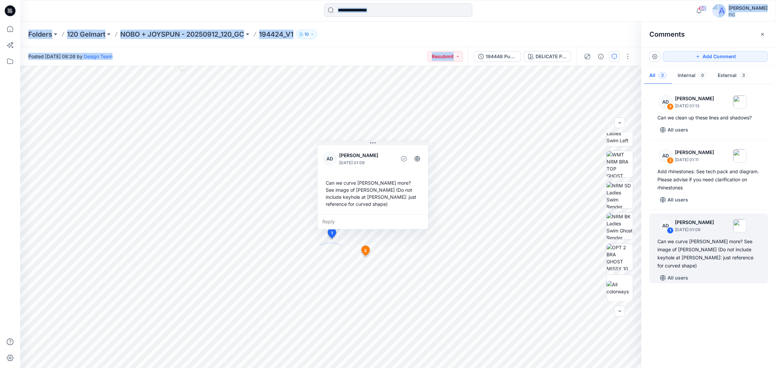
drag, startPoint x: 0, startPoint y: 347, endPoint x: 0, endPoint y: 392, distance: 44.4
click at [0, 368] on html "64 Notifications Design Team shared 194436_V1 in NOBO + JOYSPUN - 20250912_120_…" at bounding box center [388, 184] width 776 height 368
drag, startPoint x: 775, startPoint y: 280, endPoint x: 615, endPoint y: 301, distance: 161.3
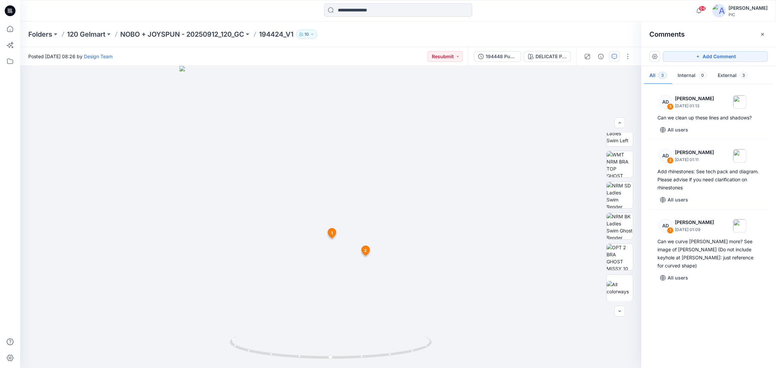
click at [731, 317] on div "AD 3 Alex Degner September 26, 2025 01:13 Can we clean up these lines and shado…" at bounding box center [708, 224] width 135 height 277
click at [534, 252] on div at bounding box center [330, 217] width 621 height 302
click at [535, 139] on div at bounding box center [330, 217] width 621 height 302
click at [145, 32] on p "NOBO + JOYSPUN - 20250912_120_GC" at bounding box center [182, 34] width 124 height 9
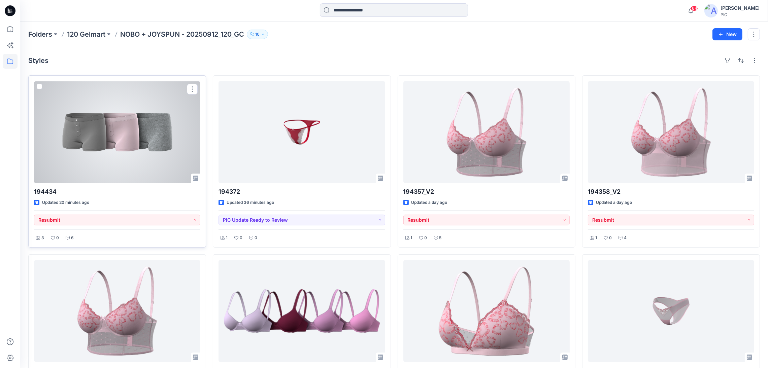
click at [113, 192] on p "194434" at bounding box center [117, 191] width 166 height 9
click at [157, 114] on div at bounding box center [117, 132] width 166 height 102
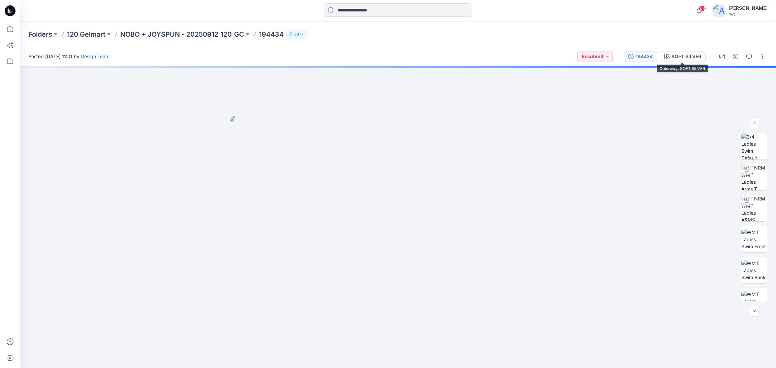
click at [653, 57] on button "194434" at bounding box center [640, 56] width 33 height 11
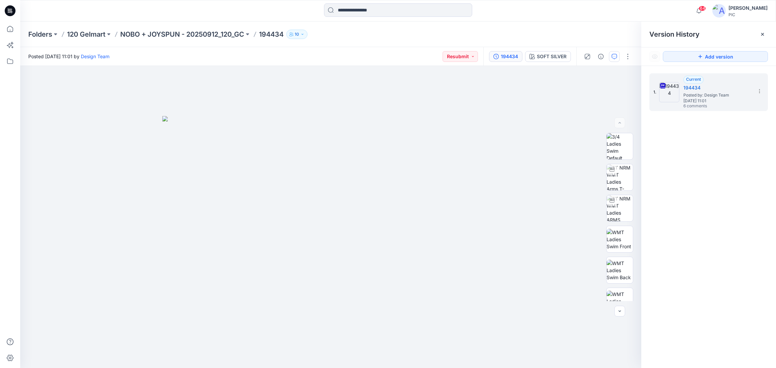
click at [619, 56] on button "button" at bounding box center [614, 56] width 11 height 11
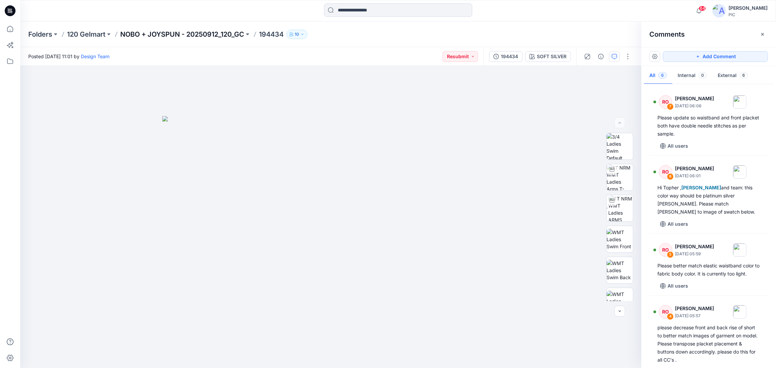
click at [134, 33] on p "NOBO + JOYSPUN - 20250912_120_GC" at bounding box center [182, 34] width 124 height 9
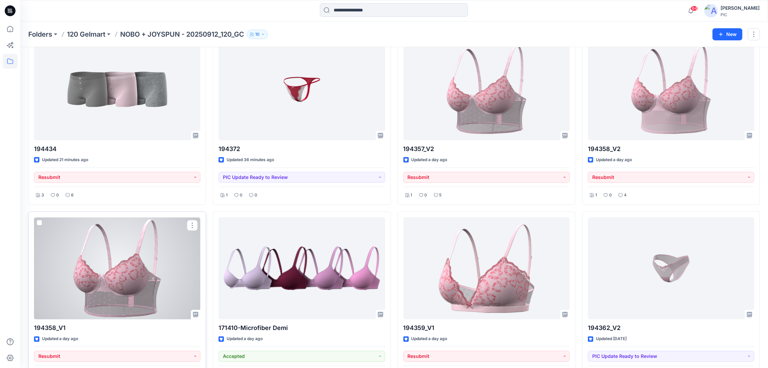
scroll to position [33, 0]
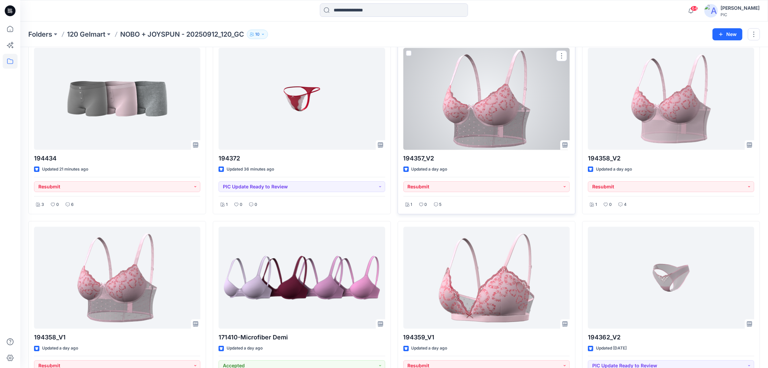
click at [482, 116] on div at bounding box center [486, 99] width 166 height 102
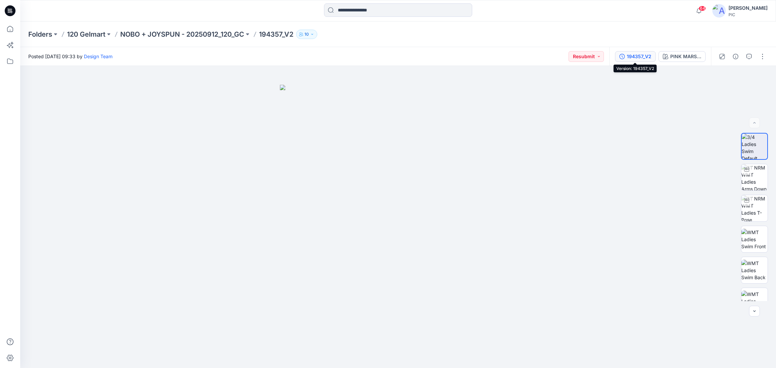
click at [633, 53] on div "194357_V2" at bounding box center [639, 56] width 25 height 7
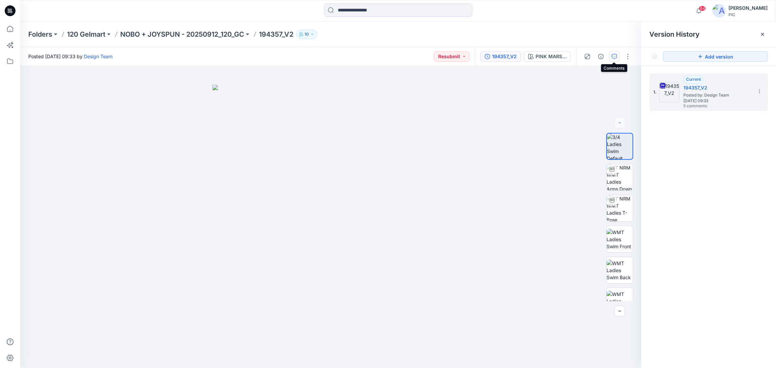
click at [613, 59] on button "button" at bounding box center [614, 56] width 11 height 11
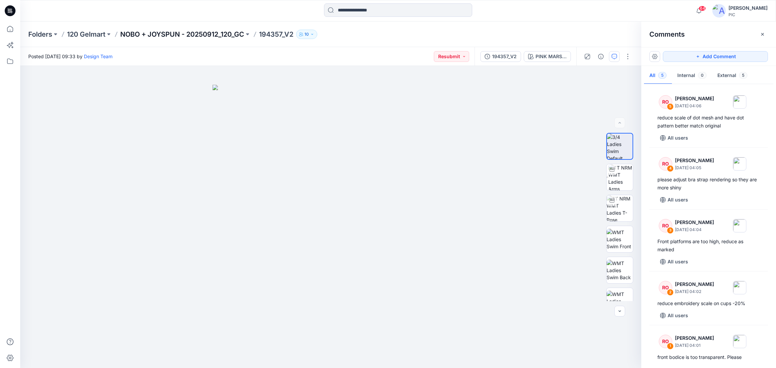
click at [138, 35] on p "NOBO + JOYSPUN - 20250912_120_GC" at bounding box center [182, 34] width 124 height 9
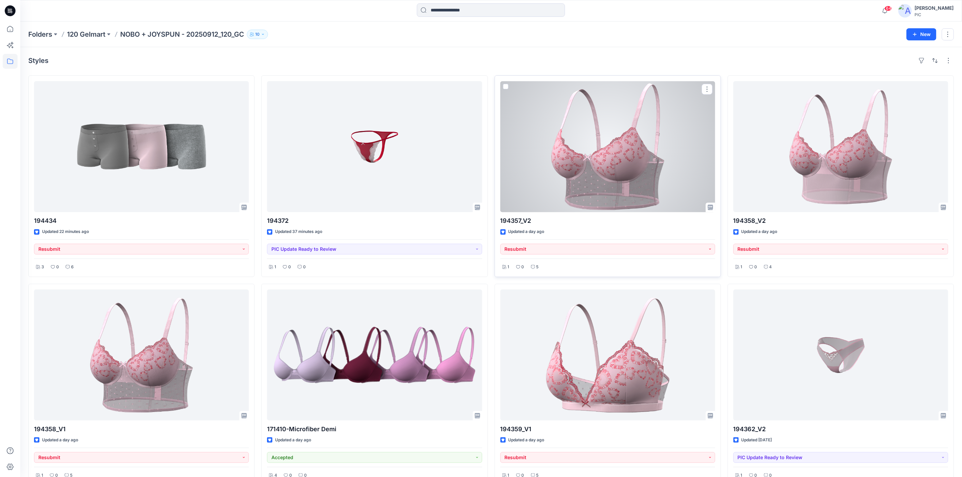
click at [601, 169] on div at bounding box center [607, 146] width 215 height 131
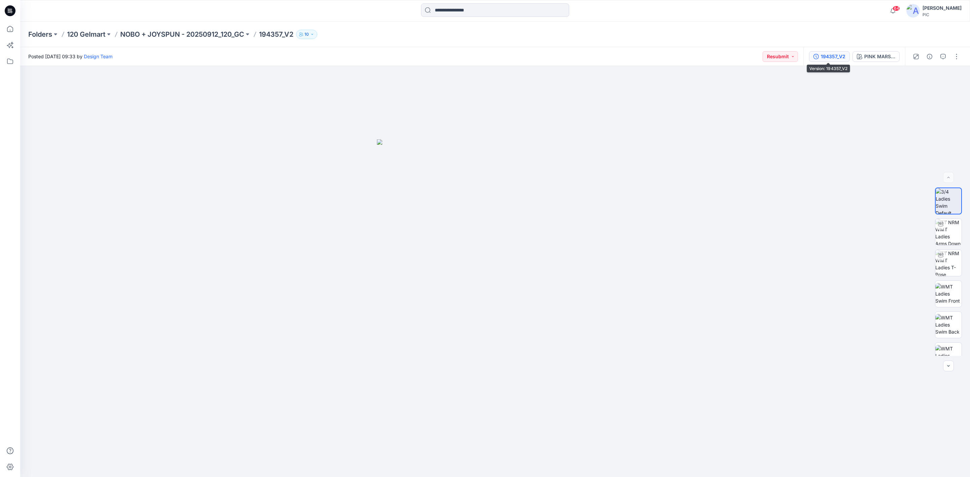
click at [768, 62] on button "194357_V2" at bounding box center [829, 56] width 41 height 11
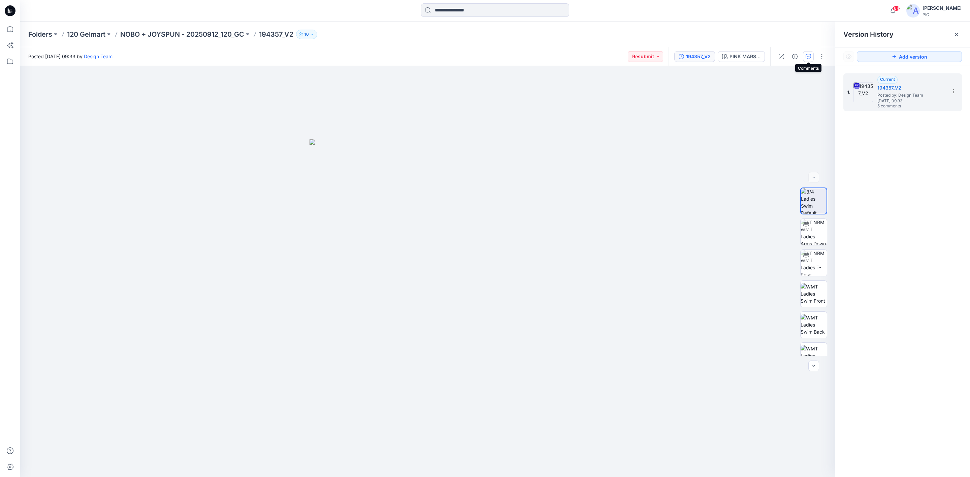
click at [768, 54] on icon "button" at bounding box center [807, 56] width 5 height 5
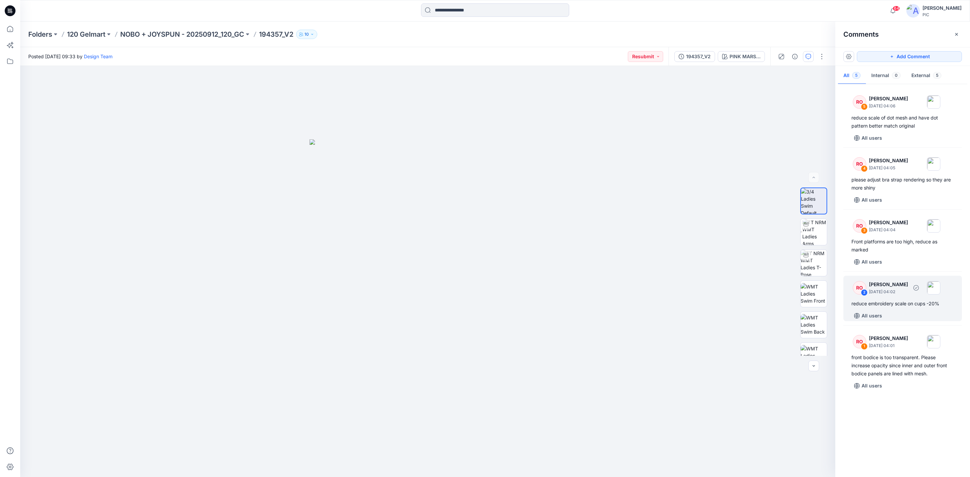
click at [768, 300] on div "reduce embroidery scale on cups -20%" at bounding box center [902, 304] width 102 height 8
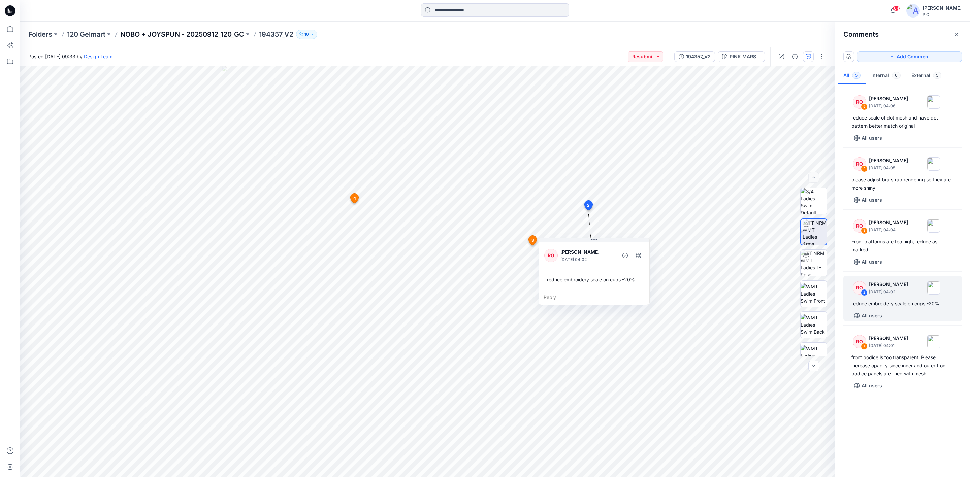
click at [156, 34] on p "NOBO + JOYSPUN - 20250912_120_GC" at bounding box center [182, 34] width 124 height 9
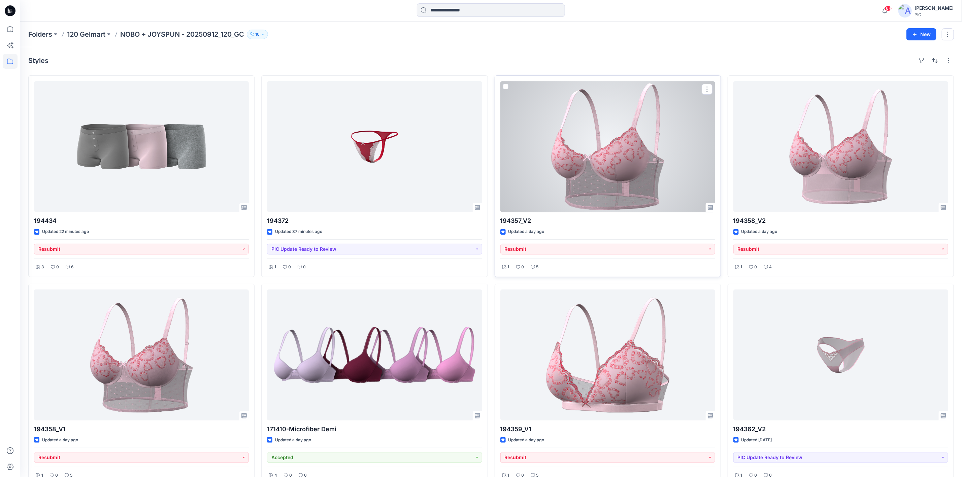
click at [627, 159] on div at bounding box center [607, 146] width 215 height 131
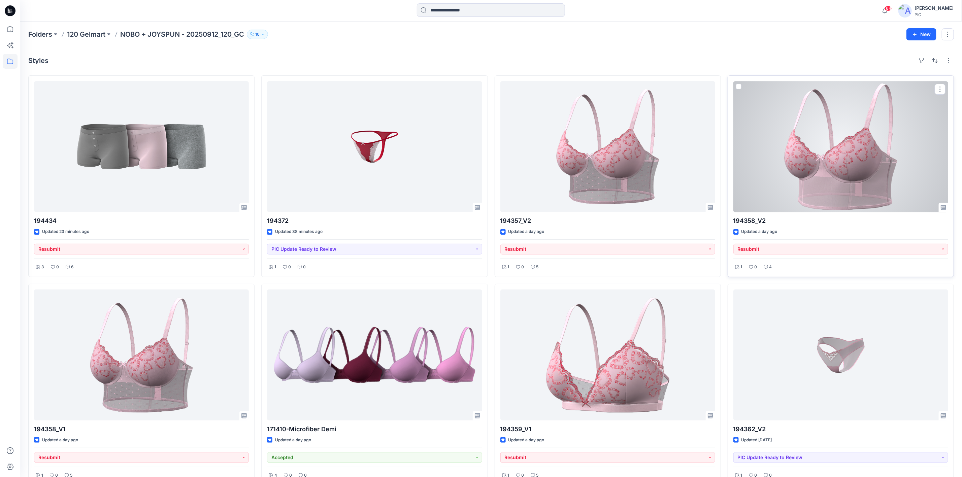
click at [768, 154] on div at bounding box center [840, 146] width 215 height 131
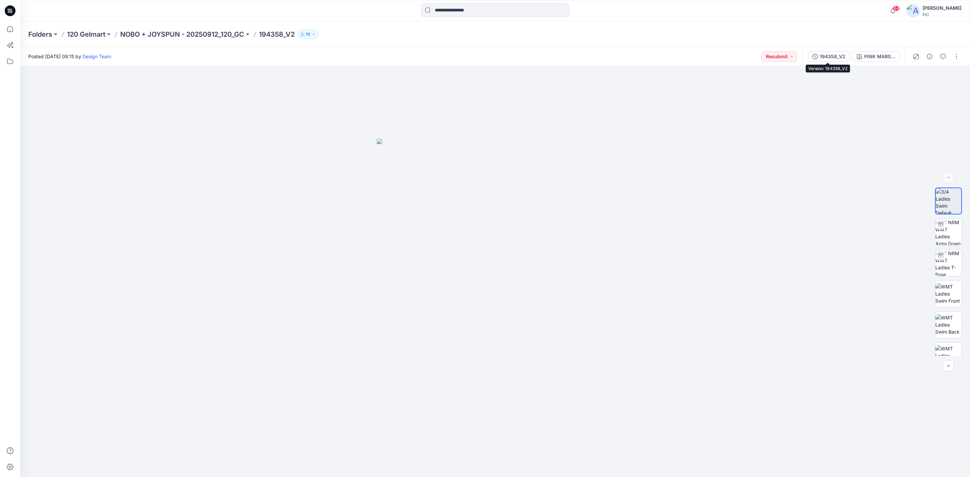
drag, startPoint x: 816, startPoint y: 54, endPoint x: 834, endPoint y: 62, distance: 20.0
click at [768, 55] on button "194358_V2" at bounding box center [829, 56] width 42 height 11
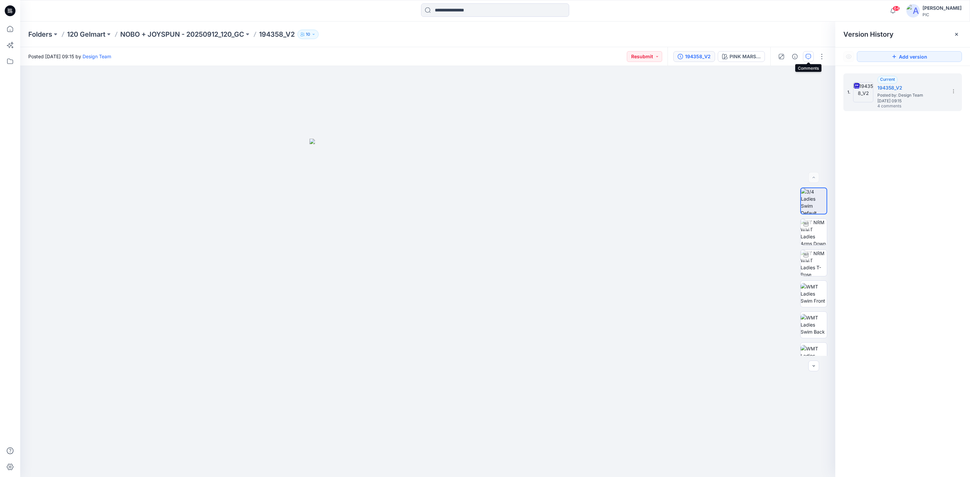
click at [768, 57] on icon "button" at bounding box center [807, 56] width 5 height 5
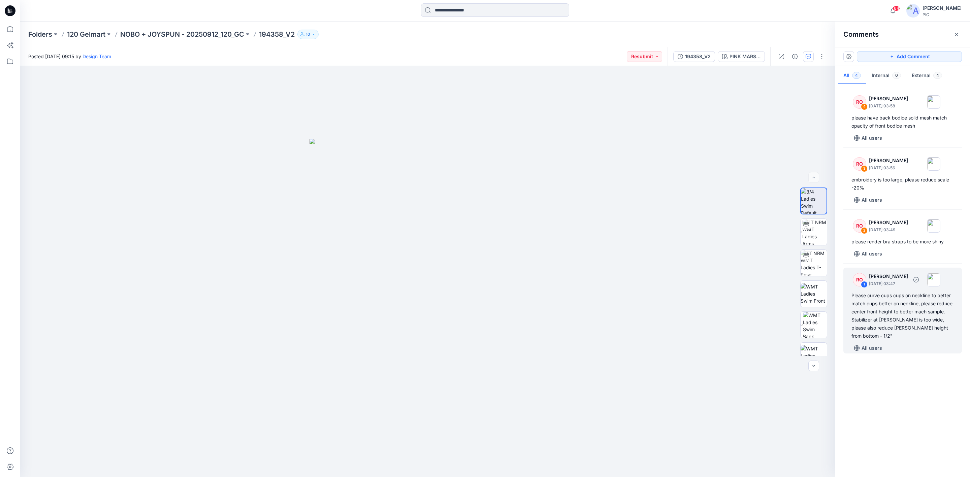
click at [768, 310] on div "Please curve cups cups on neckline to better match cups better on neckline, ple…" at bounding box center [902, 316] width 102 height 48
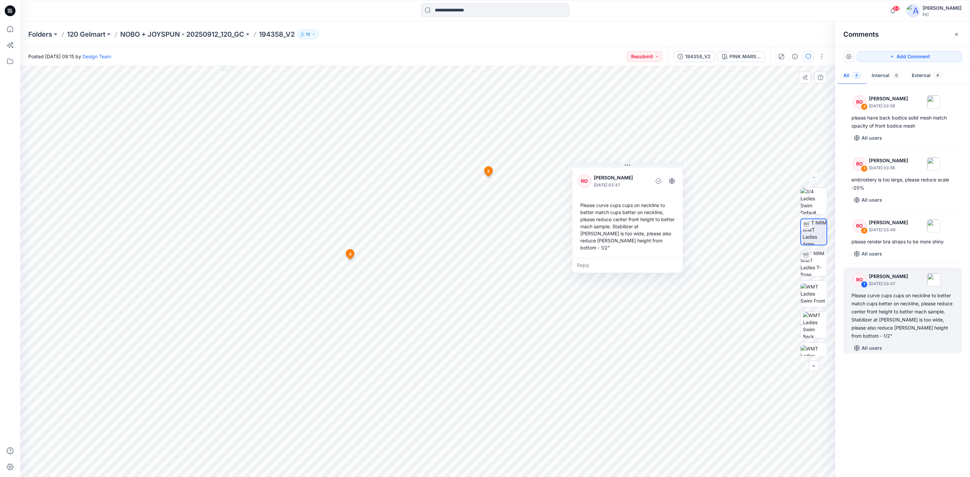
click at [628, 258] on div "Reply" at bounding box center [627, 265] width 110 height 15
click at [181, 37] on p "NOBO + JOYSPUN - 20250912_120_GC" at bounding box center [182, 34] width 124 height 9
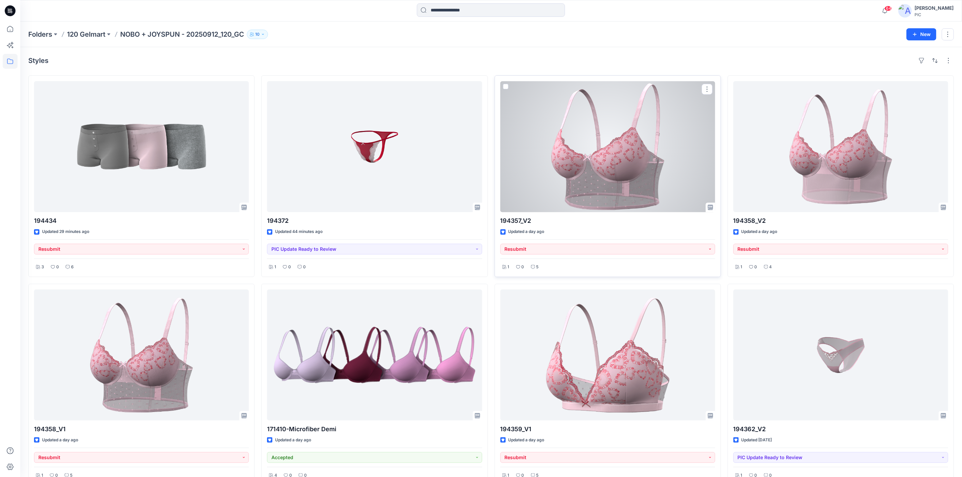
click at [587, 146] on div at bounding box center [607, 146] width 215 height 131
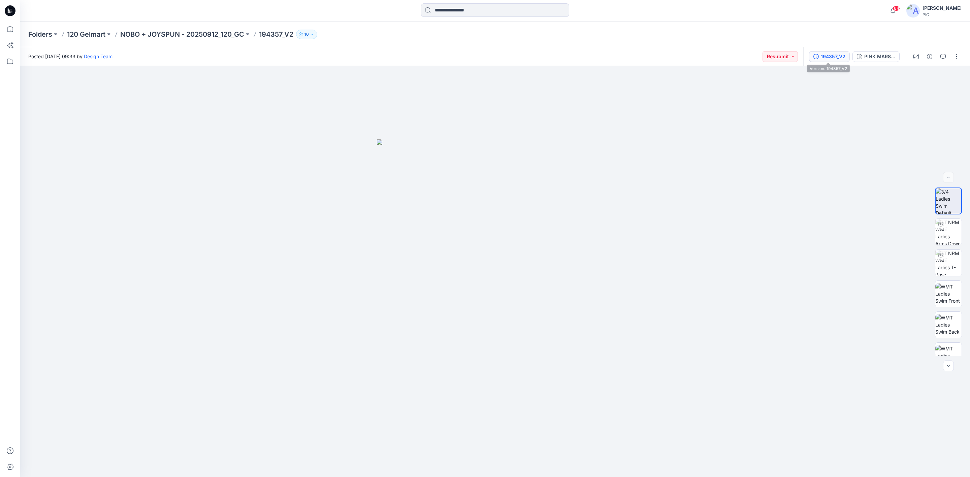
click at [768, 55] on div "194357_V2" at bounding box center [833, 56] width 25 height 7
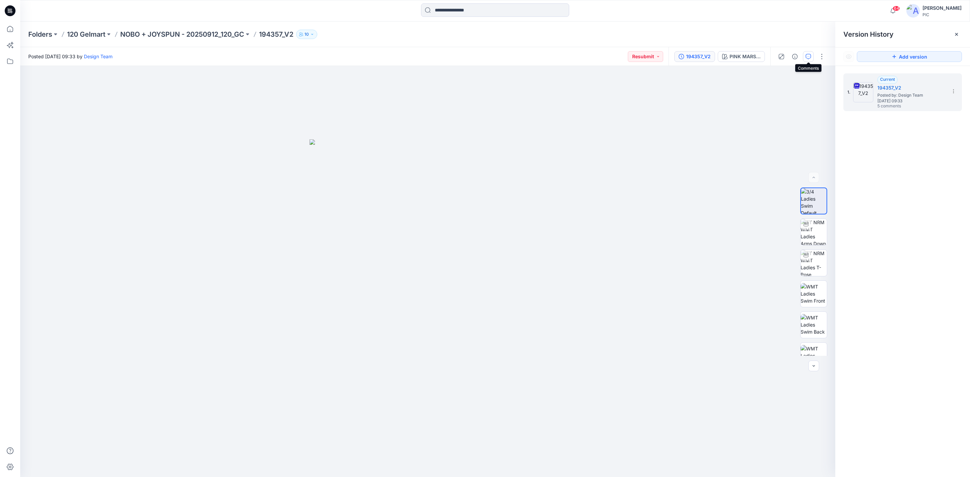
click at [768, 57] on icon "button" at bounding box center [807, 56] width 5 height 5
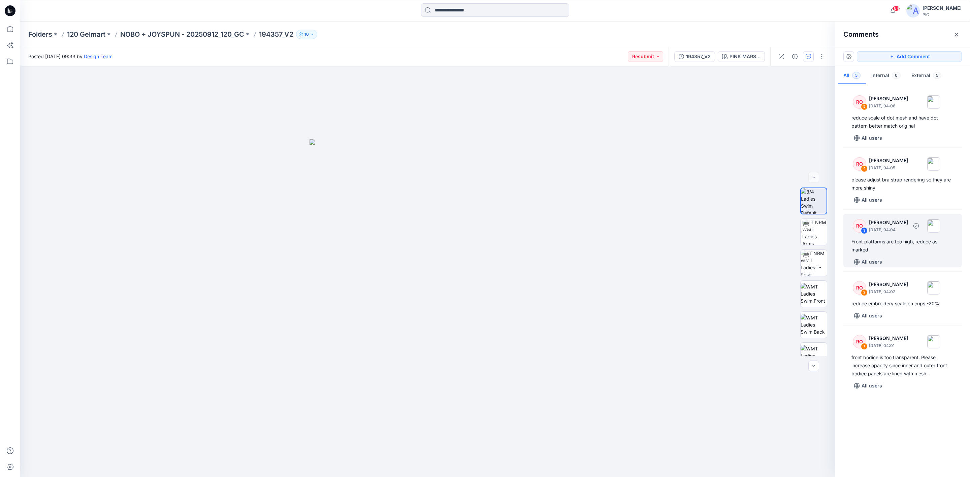
click at [768, 240] on div "Front platforms are too high, reduce as marked" at bounding box center [902, 246] width 102 height 16
click at [768, 231] on p "September 28, 2025 04:04" at bounding box center [888, 230] width 39 height 7
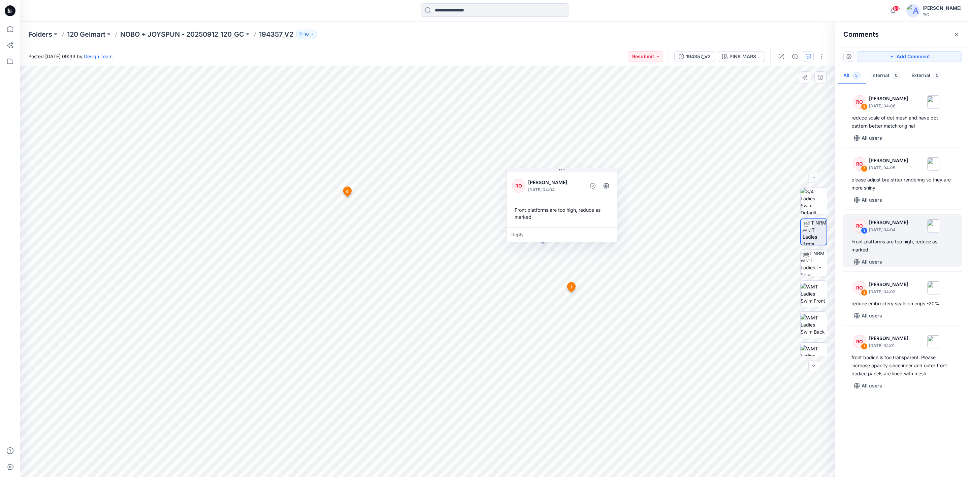
click at [528, 233] on div "Reply" at bounding box center [561, 234] width 110 height 15
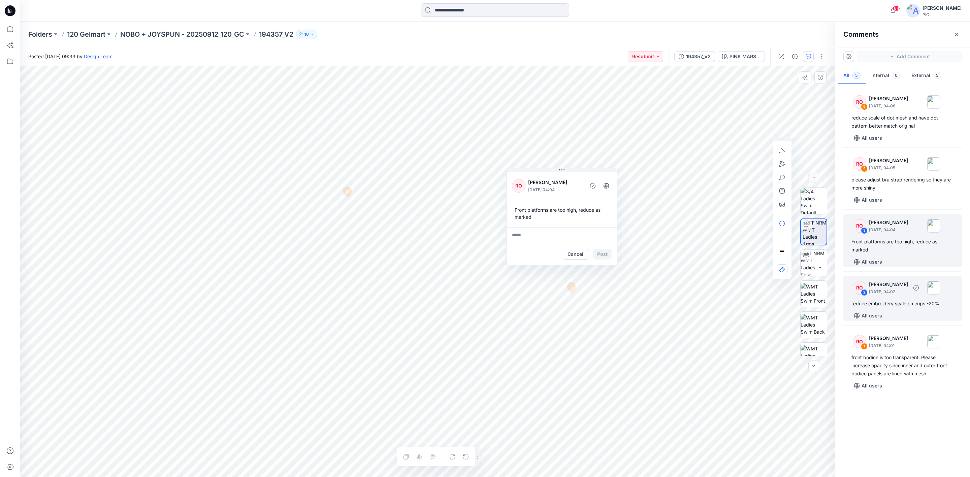
click at [768, 300] on div "reduce embroidery scale on cups -20%" at bounding box center [902, 304] width 102 height 8
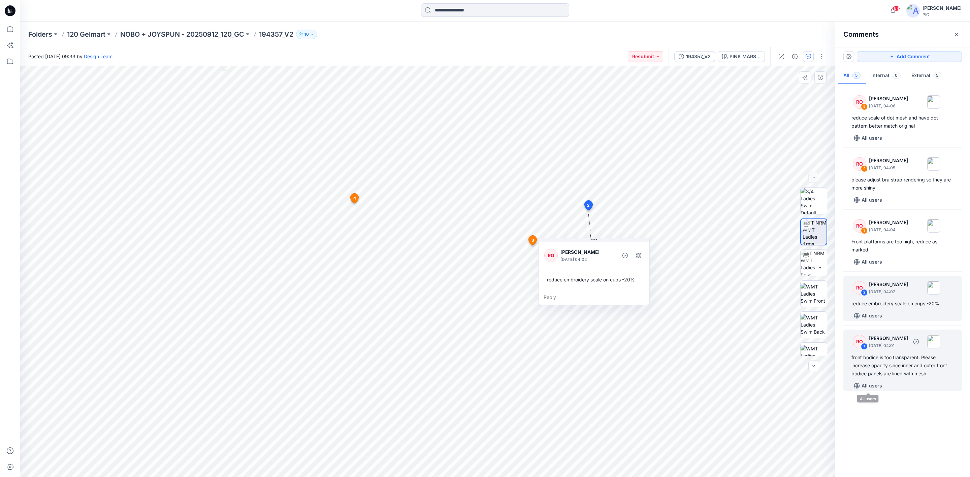
click at [768, 368] on div "front bodice is too transparent. Please increase opacity since inner and outer …" at bounding box center [902, 366] width 102 height 24
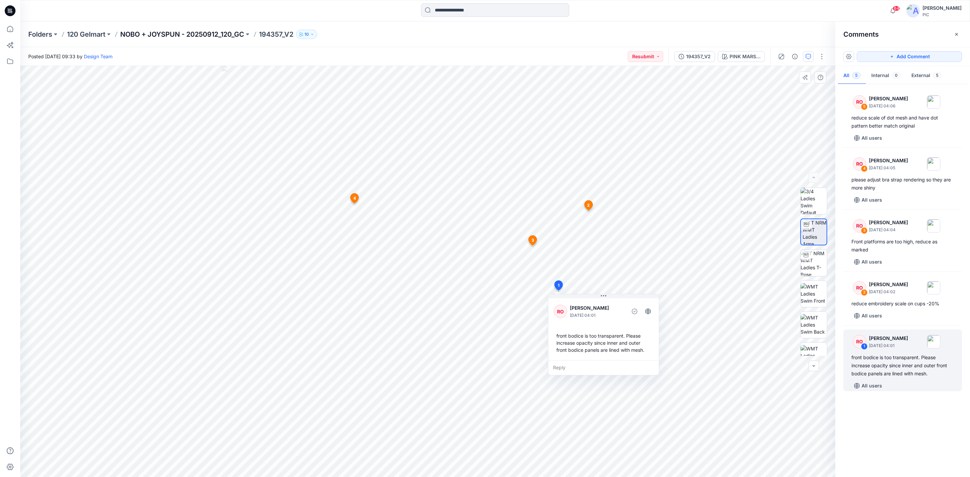
click at [194, 33] on p "NOBO + JOYSPUN - 20250912_120_GC" at bounding box center [182, 34] width 124 height 9
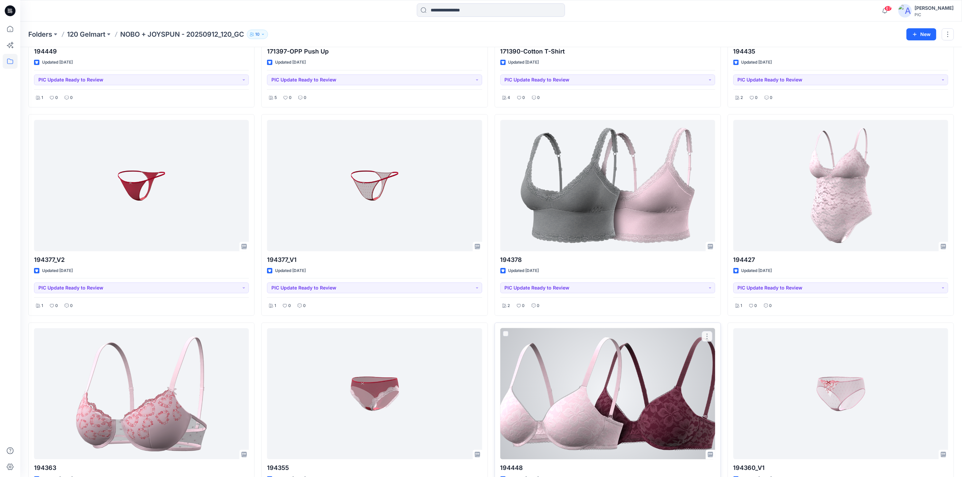
scroll to position [1411, 0]
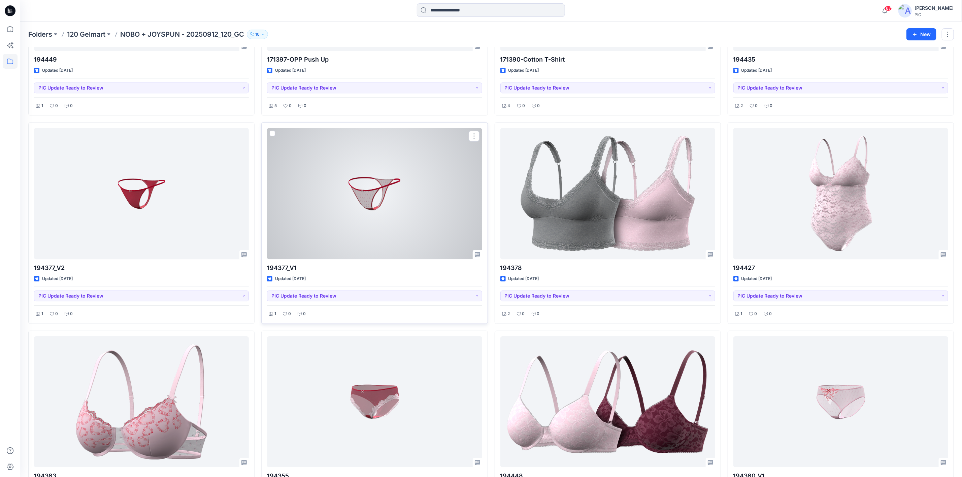
click at [383, 225] on div at bounding box center [374, 193] width 215 height 131
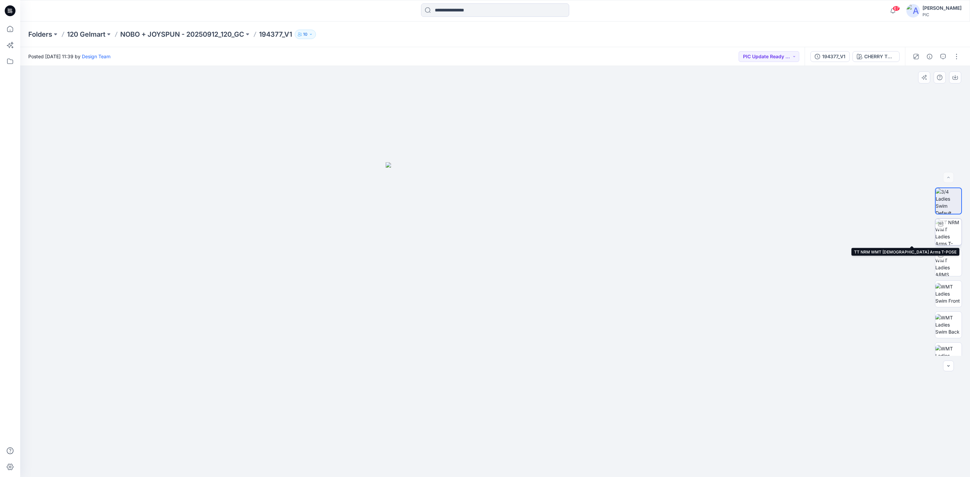
click at [768, 235] on img at bounding box center [948, 232] width 26 height 26
drag, startPoint x: 527, startPoint y: 269, endPoint x: 497, endPoint y: 171, distance: 102.5
click at [507, 123] on img at bounding box center [495, 149] width 657 height 657
drag, startPoint x: 403, startPoint y: 437, endPoint x: 551, endPoint y: 444, distance: 147.7
click at [551, 368] on div at bounding box center [494, 271] width 949 height 411
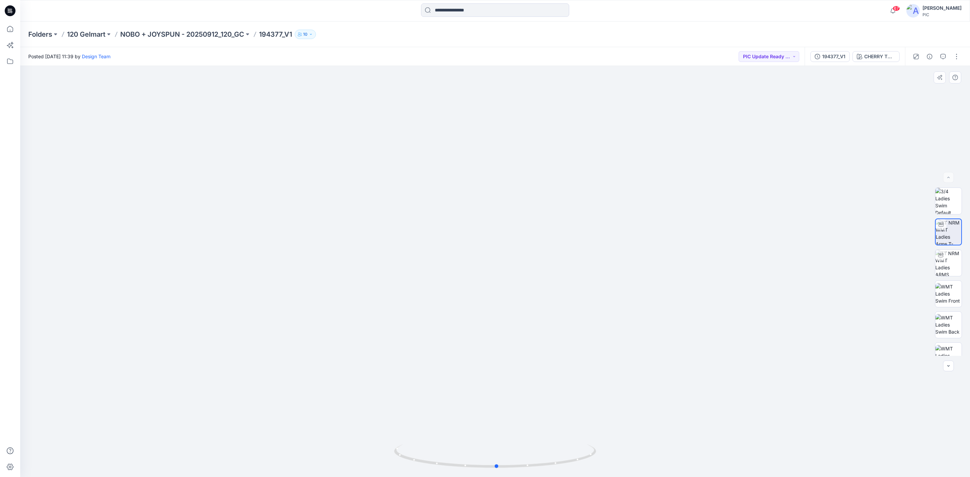
drag, startPoint x: 453, startPoint y: 453, endPoint x: 447, endPoint y: 432, distance: 21.1
click at [447, 368] on div at bounding box center [494, 271] width 949 height 411
click at [672, 14] on div at bounding box center [495, 10] width 475 height 15
click at [172, 33] on p "NOBO + JOYSPUN - 20250912_120_GC" at bounding box center [182, 34] width 124 height 9
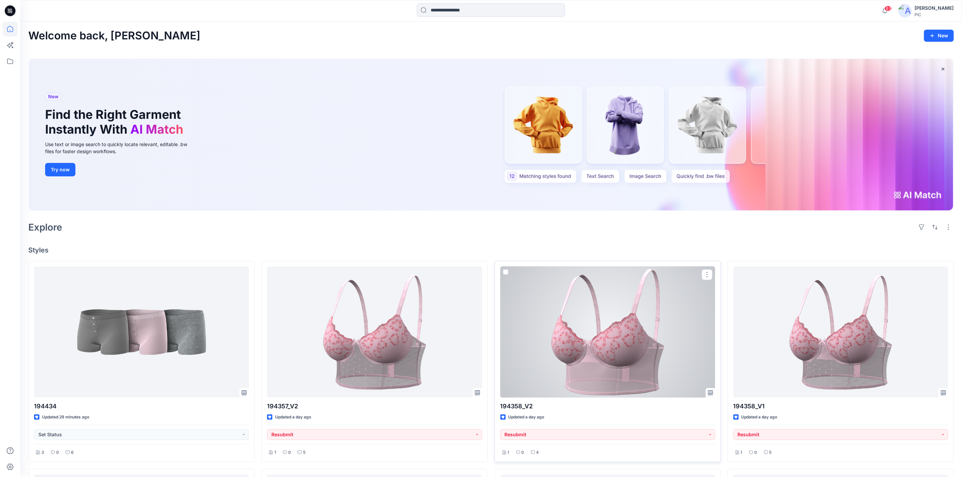
click at [583, 357] on div at bounding box center [607, 332] width 215 height 131
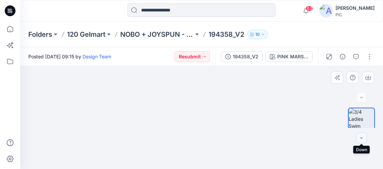
click at [364, 139] on button "button" at bounding box center [361, 137] width 11 height 11
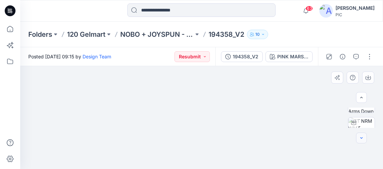
click at [364, 139] on button "button" at bounding box center [361, 137] width 11 height 11
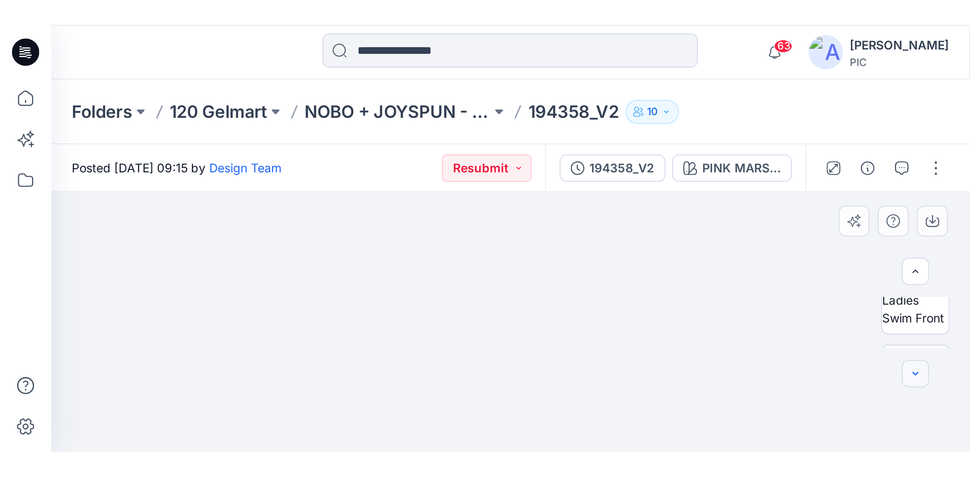
scroll to position [131, 0]
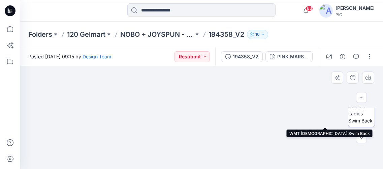
click at [366, 119] on img at bounding box center [361, 113] width 26 height 21
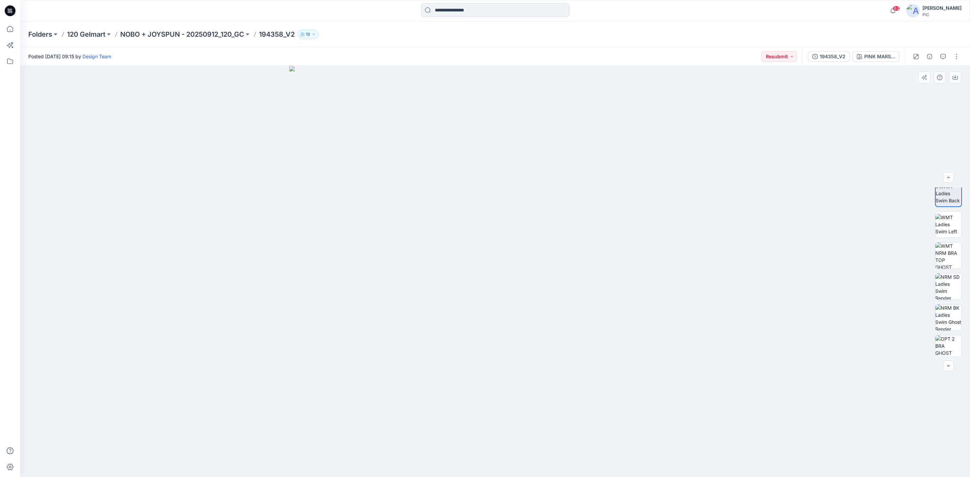
drag, startPoint x: 511, startPoint y: 310, endPoint x: 688, endPoint y: 248, distance: 186.9
click at [512, 309] on img at bounding box center [494, 271] width 411 height 411
click at [943, 55] on icon "button" at bounding box center [942, 56] width 5 height 5
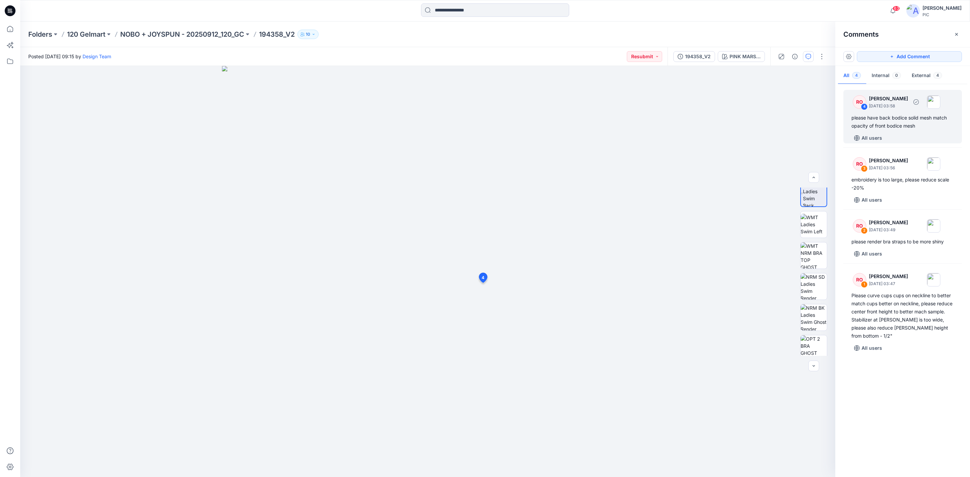
click at [904, 123] on div "please have back bodice solid mesh match opacity of front bodice mesh" at bounding box center [902, 122] width 102 height 16
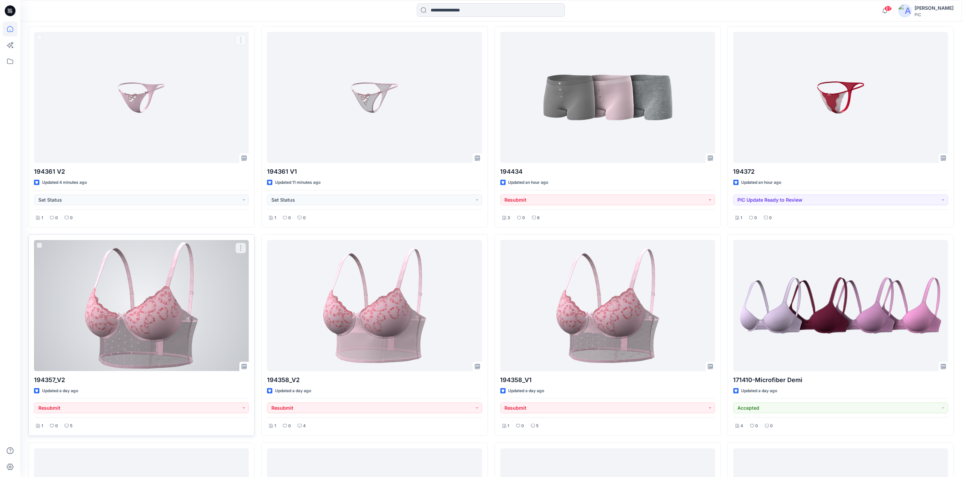
scroll to position [269, 0]
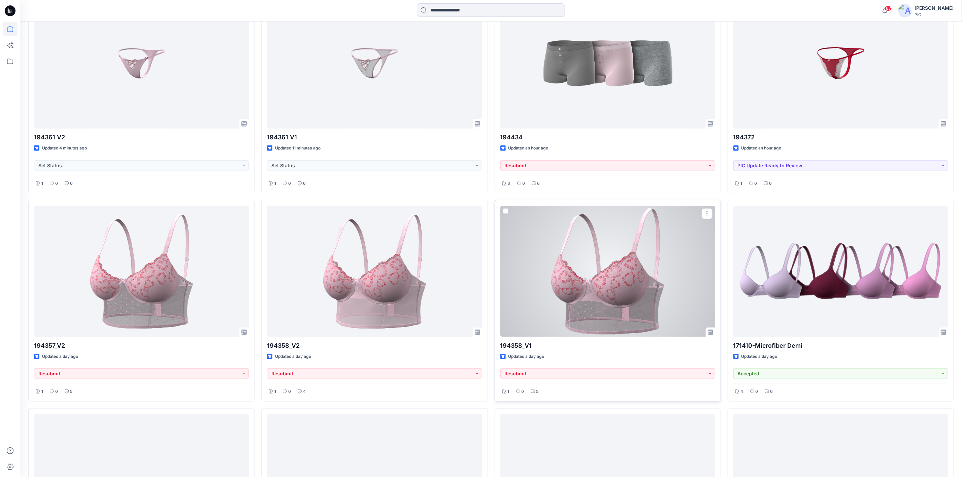
click at [671, 317] on div at bounding box center [607, 271] width 215 height 131
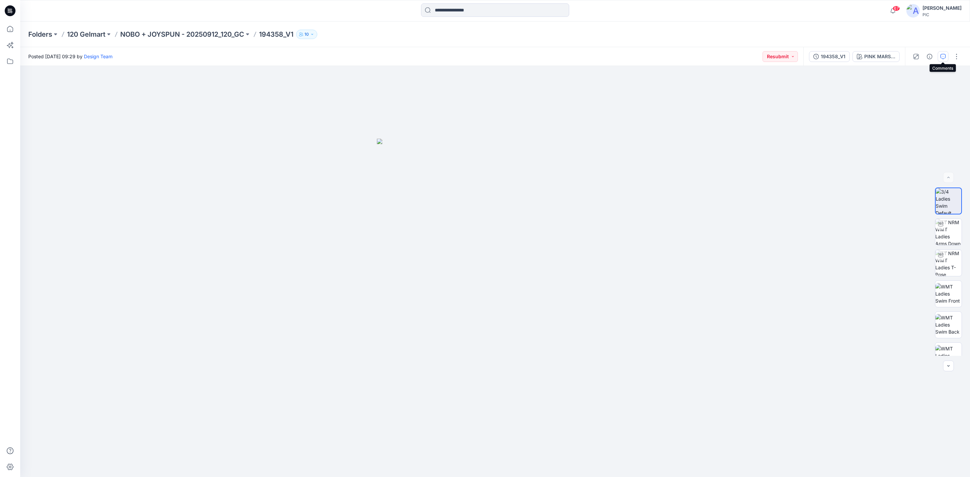
click at [943, 55] on icon "button" at bounding box center [942, 56] width 5 height 5
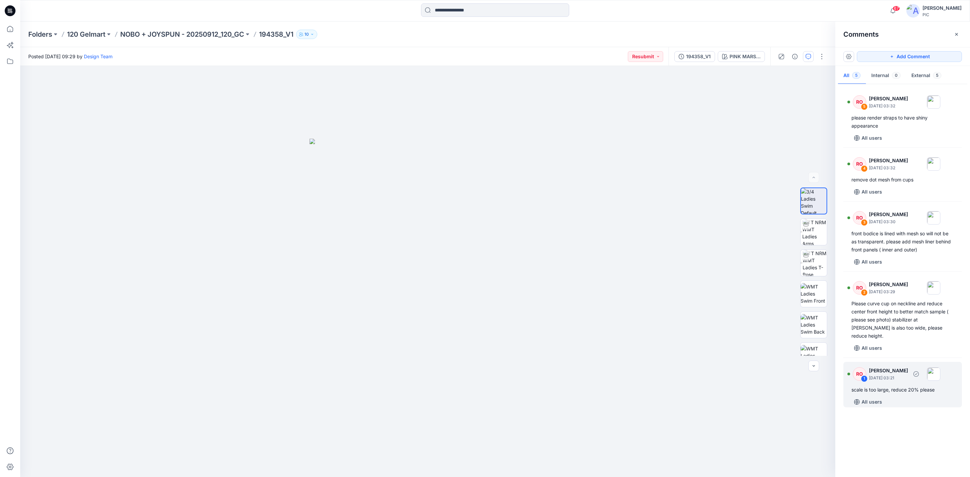
click at [908, 375] on p "September 28, 2025 03:21" at bounding box center [888, 378] width 39 height 7
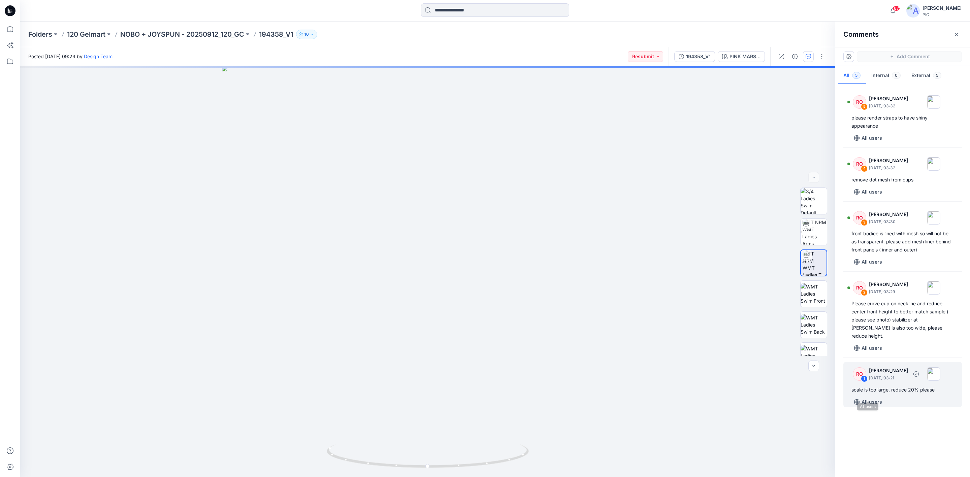
click at [888, 386] on div "scale is too large, reduce 20% please" at bounding box center [902, 390] width 102 height 8
click at [893, 375] on div "RO 1 Raquel Ortiz September 28, 2025 03:21" at bounding box center [893, 374] width 93 height 19
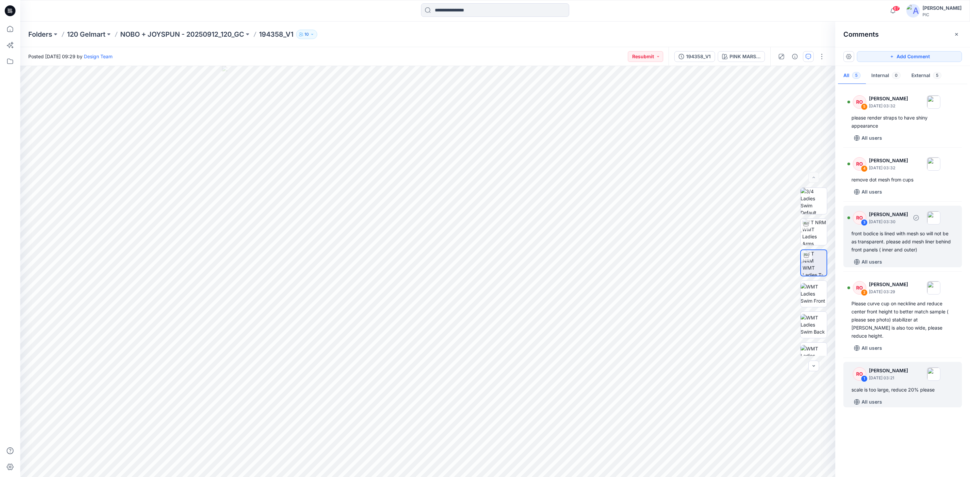
click at [931, 246] on div "front bodice is lined with mesh so will not be as transparent. please add mesh …" at bounding box center [902, 242] width 102 height 24
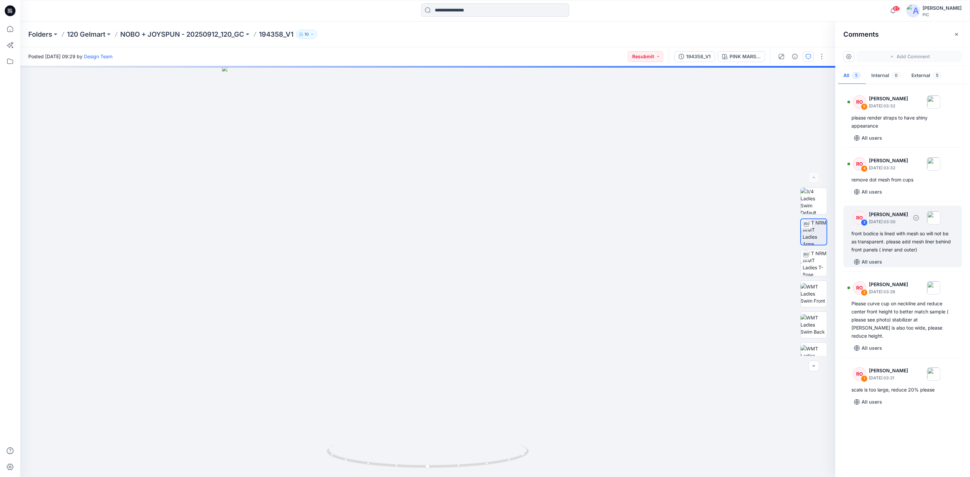
click at [906, 247] on div "front bodice is lined with mesh so will not be as transparent. please add mesh …" at bounding box center [902, 242] width 102 height 24
click at [207, 34] on p "NOBO + JOYSPUN - 20250912_120_GC" at bounding box center [182, 34] width 124 height 9
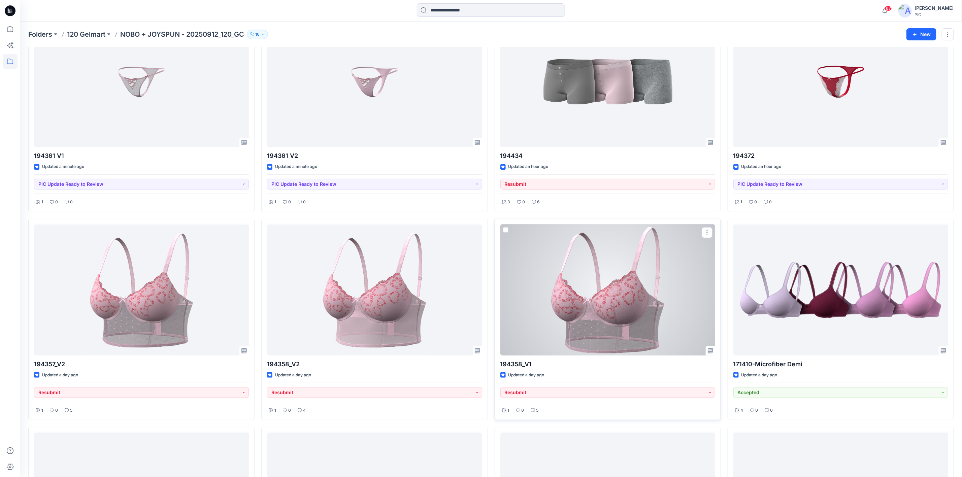
scroll to position [67, 0]
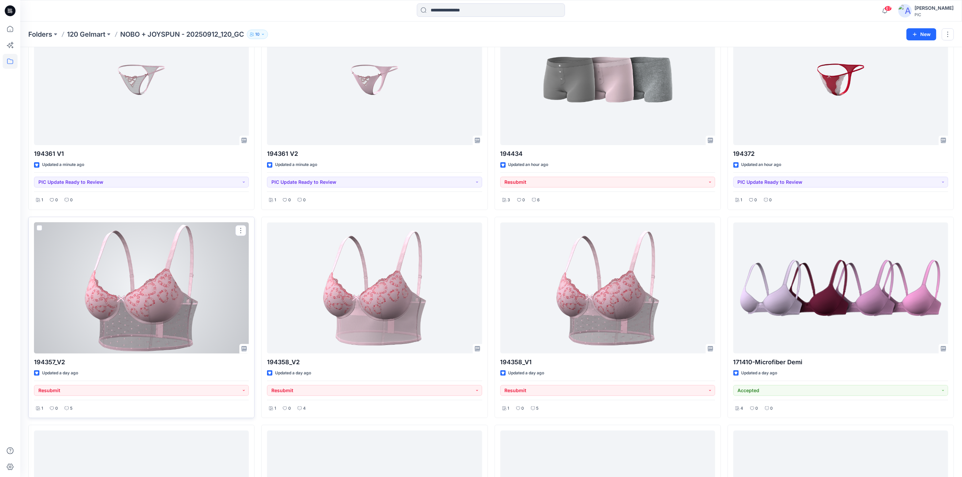
click at [137, 358] on div "194357_V2 Updated a day ago Resubmit 1 0 5" at bounding box center [141, 318] width 226 height 202
click at [171, 321] on div at bounding box center [141, 288] width 215 height 131
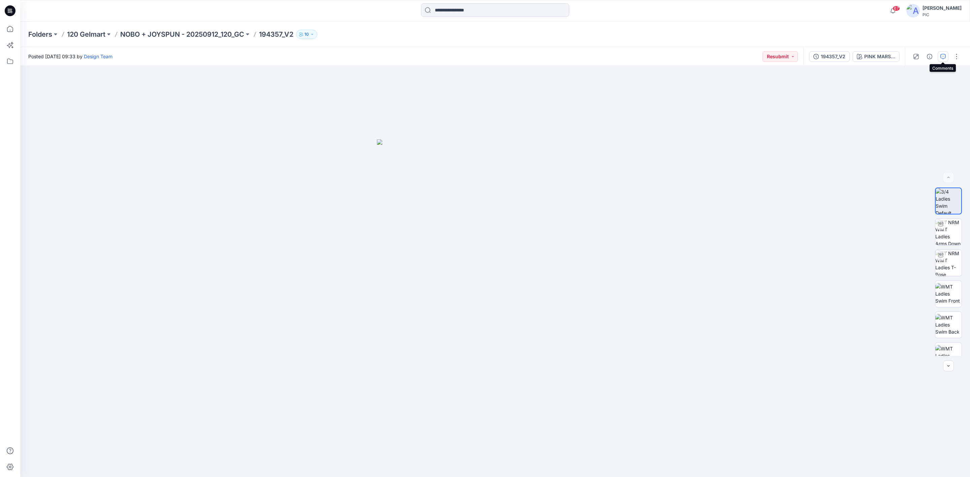
click at [940, 56] on icon "button" at bounding box center [942, 56] width 5 height 5
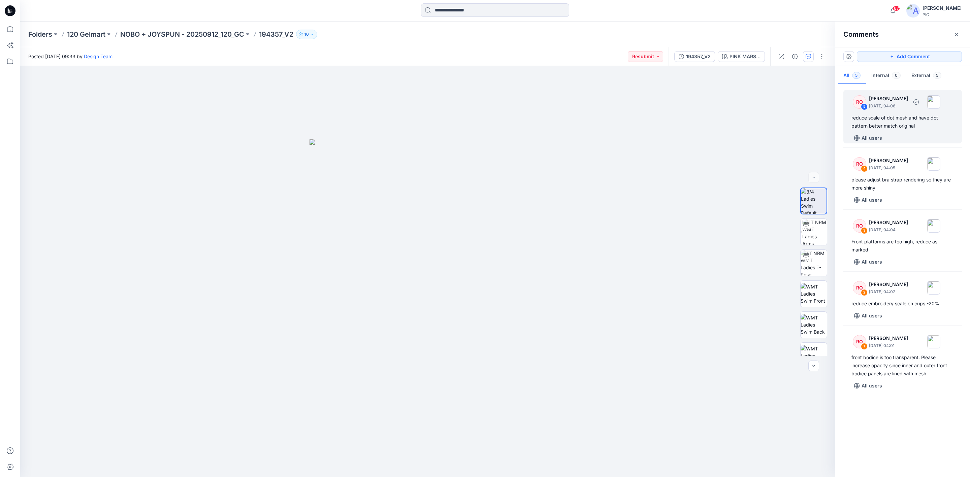
click at [913, 129] on div "reduce scale of dot mesh and have dot pattern better match original" at bounding box center [902, 122] width 102 height 16
click at [90, 27] on div "Folders 120 Gelmart NOBO + JOYSPUN - 20250912_120_GC 194357_V2 10" at bounding box center [494, 35] width 949 height 26
click at [141, 34] on p "NOBO + JOYSPUN - 20250912_120_GC" at bounding box center [182, 34] width 124 height 9
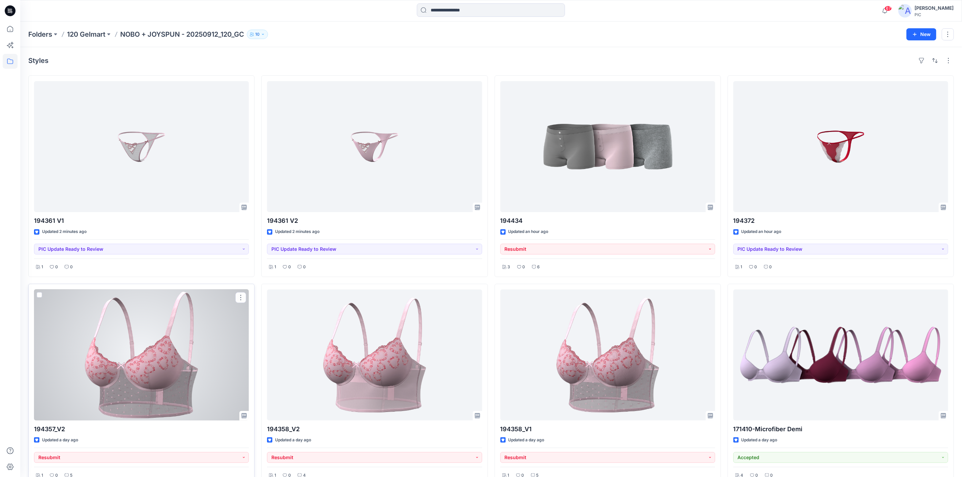
click at [111, 362] on div at bounding box center [141, 355] width 215 height 131
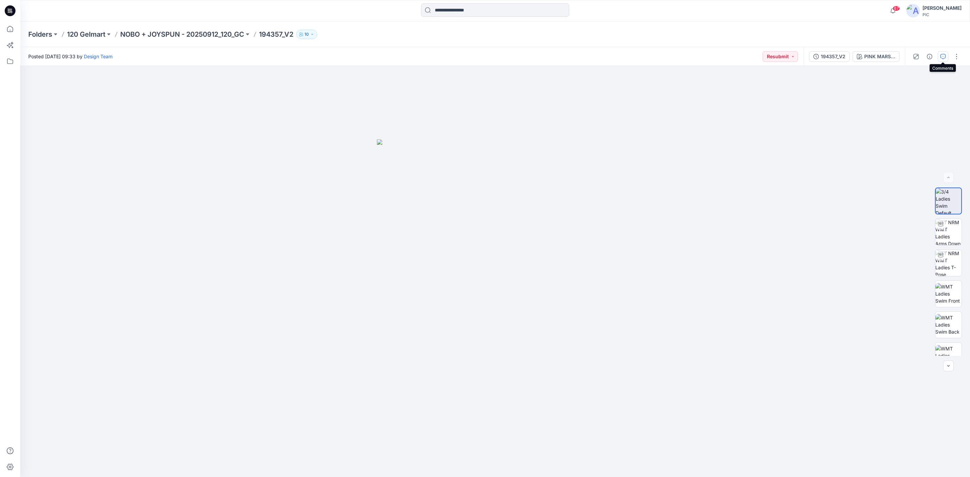
click at [943, 57] on icon "button" at bounding box center [942, 56] width 5 height 5
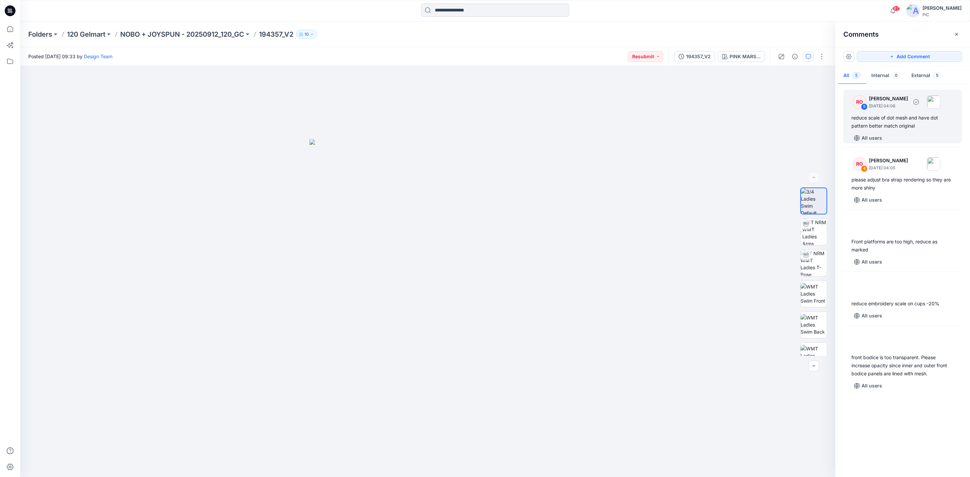
click at [920, 116] on div "reduce scale of dot mesh and have dot pattern better match original" at bounding box center [902, 122] width 102 height 16
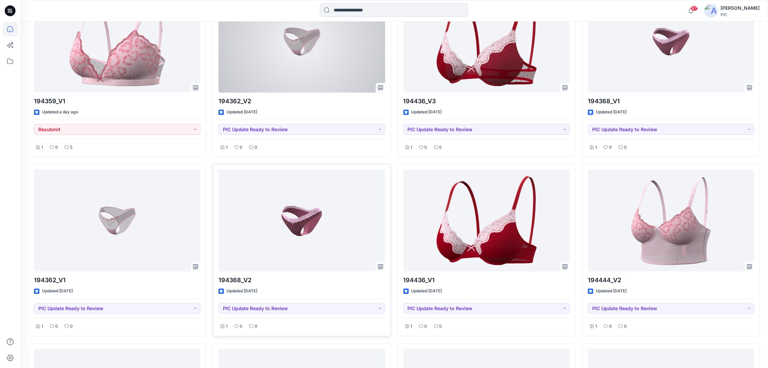
scroll to position [633, 0]
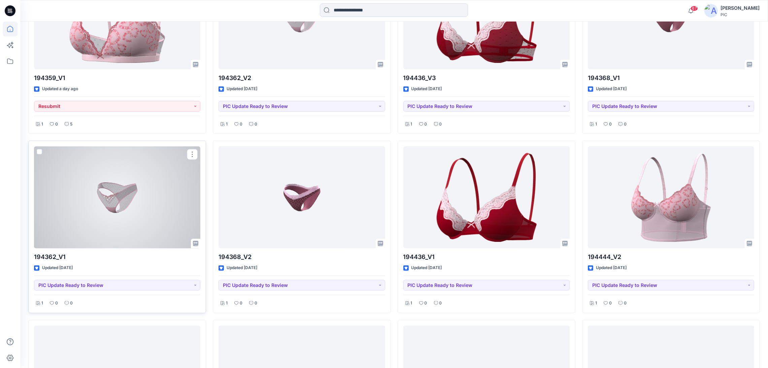
click at [105, 210] on div at bounding box center [117, 197] width 166 height 102
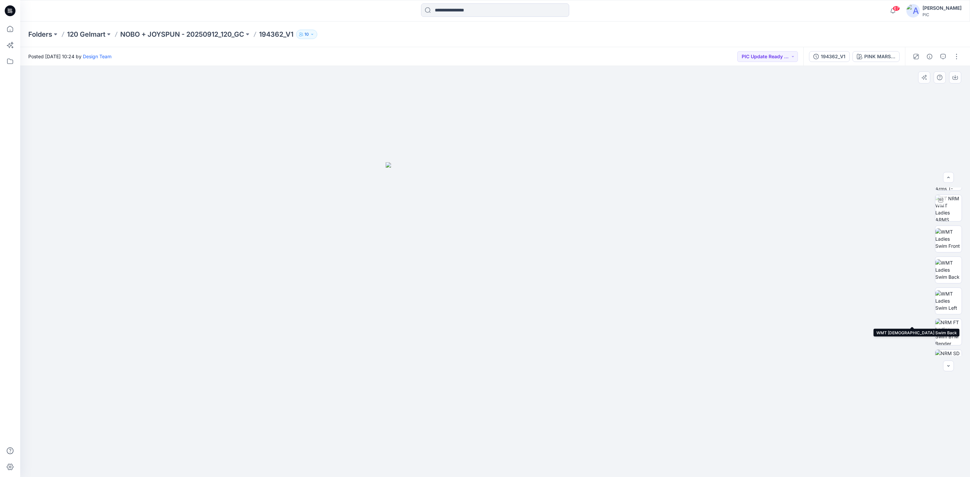
scroll to position [135, 0]
click at [768, 248] on img at bounding box center [948, 252] width 26 height 26
click at [768, 291] on img at bounding box center [948, 283] width 26 height 26
click at [768, 308] on img at bounding box center [948, 314] width 26 height 26
click at [768, 252] on img at bounding box center [948, 252] width 26 height 26
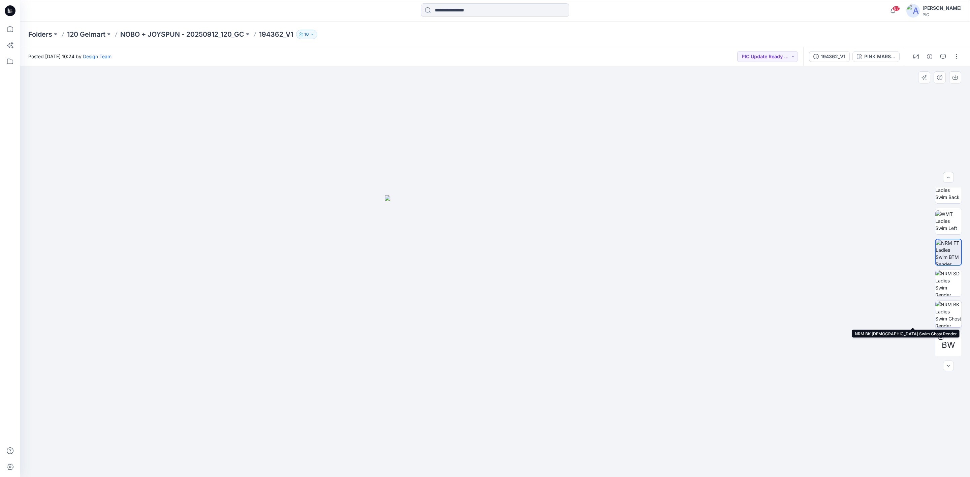
click at [768, 311] on img at bounding box center [948, 314] width 26 height 26
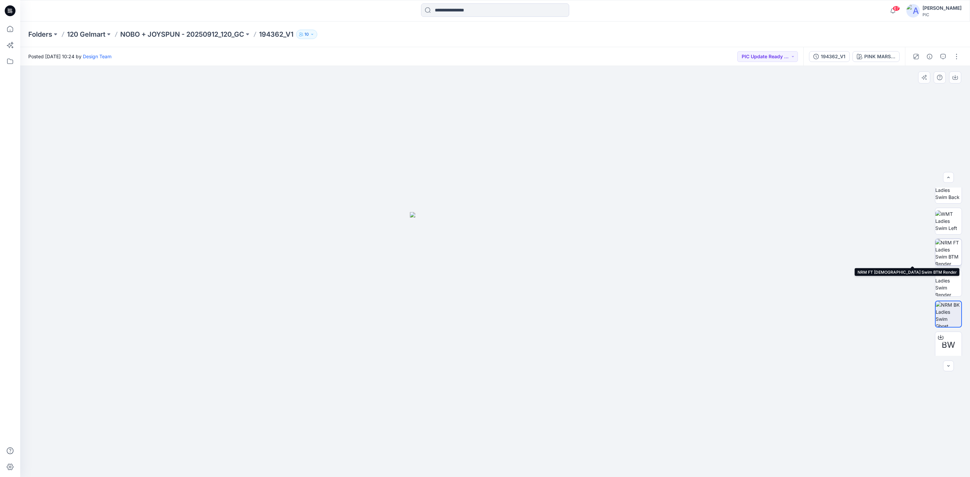
click at [768, 251] on img at bounding box center [948, 252] width 26 height 26
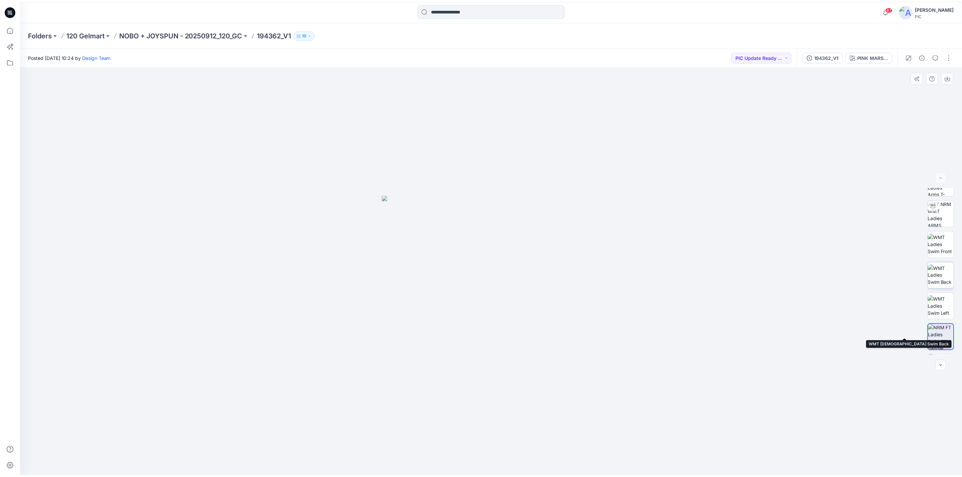
scroll to position [0, 0]
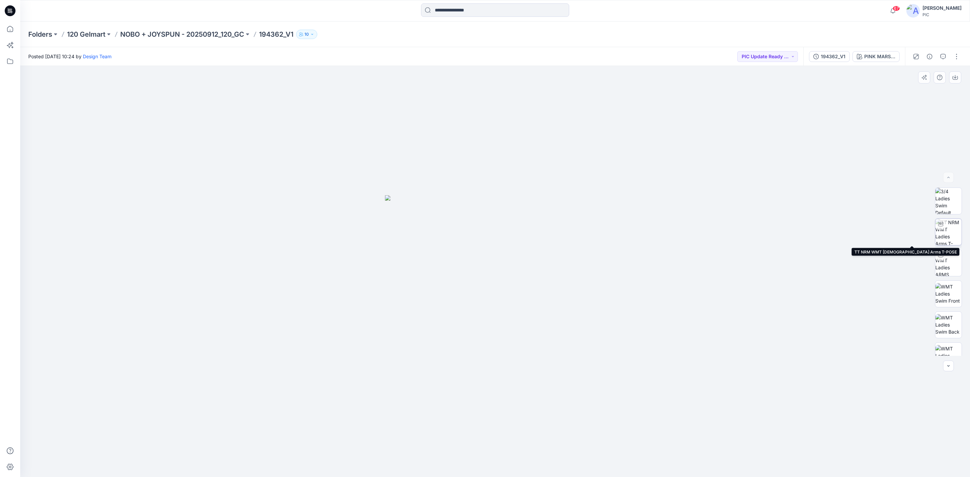
click at [768, 230] on img at bounding box center [948, 232] width 26 height 26
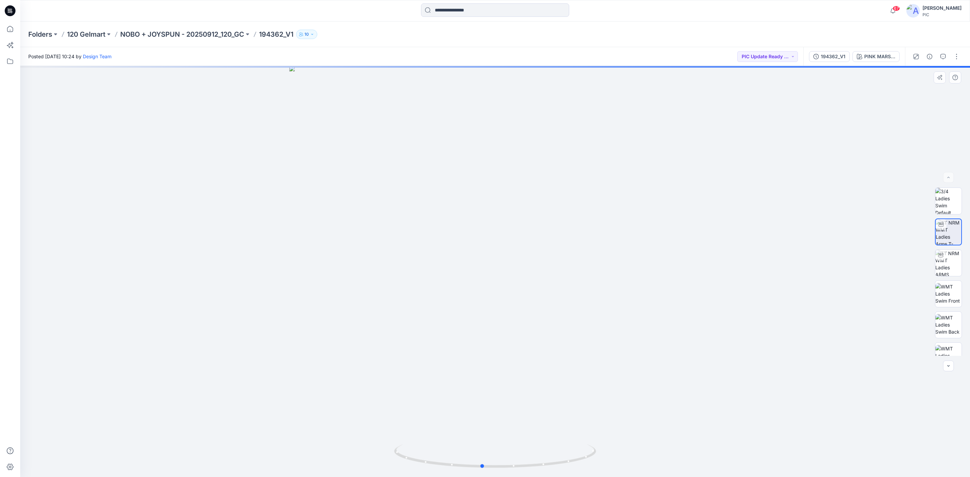
drag, startPoint x: 509, startPoint y: 378, endPoint x: 496, endPoint y: 331, distance: 49.3
click at [496, 331] on div at bounding box center [494, 271] width 949 height 411
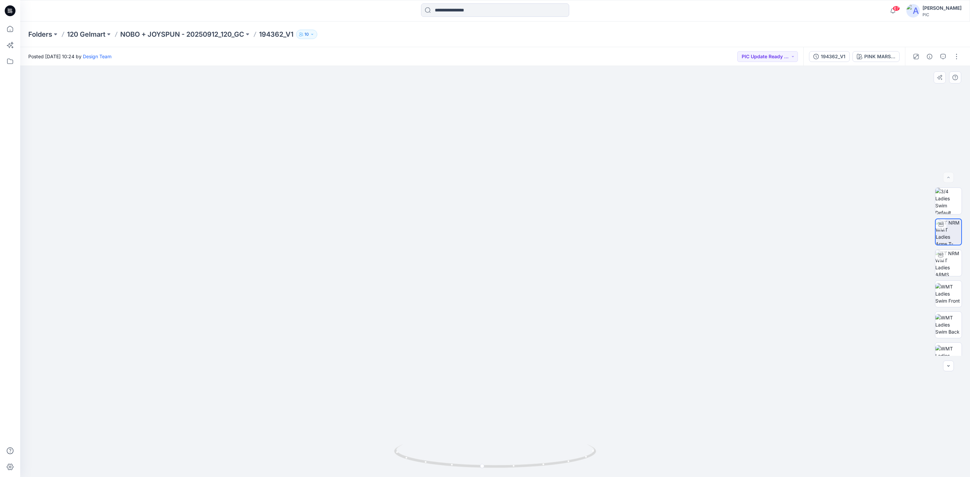
drag, startPoint x: 455, startPoint y: 398, endPoint x: 509, endPoint y: 394, distance: 54.7
click at [504, 368] on img at bounding box center [495, 206] width 657 height 541
drag, startPoint x: 422, startPoint y: 441, endPoint x: 482, endPoint y: 446, distance: 60.8
click at [477, 368] on div at bounding box center [494, 271] width 949 height 411
drag, startPoint x: 490, startPoint y: 447, endPoint x: 610, endPoint y: 428, distance: 121.6
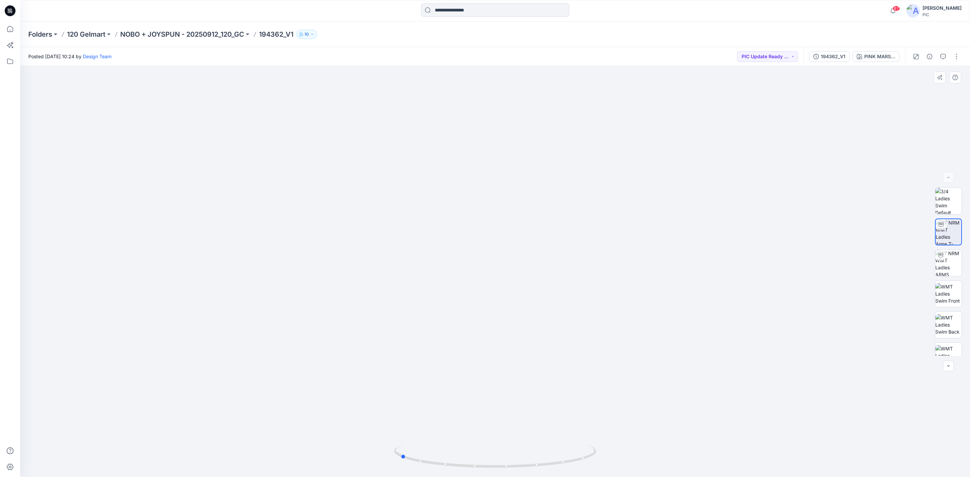
click at [610, 368] on div at bounding box center [494, 271] width 949 height 411
click at [768, 235] on img at bounding box center [948, 232] width 26 height 26
click at [182, 33] on p "NOBO + JOYSPUN - 20250912_120_GC" at bounding box center [182, 34] width 124 height 9
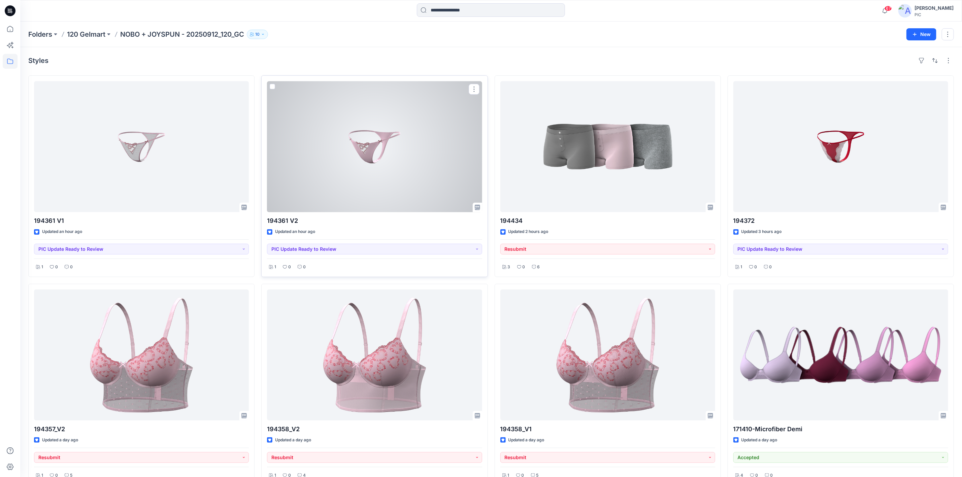
drag, startPoint x: 394, startPoint y: 149, endPoint x: 400, endPoint y: 148, distance: 6.3
click at [396, 149] on div at bounding box center [374, 146] width 215 height 131
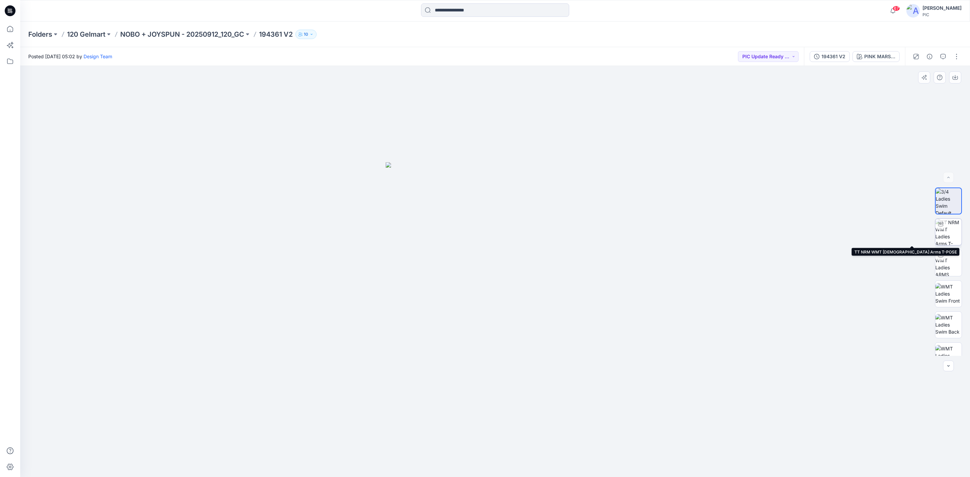
click at [768, 234] on img at bounding box center [948, 232] width 26 height 26
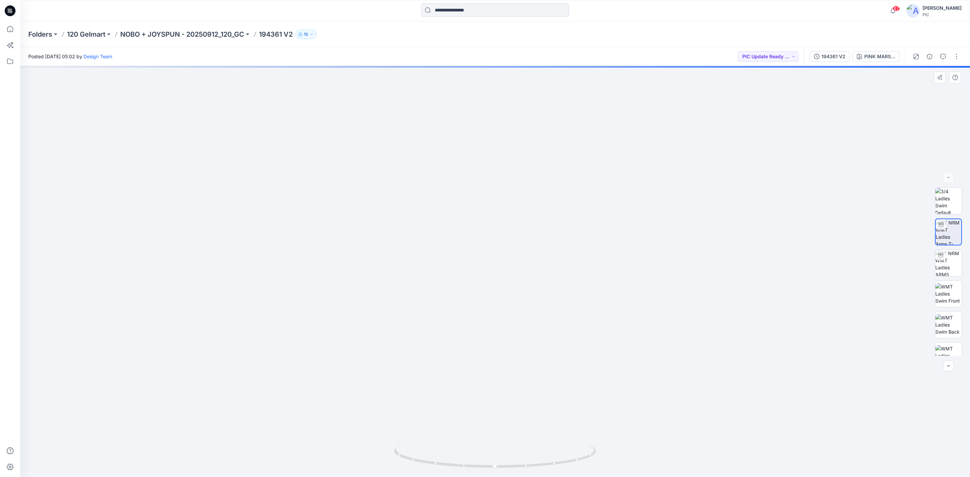
drag, startPoint x: 583, startPoint y: 424, endPoint x: 547, endPoint y: 240, distance: 186.7
click at [547, 240] on img at bounding box center [495, 149] width 657 height 657
click at [193, 33] on p "NOBO + JOYSPUN - 20250912_120_GC" at bounding box center [182, 34] width 124 height 9
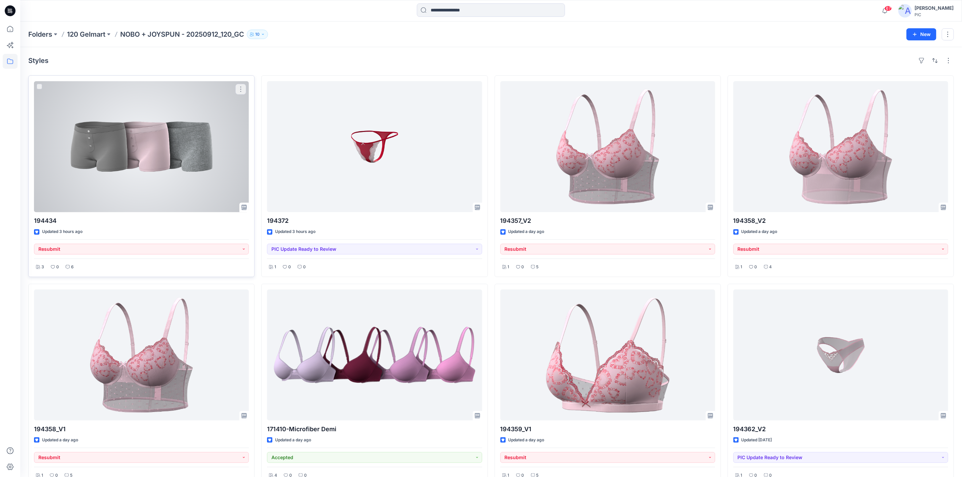
click at [180, 167] on div at bounding box center [141, 146] width 215 height 131
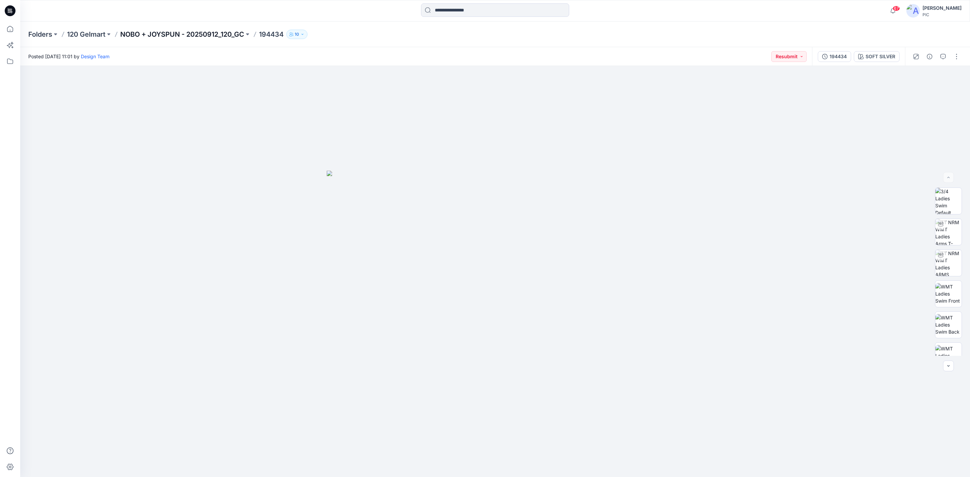
click at [176, 30] on div "Folders 120 Gelmart NOBO + JOYSPUN - 20250912_120_GC 194434 10" at bounding box center [494, 35] width 949 height 26
click at [177, 33] on p "NOBO + JOYSPUN - 20250912_120_GC" at bounding box center [182, 34] width 124 height 9
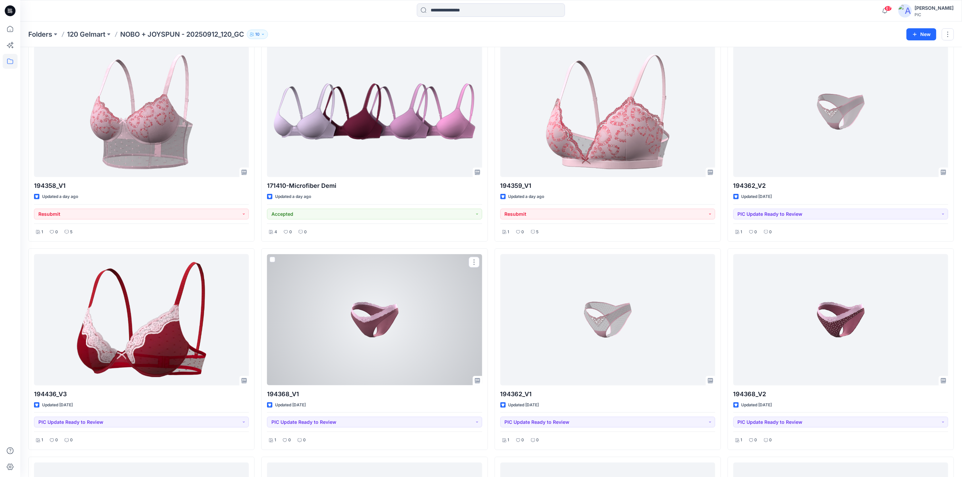
scroll to position [216, 0]
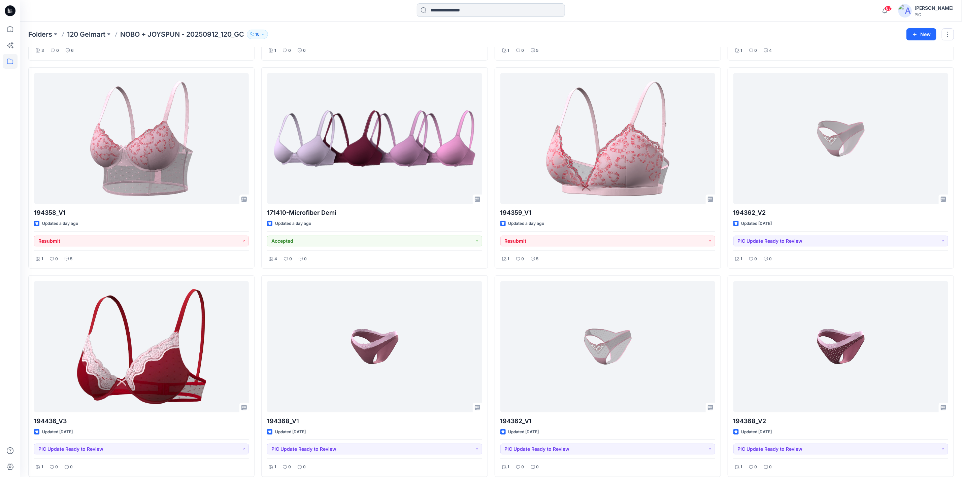
click at [437, 7] on input at bounding box center [491, 9] width 148 height 13
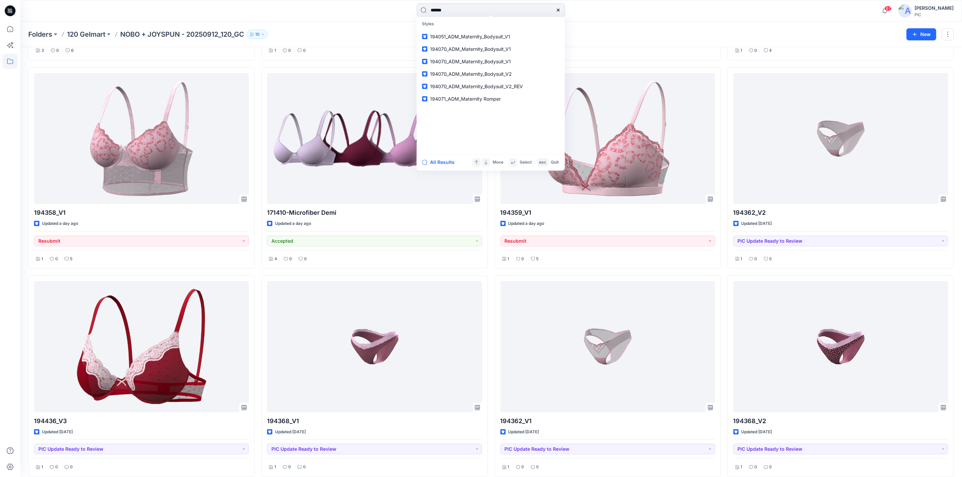
type input "******"
click at [452, 37] on link "194372" at bounding box center [490, 36] width 145 height 12
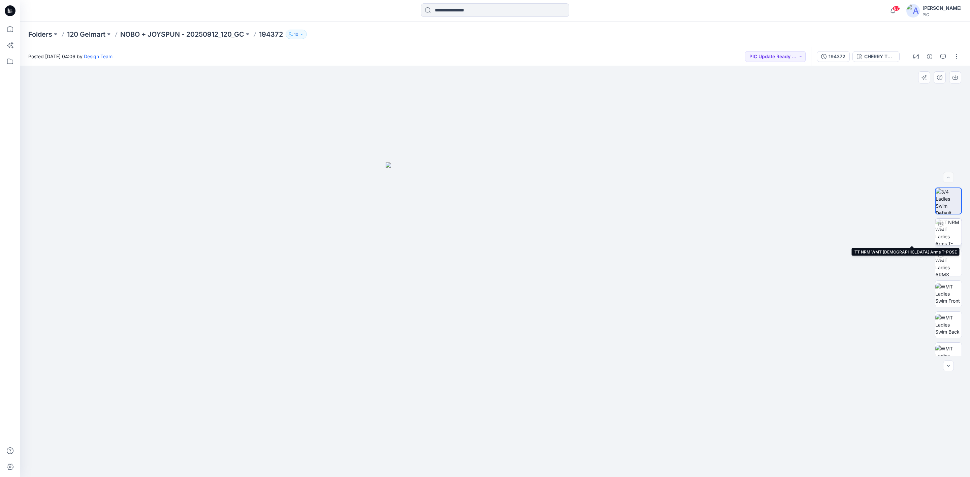
click at [768, 223] on img at bounding box center [948, 232] width 26 height 26
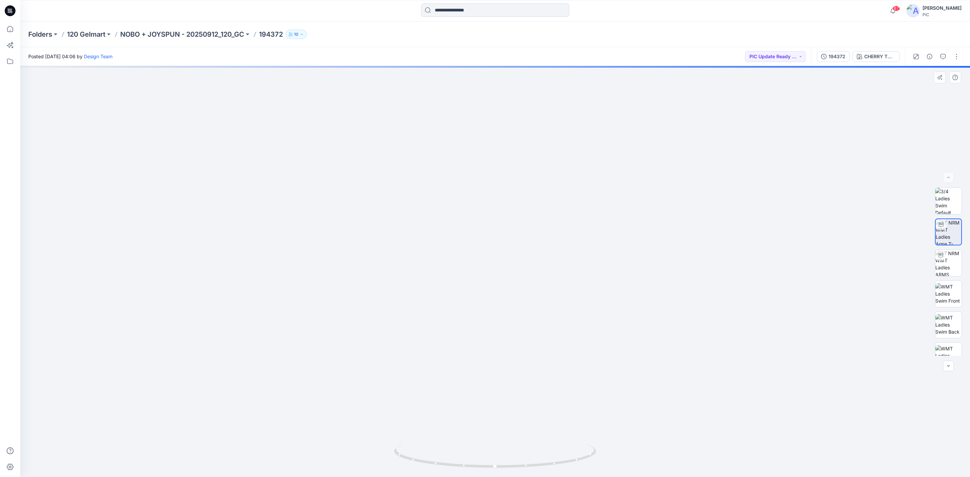
drag, startPoint x: 572, startPoint y: 374, endPoint x: 500, endPoint y: 289, distance: 110.8
click at [500, 289] on img at bounding box center [495, 169] width 657 height 615
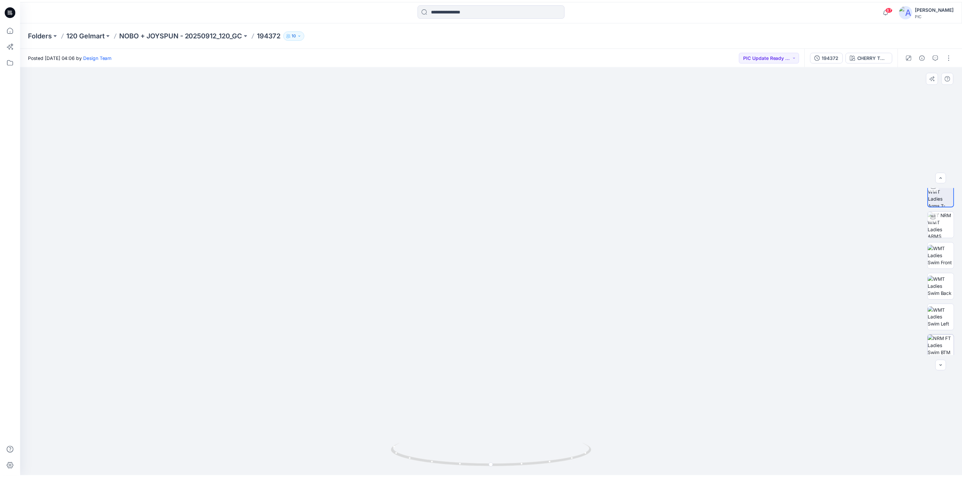
scroll to position [106, 0]
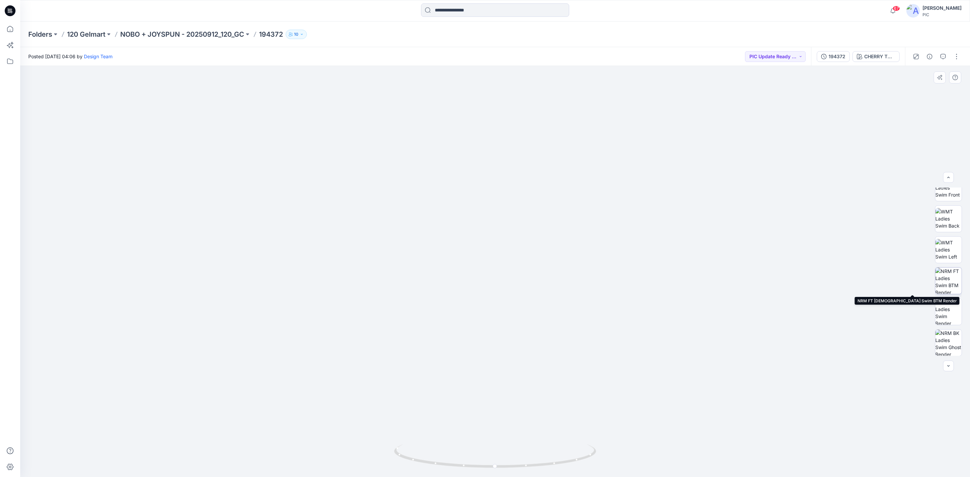
click at [768, 280] on img at bounding box center [948, 281] width 26 height 26
click at [768, 76] on icon "button" at bounding box center [954, 77] width 5 height 5
click at [198, 33] on p "NOBO + JOYSPUN - 20250912_120_GC" at bounding box center [182, 34] width 124 height 9
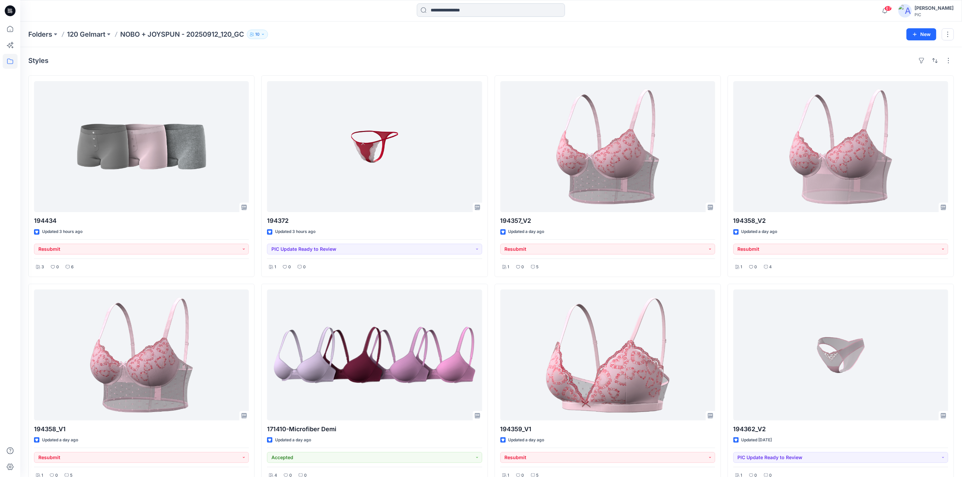
click at [477, 3] on input at bounding box center [491, 9] width 148 height 13
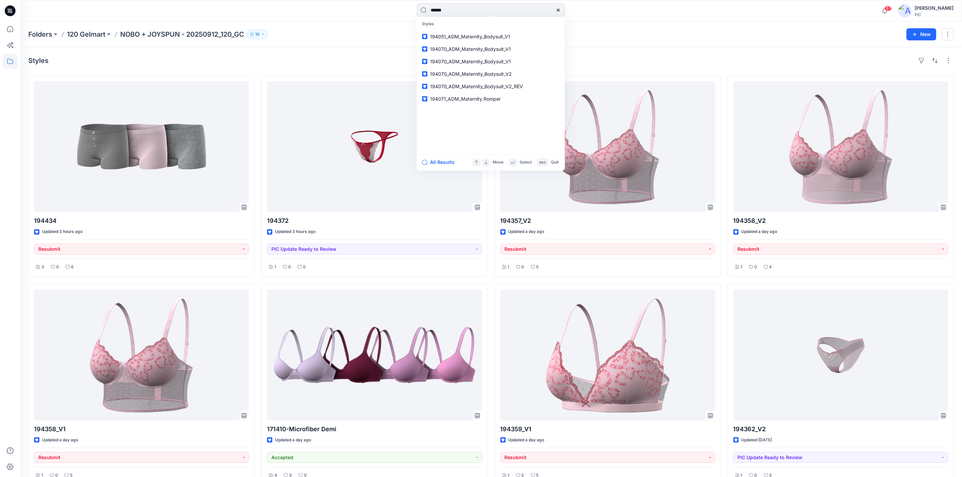
type input "******"
click at [434, 36] on mark "194436" at bounding box center [439, 37] width 19 height 8
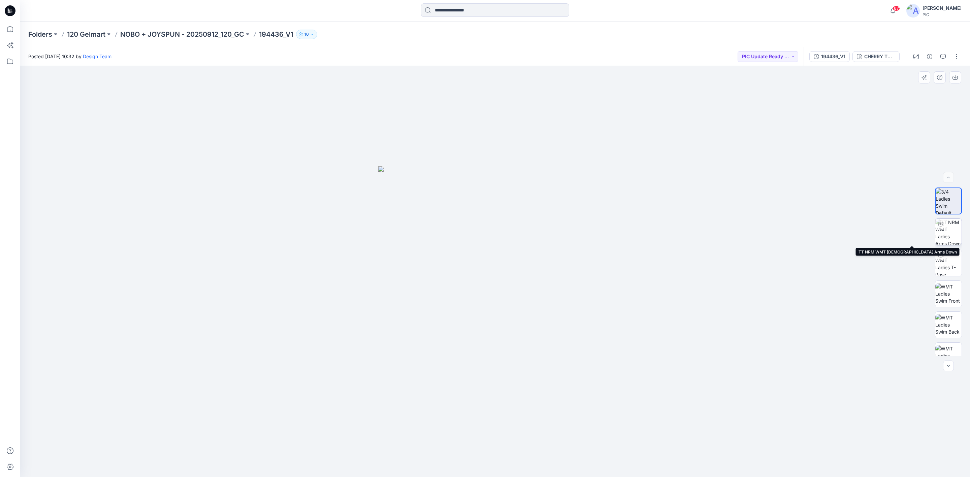
click at [768, 231] on img at bounding box center [948, 232] width 26 height 26
drag, startPoint x: 411, startPoint y: 403, endPoint x: 453, endPoint y: 404, distance: 41.4
click at [453, 368] on img at bounding box center [495, 210] width 657 height 533
drag, startPoint x: 435, startPoint y: 449, endPoint x: 432, endPoint y: 439, distance: 10.5
click at [432, 368] on div at bounding box center [494, 271] width 949 height 411
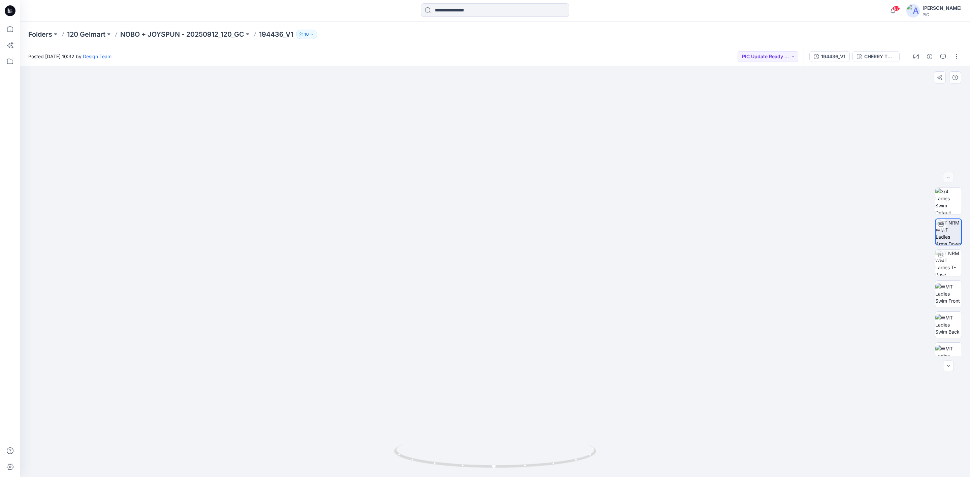
drag, startPoint x: 519, startPoint y: 358, endPoint x: 479, endPoint y: 362, distance: 39.6
click at [479, 362] on img at bounding box center [495, 213] width 657 height 530
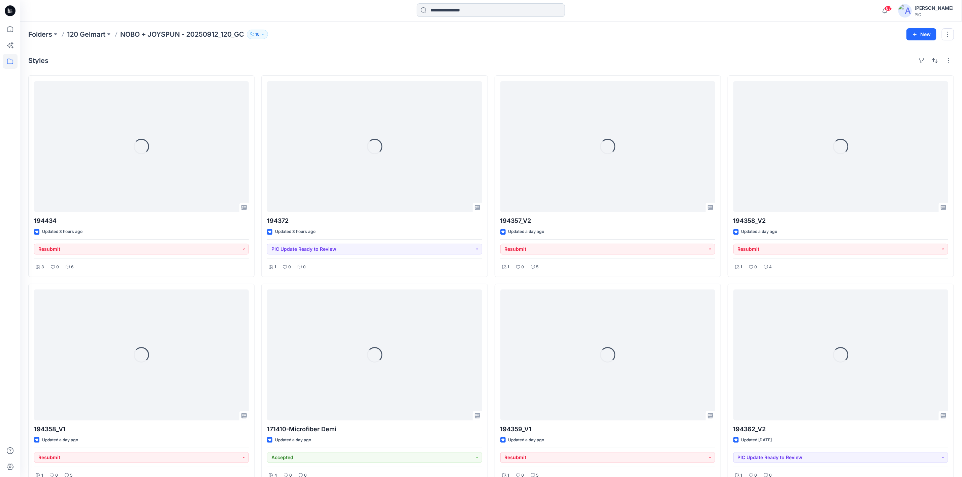
click at [450, 6] on input at bounding box center [491, 9] width 148 height 13
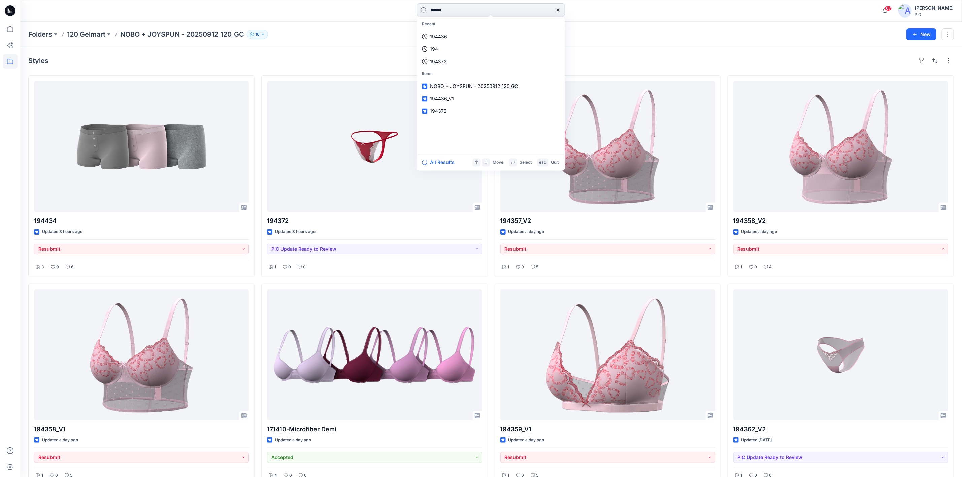
type input "******"
click at [460, 52] on link "194436 _V3" at bounding box center [490, 49] width 145 height 12
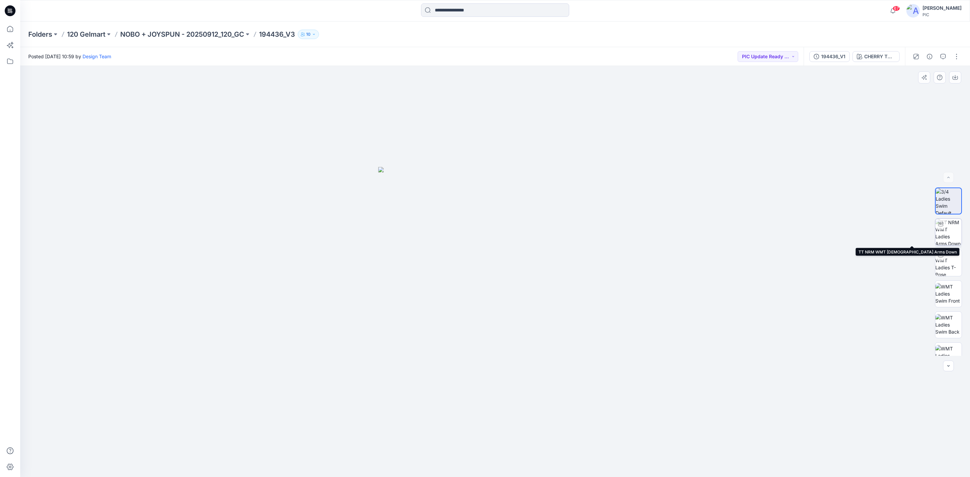
click at [947, 228] on img at bounding box center [948, 232] width 26 height 26
drag, startPoint x: 475, startPoint y: 442, endPoint x: 535, endPoint y: 439, distance: 60.0
click at [535, 439] on img at bounding box center [495, 209] width 657 height 538
drag, startPoint x: 452, startPoint y: 459, endPoint x: 417, endPoint y: 451, distance: 34.9
click at [417, 451] on icon at bounding box center [496, 456] width 204 height 25
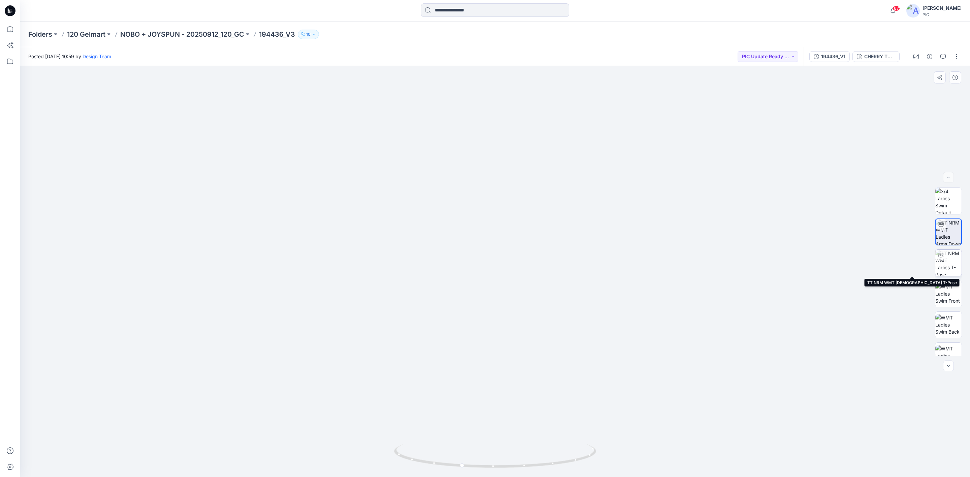
click at [944, 258] on img at bounding box center [948, 263] width 26 height 26
drag, startPoint x: 470, startPoint y: 445, endPoint x: 586, endPoint y: 446, distance: 116.2
click at [586, 446] on icon at bounding box center [496, 456] width 204 height 25
drag, startPoint x: 459, startPoint y: 421, endPoint x: 541, endPoint y: 421, distance: 82.5
click at [541, 421] on img at bounding box center [495, 209] width 657 height 535
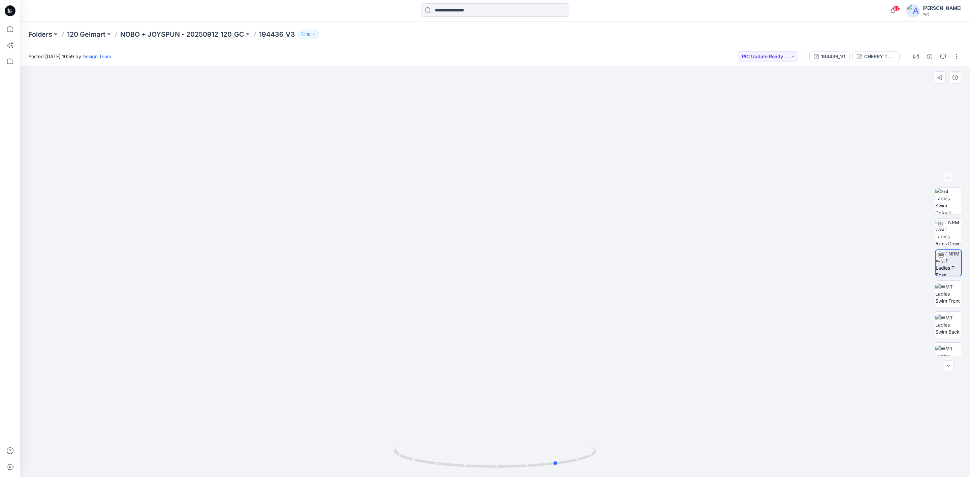
drag, startPoint x: 473, startPoint y: 454, endPoint x: 621, endPoint y: 447, distance: 148.6
click at [621, 447] on div at bounding box center [494, 271] width 949 height 411
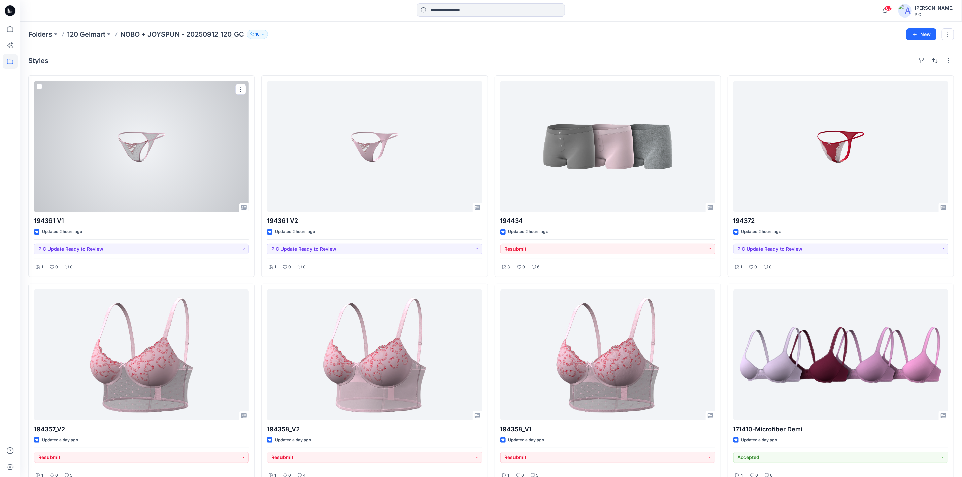
click at [150, 156] on div at bounding box center [141, 146] width 215 height 131
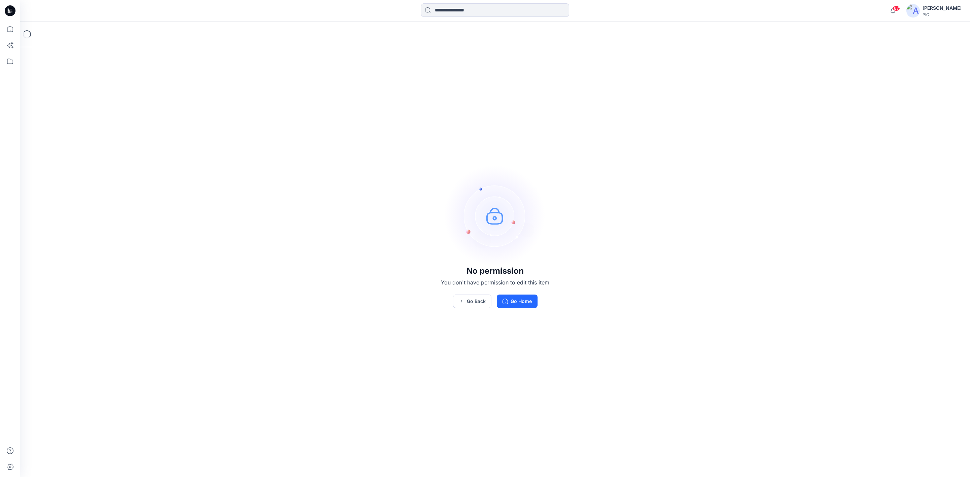
drag, startPoint x: 766, startPoint y: 156, endPoint x: 220, endPoint y: 0, distance: 567.4
click at [764, 156] on div "No permission You don't have permission to edit this item Go Back Go Home" at bounding box center [494, 237] width 949 height 430
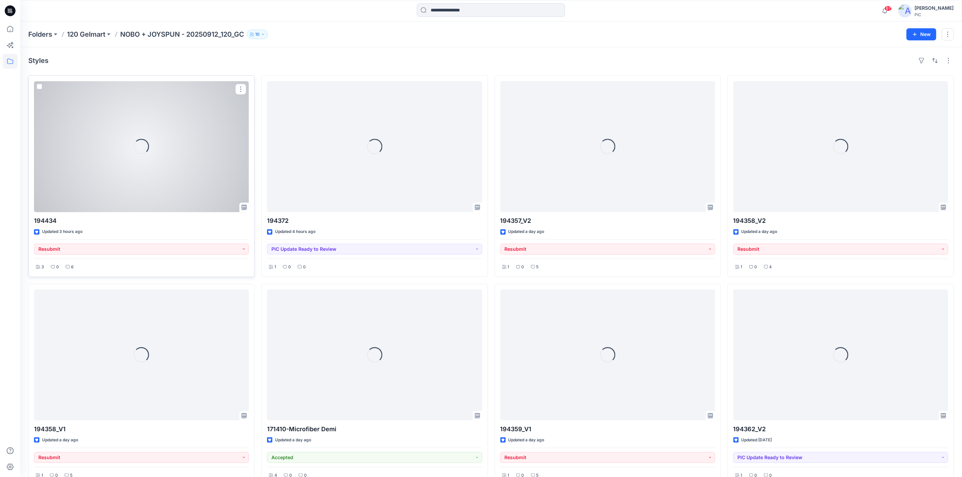
click at [121, 163] on div "Loading..." at bounding box center [141, 146] width 215 height 131
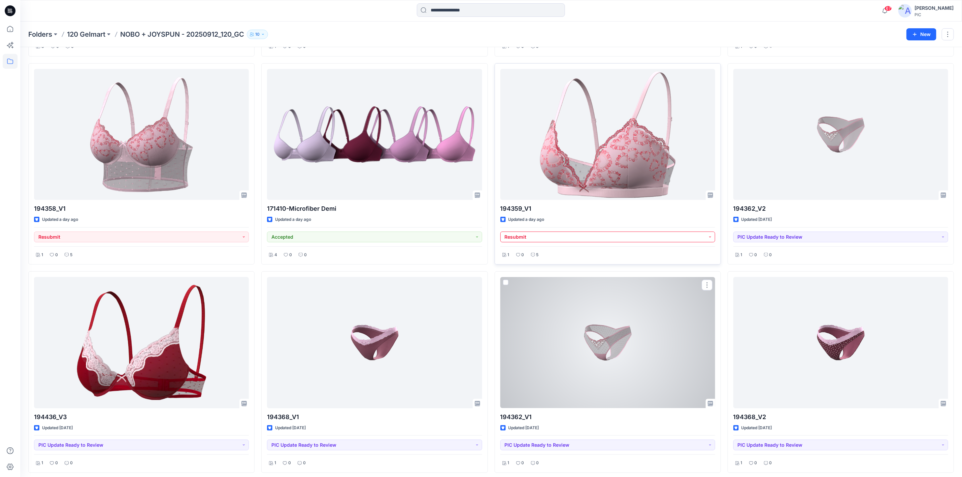
scroll to position [216, 0]
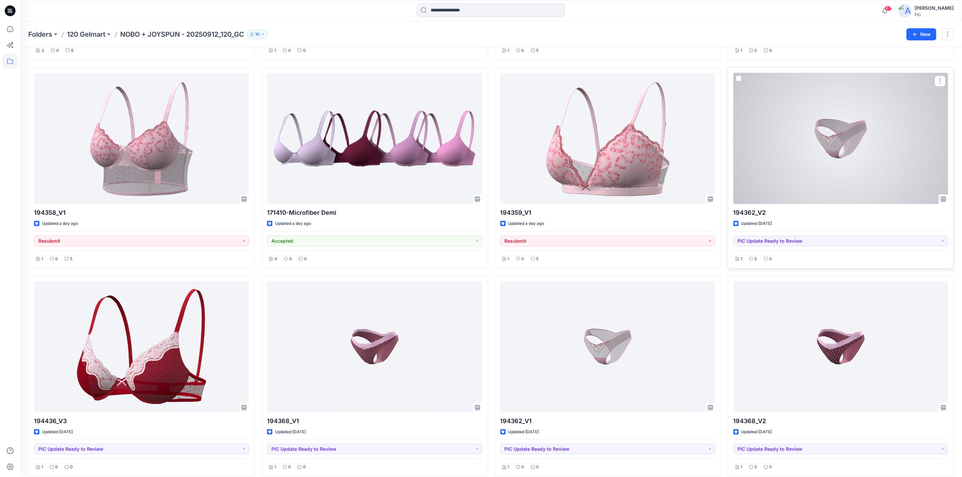
click at [842, 134] on div at bounding box center [840, 138] width 215 height 131
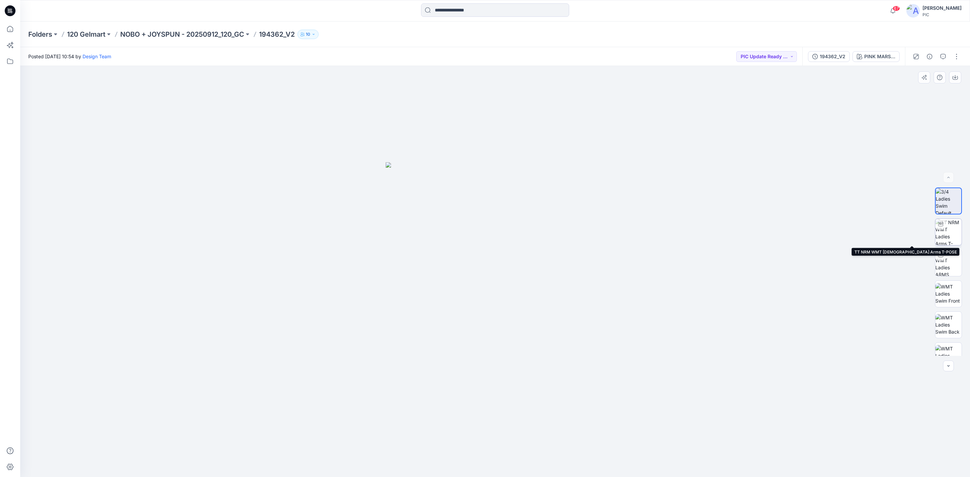
click at [953, 226] on img at bounding box center [948, 232] width 26 height 26
click at [696, 340] on img at bounding box center [495, 210] width 657 height 534
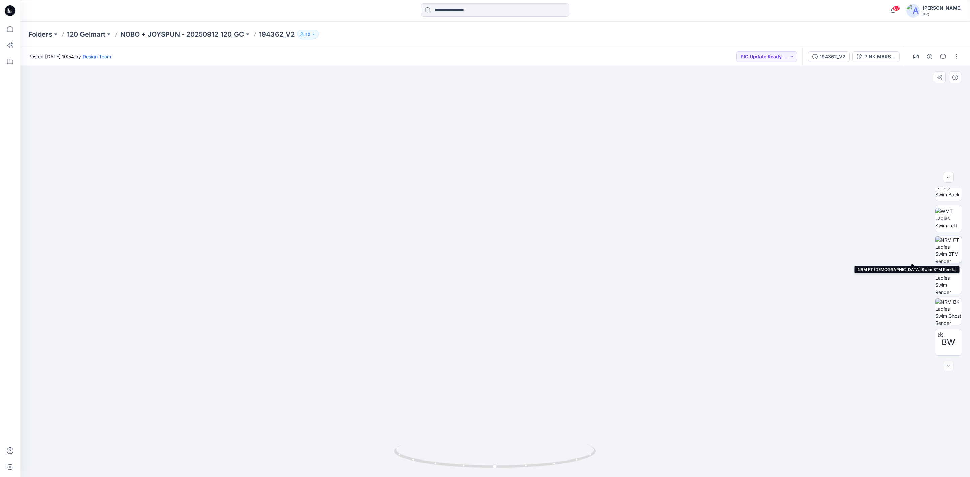
click at [944, 242] on img at bounding box center [948, 249] width 26 height 26
click at [504, 305] on img at bounding box center [495, 336] width 219 height 283
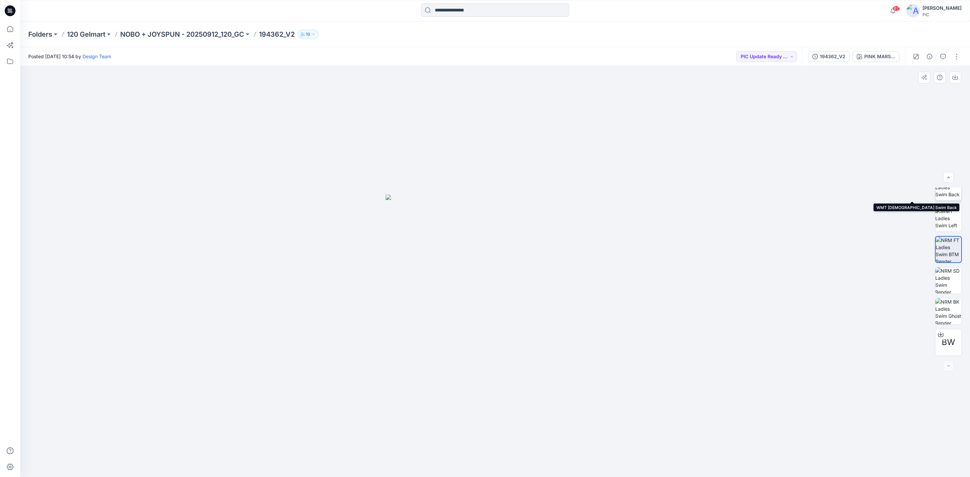
click at [948, 192] on img at bounding box center [948, 187] width 26 height 21
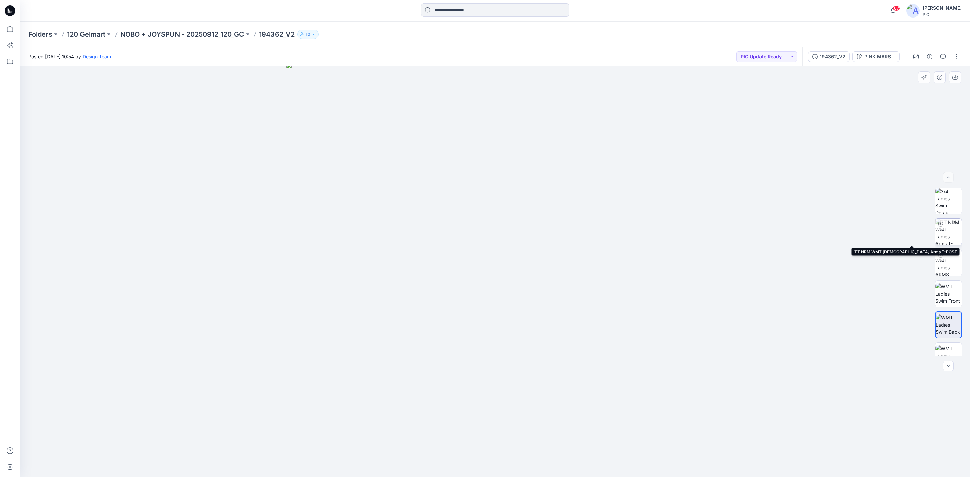
click at [945, 234] on img at bounding box center [948, 232] width 26 height 26
click at [463, 382] on div at bounding box center [494, 271] width 949 height 411
drag, startPoint x: 726, startPoint y: 276, endPoint x: 731, endPoint y: 285, distance: 10.4
click at [726, 275] on img at bounding box center [495, 210] width 657 height 534
drag, startPoint x: 676, startPoint y: 358, endPoint x: 552, endPoint y: 385, distance: 127.1
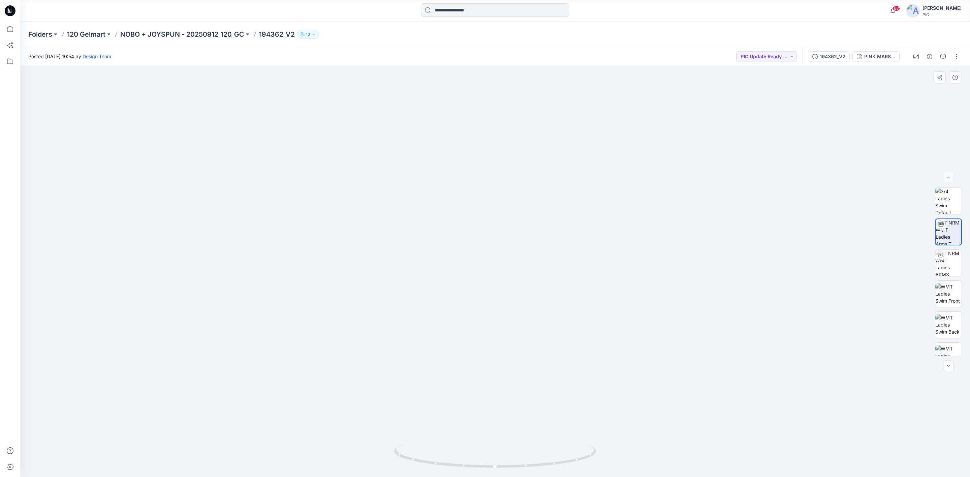
click at [554, 385] on img at bounding box center [495, 223] width 657 height 508
drag, startPoint x: 493, startPoint y: 426, endPoint x: 629, endPoint y: 428, distance: 135.7
click at [629, 428] on img at bounding box center [495, 225] width 657 height 505
drag, startPoint x: 439, startPoint y: 452, endPoint x: 513, endPoint y: 460, distance: 74.5
click at [511, 460] on icon at bounding box center [496, 456] width 204 height 25
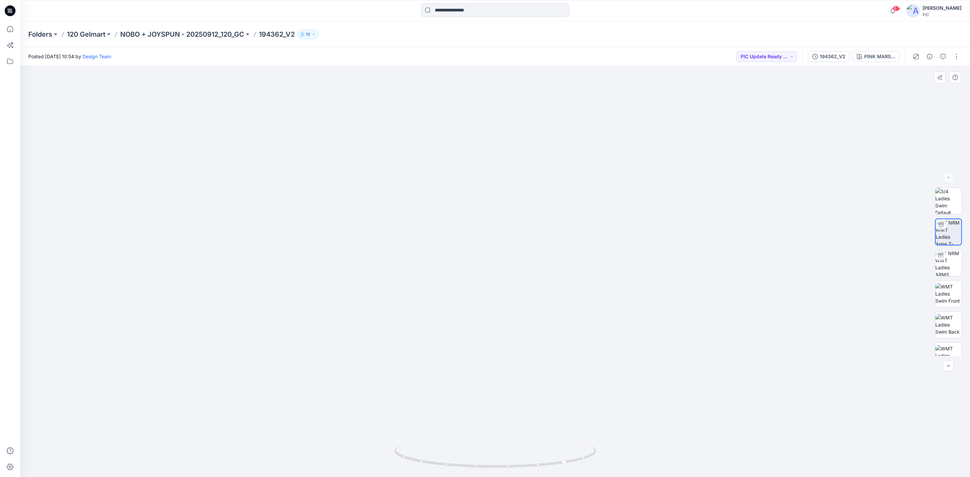
drag, startPoint x: 515, startPoint y: 414, endPoint x: 492, endPoint y: 417, distance: 23.8
click at [492, 417] on img at bounding box center [495, 241] width 576 height 471
drag, startPoint x: 487, startPoint y: 447, endPoint x: 464, endPoint y: 442, distance: 24.3
click at [464, 442] on div at bounding box center [494, 271] width 949 height 411
drag, startPoint x: 383, startPoint y: 449, endPoint x: 354, endPoint y: 428, distance: 36.2
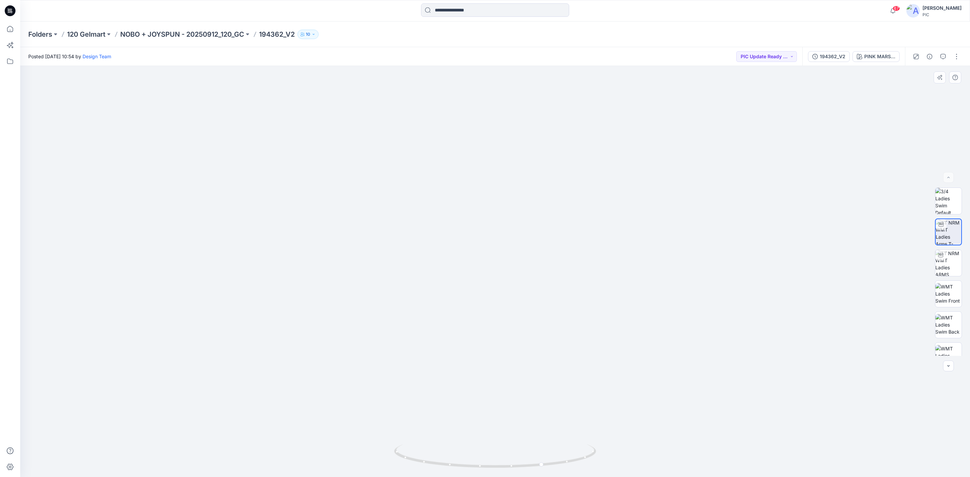
click at [319, 435] on img at bounding box center [495, 234] width 576 height 485
drag, startPoint x: 487, startPoint y: 416, endPoint x: 381, endPoint y: 414, distance: 106.1
click at [372, 414] on img at bounding box center [495, 235] width 576 height 486
drag, startPoint x: 587, startPoint y: 427, endPoint x: 419, endPoint y: 420, distance: 168.5
click at [418, 420] on img at bounding box center [495, 229] width 576 height 495
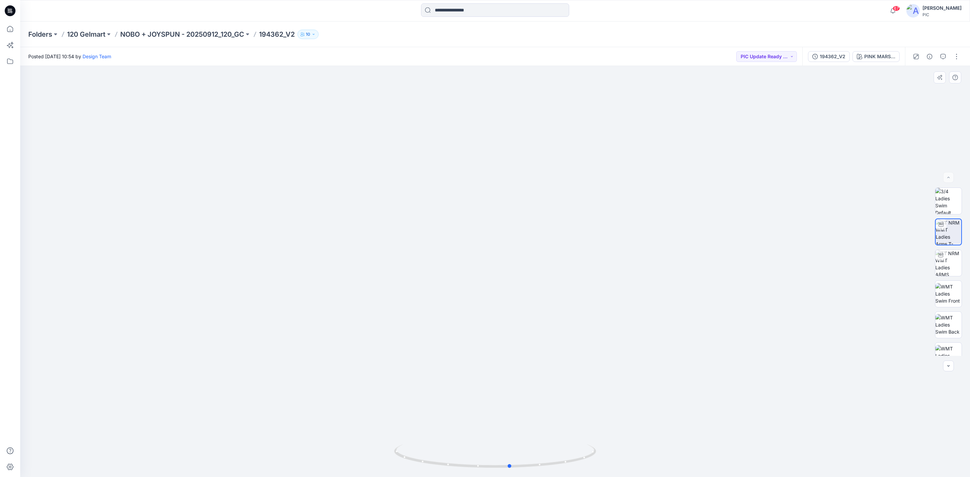
drag, startPoint x: 506, startPoint y: 444, endPoint x: 675, endPoint y: 421, distance: 170.6
click at [675, 421] on div at bounding box center [494, 271] width 949 height 411
click at [842, 53] on div "194362_V2" at bounding box center [833, 56] width 26 height 7
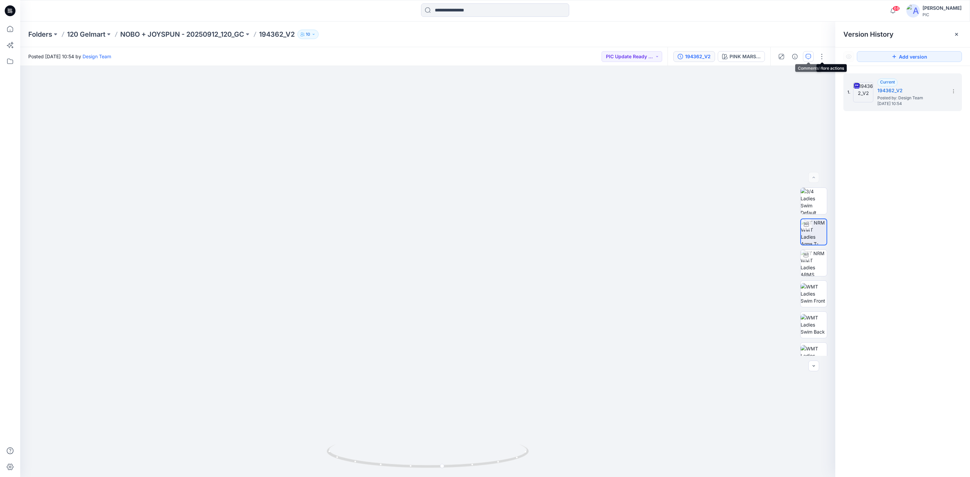
click at [807, 53] on button "button" at bounding box center [808, 56] width 11 height 11
click at [912, 55] on button "Add Comment" at bounding box center [909, 56] width 105 height 11
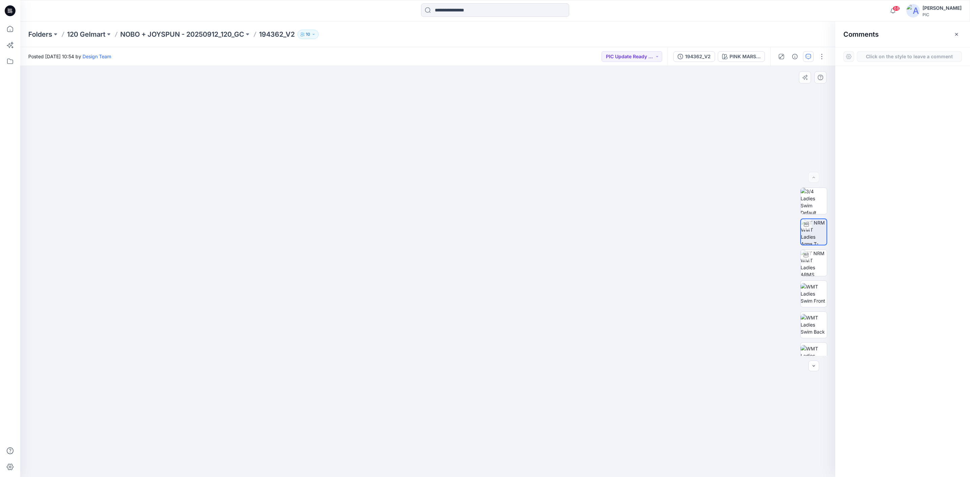
click at [428, 296] on div "1" at bounding box center [427, 271] width 815 height 411
click at [461, 339] on p "All users" at bounding box center [457, 340] width 21 height 8
click at [459, 341] on p "Members only" at bounding box center [450, 340] width 33 height 8
click at [488, 339] on button "Cancel" at bounding box center [486, 340] width 27 height 11
click at [898, 126] on div at bounding box center [902, 259] width 135 height 386
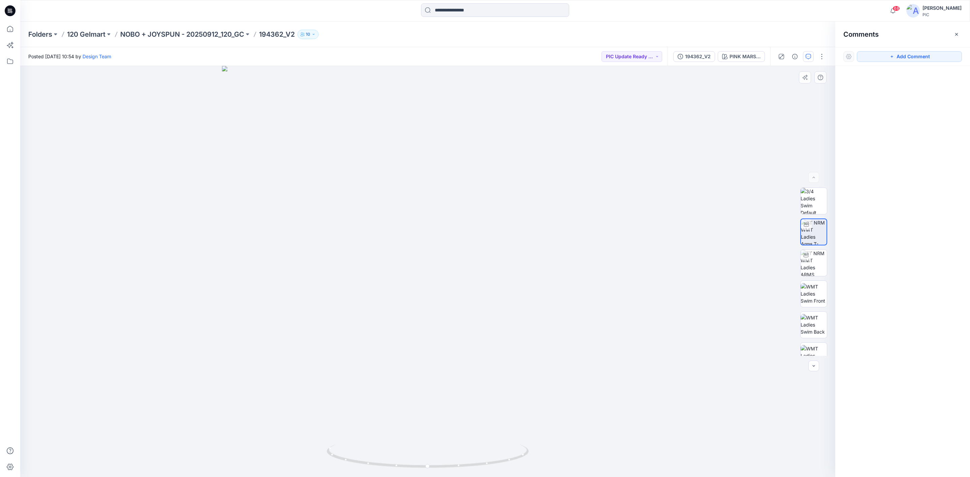
click at [956, 33] on icon "button" at bounding box center [956, 34] width 3 height 3
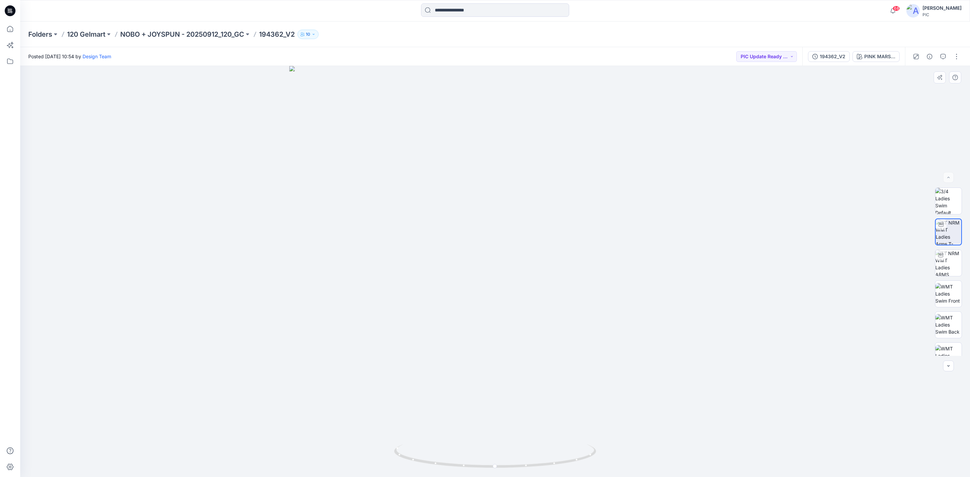
drag, startPoint x: 241, startPoint y: 170, endPoint x: 235, endPoint y: 173, distance: 6.9
click at [241, 170] on div at bounding box center [494, 271] width 949 height 411
click at [939, 243] on img at bounding box center [948, 249] width 26 height 26
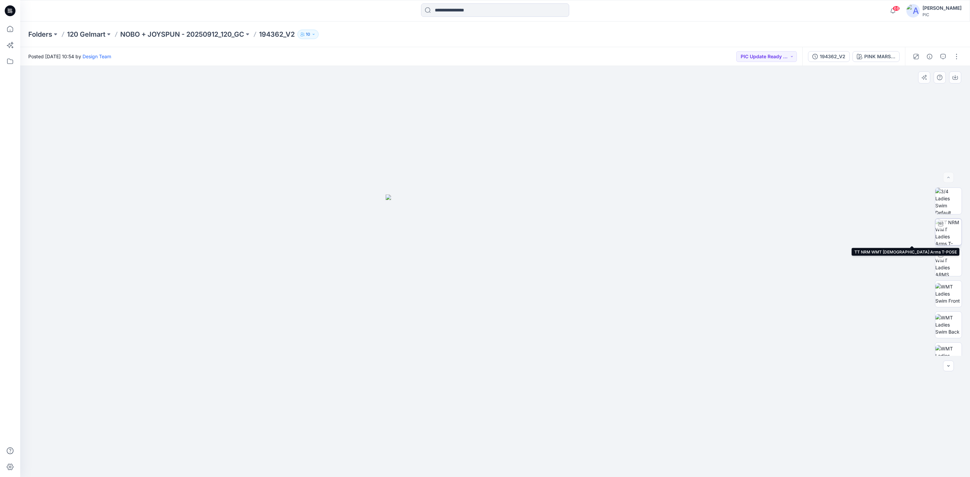
click at [948, 236] on img at bounding box center [948, 232] width 26 height 26
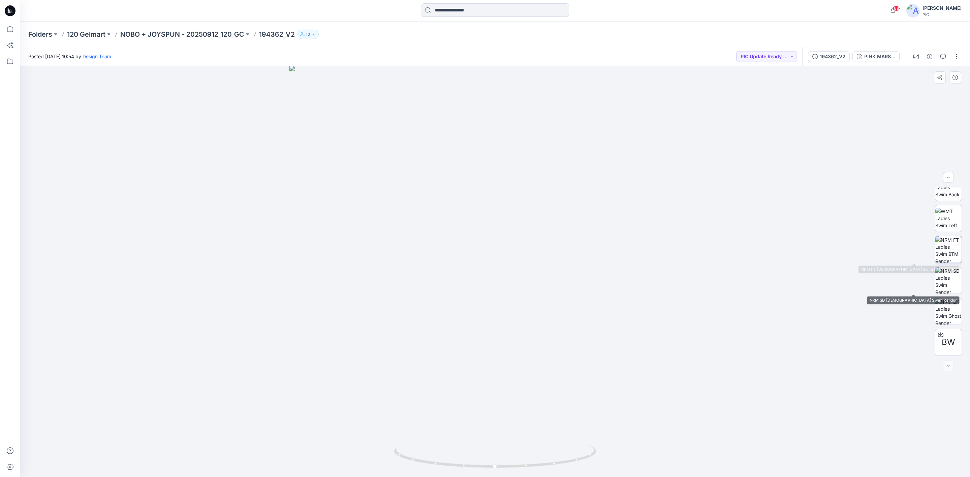
click at [949, 249] on img at bounding box center [948, 249] width 26 height 26
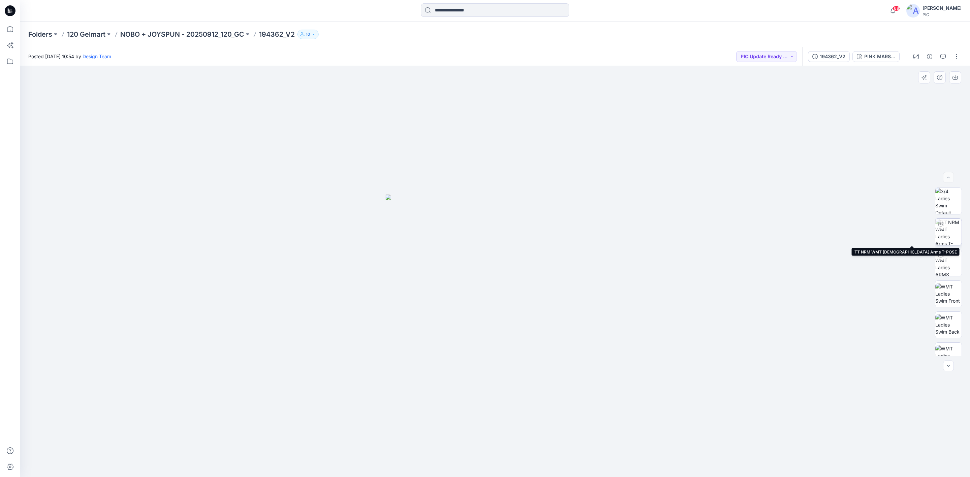
click at [947, 230] on img at bounding box center [948, 232] width 26 height 26
drag, startPoint x: 507, startPoint y: 450, endPoint x: 618, endPoint y: 449, distance: 110.8
click at [618, 449] on div at bounding box center [494, 271] width 949 height 411
drag, startPoint x: 440, startPoint y: 425, endPoint x: 563, endPoint y: 428, distance: 122.9
click at [563, 428] on div at bounding box center [494, 271] width 949 height 411
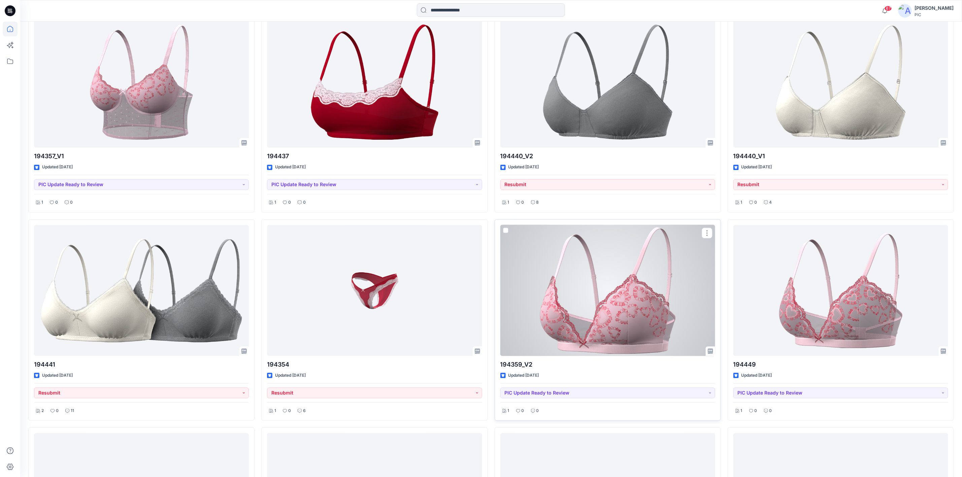
scroll to position [1095, 0]
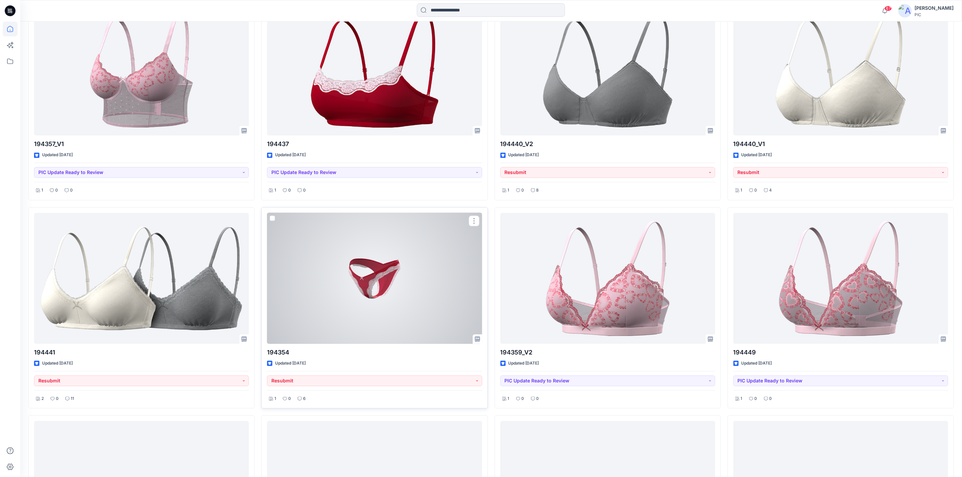
click at [336, 279] on div at bounding box center [374, 278] width 215 height 131
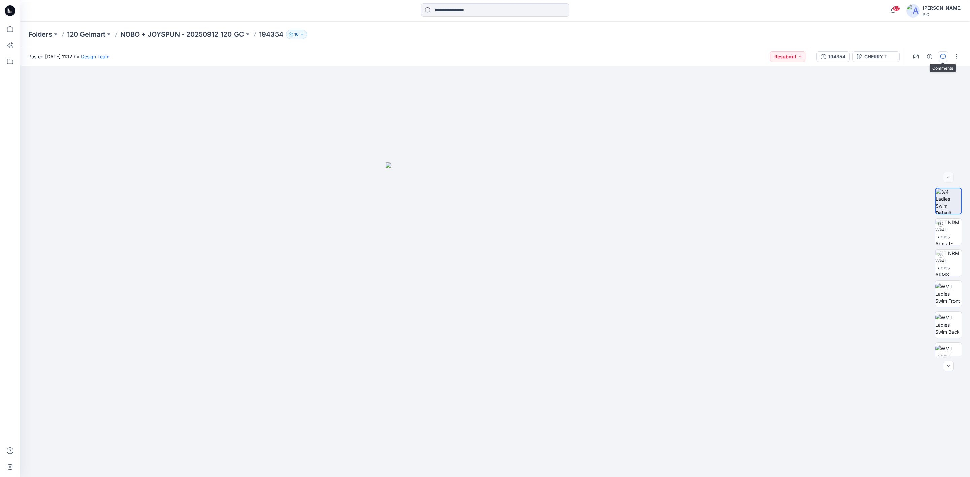
click at [940, 58] on icon "button" at bounding box center [942, 56] width 5 height 5
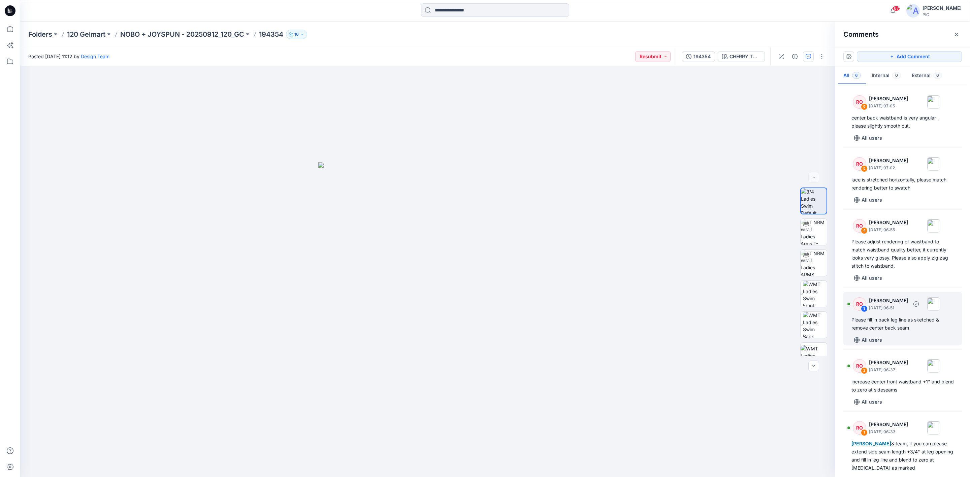
click at [918, 327] on div "Please fill in back leg line as sketched & remove center back seam" at bounding box center [902, 324] width 102 height 16
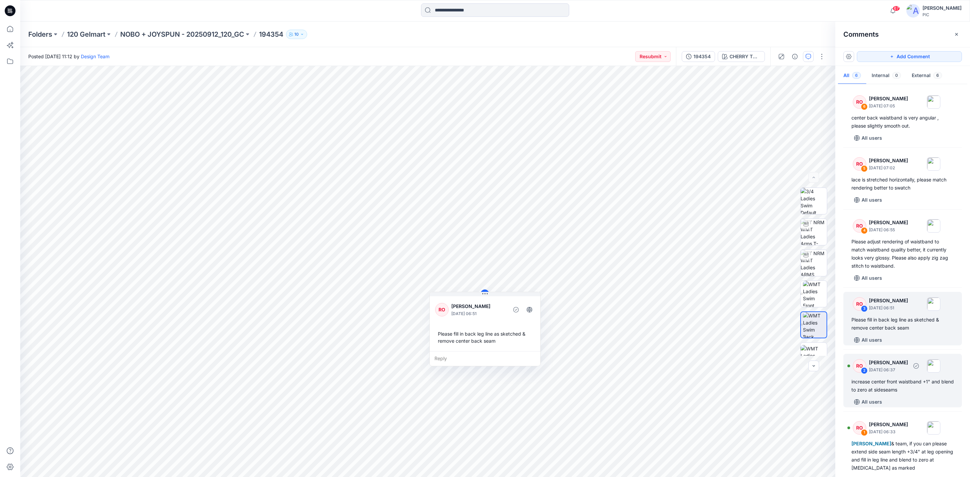
scroll to position [18, 0]
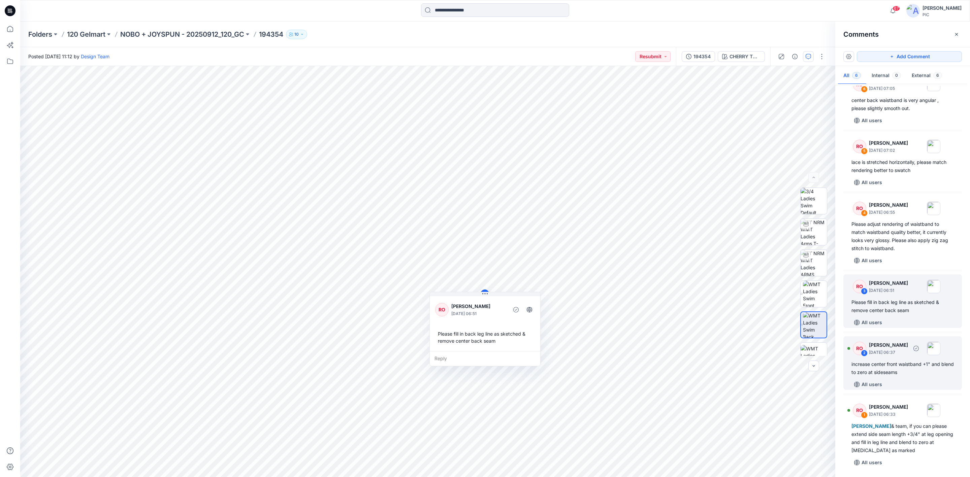
click at [906, 374] on div "increase center front waistband +1" and blend to zero at sideseams" at bounding box center [902, 368] width 102 height 16
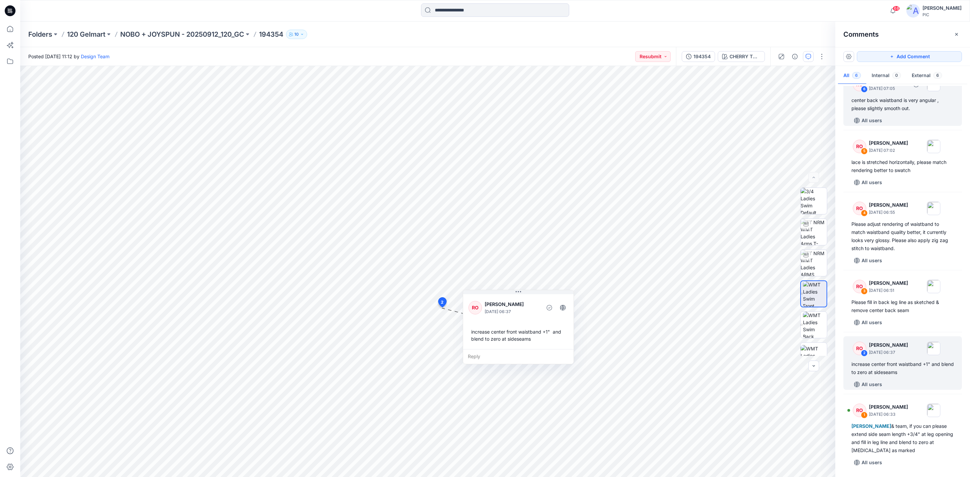
click at [905, 107] on div "center back waistband is very angular , please slightly smooth out." at bounding box center [902, 104] width 102 height 16
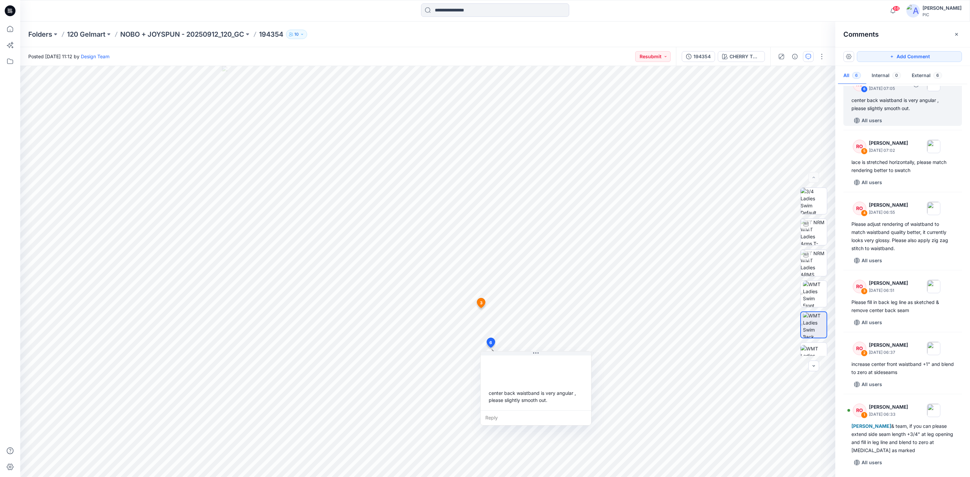
scroll to position [4, 0]
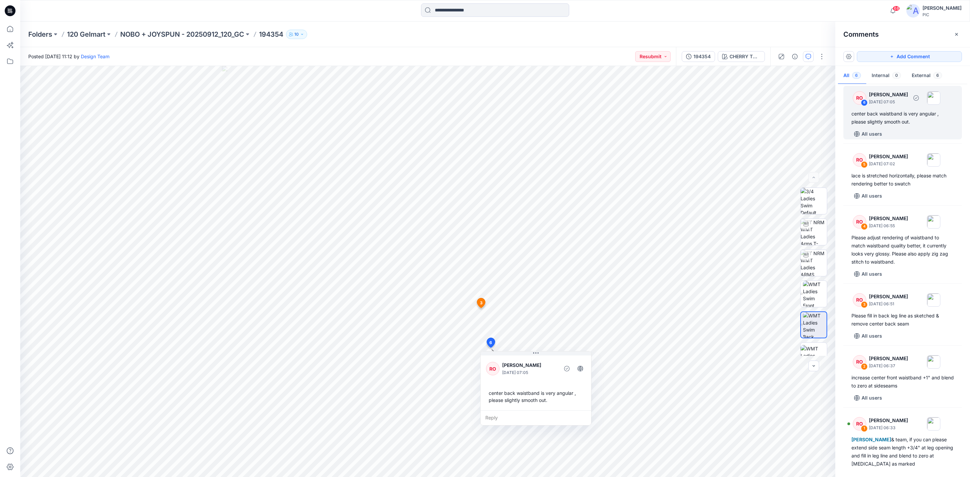
click at [911, 119] on div "center back waistband is very angular , please slightly smooth out." at bounding box center [902, 118] width 102 height 16
click at [910, 116] on div "center back waistband is very angular , please slightly smooth out." at bounding box center [902, 118] width 102 height 16
click at [903, 311] on div "RO 3 [PERSON_NAME] [DATE] 06:51 Please fill in back leg line as sketched & remo…" at bounding box center [902, 315] width 119 height 54
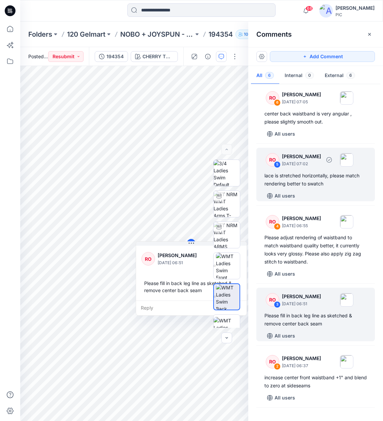
drag, startPoint x: 310, startPoint y: 171, endPoint x: 316, endPoint y: 180, distance: 10.6
click at [310, 172] on div "RO 5 [PERSON_NAME] [DATE] 07:02 lace is stretched horizontally, please match re…" at bounding box center [315, 175] width 119 height 54
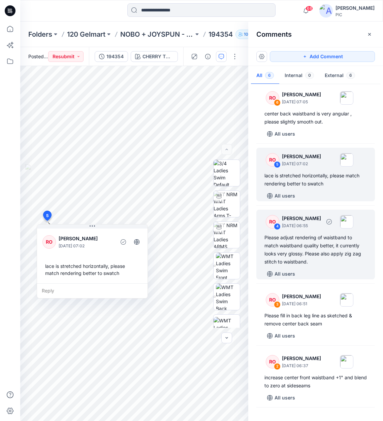
click at [280, 245] on div "Please adjust rendering of waistband to match waistband quality better, it curr…" at bounding box center [315, 250] width 102 height 32
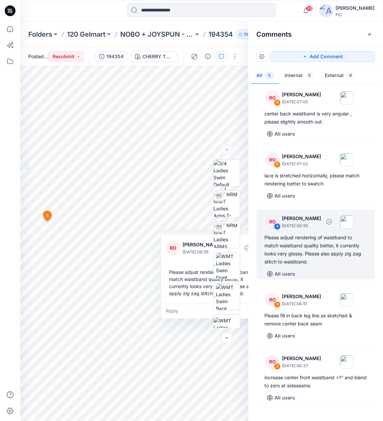
click at [329, 250] on div "Please adjust rendering of waistband to match waistband quality better, it curr…" at bounding box center [315, 250] width 102 height 32
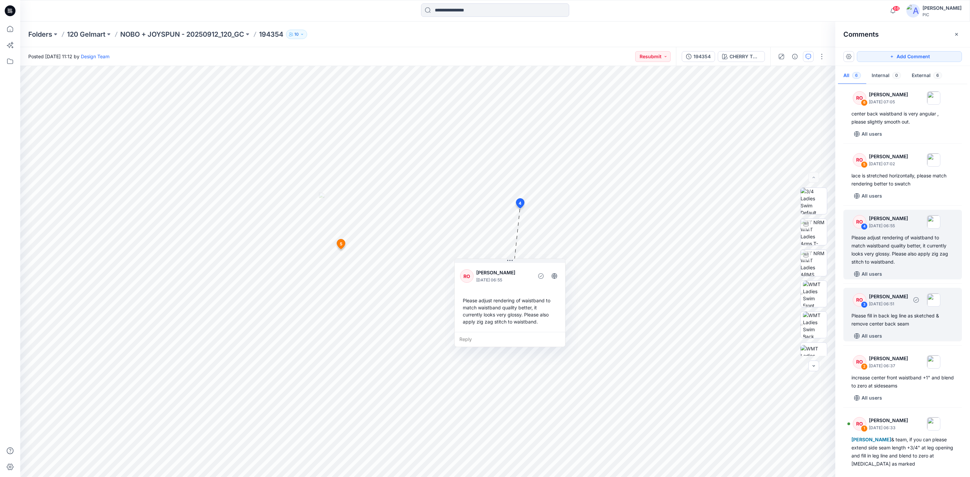
click at [905, 327] on div "Please fill in back leg line as sketched & remove center back seam" at bounding box center [902, 320] width 102 height 16
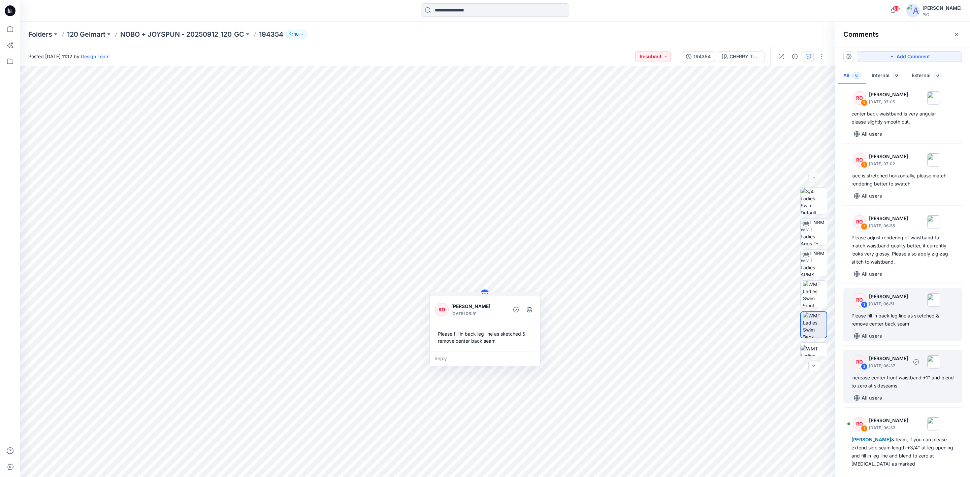
click at [899, 377] on div "increase center front waistband +1" and blend to zero at sideseams" at bounding box center [902, 382] width 102 height 16
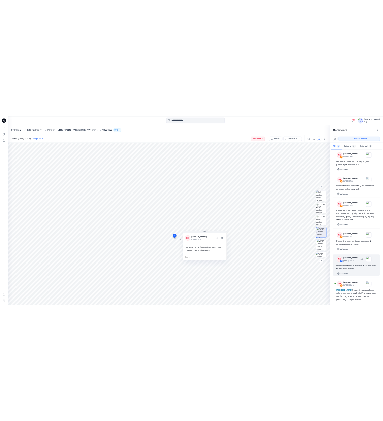
scroll to position [18, 0]
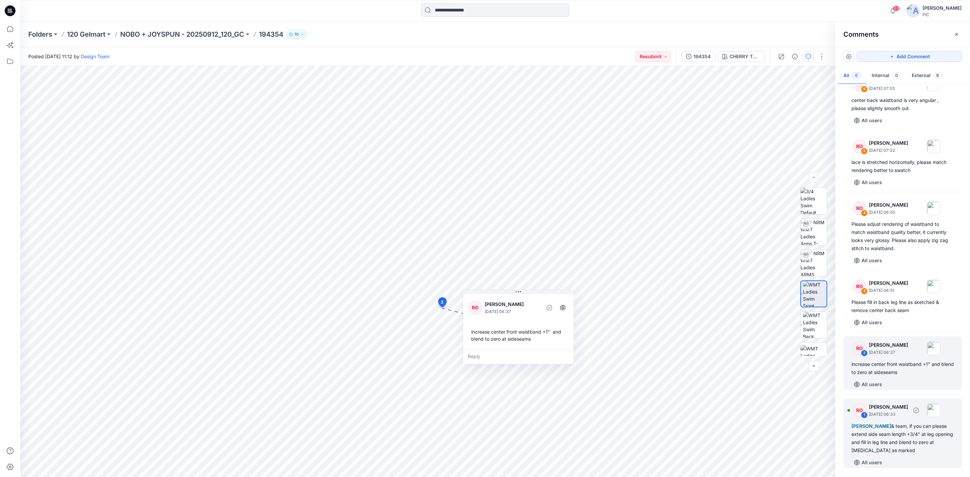
click at [890, 415] on p "[DATE] 06:33" at bounding box center [888, 414] width 39 height 7
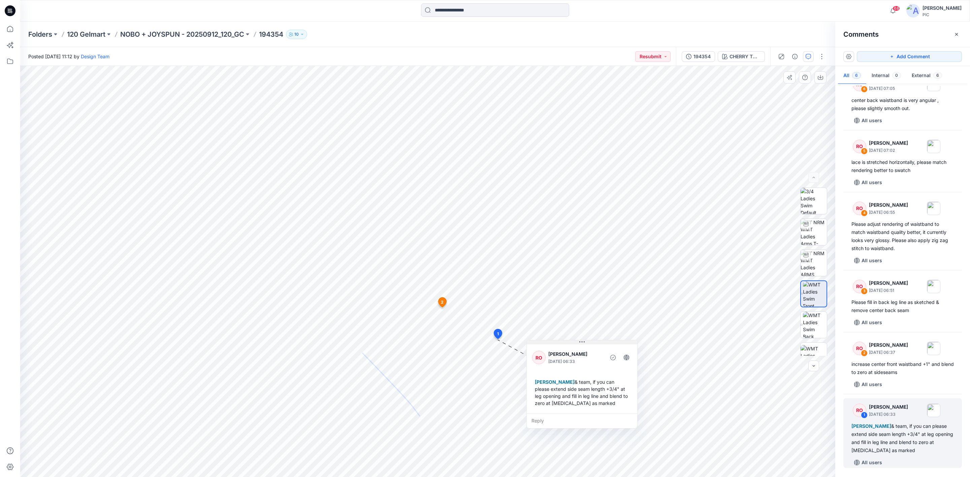
drag, startPoint x: 428, startPoint y: 357, endPoint x: 565, endPoint y: 344, distance: 137.6
click at [565, 344] on button at bounding box center [582, 342] width 110 height 4
